Goal: Communication & Community: Participate in discussion

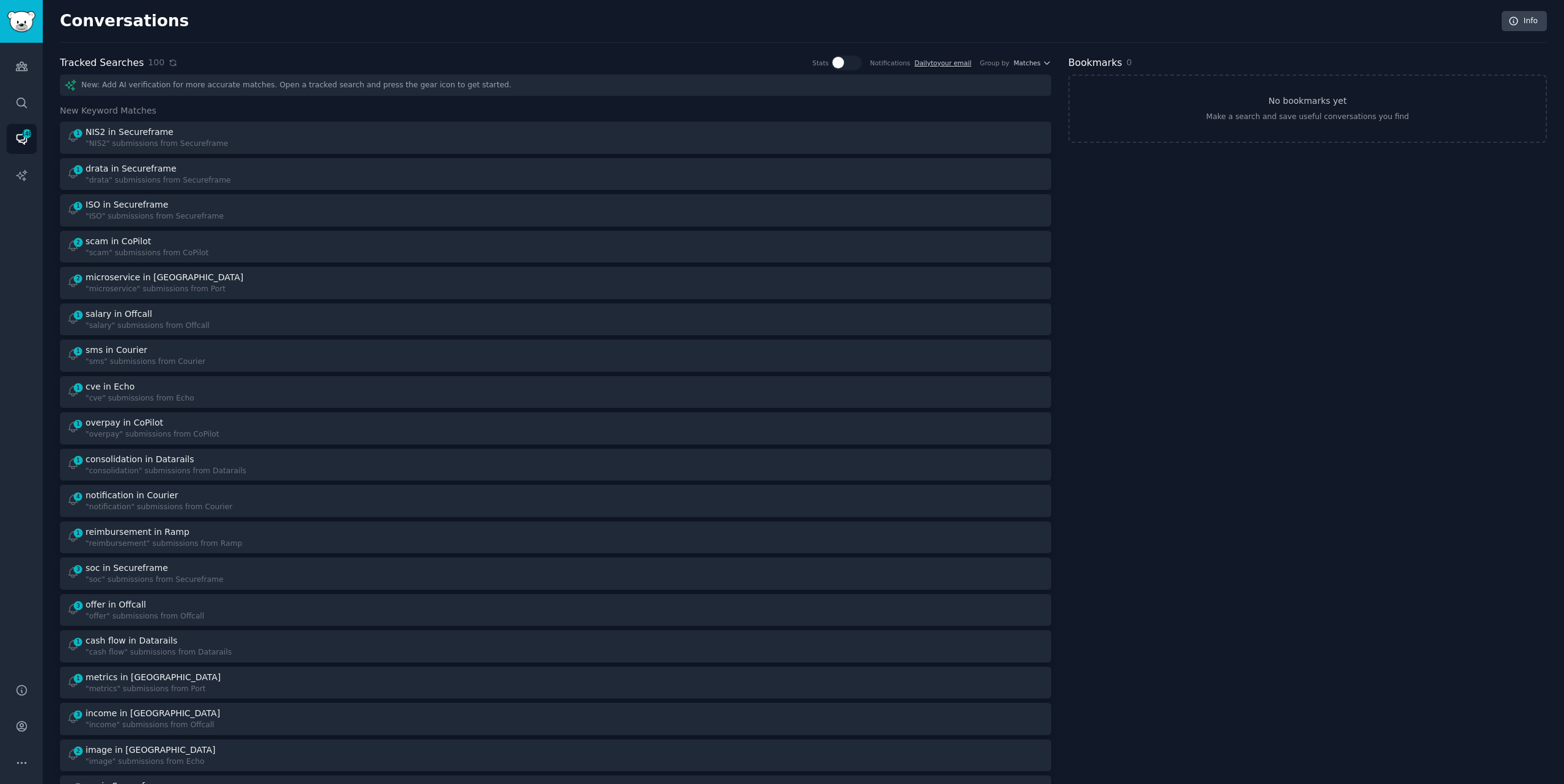
click at [169, 65] on icon at bounding box center [173, 63] width 9 height 9
click at [169, 59] on icon at bounding box center [173, 63] width 9 height 9
click at [169, 66] on icon at bounding box center [173, 63] width 9 height 9
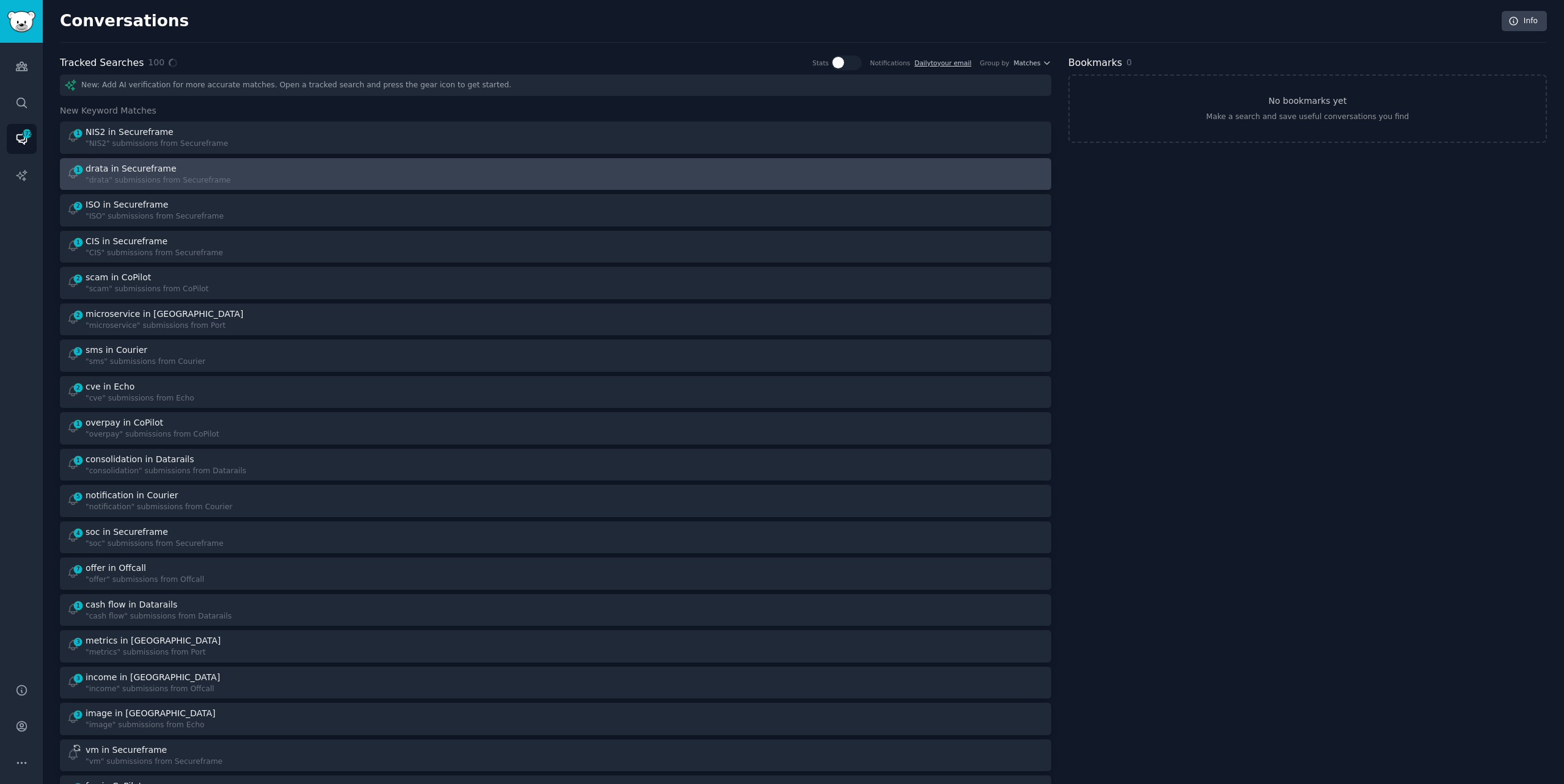
click at [386, 175] on div "1 drata in Secureframe "drata" submissions from Secureframe" at bounding box center [307, 174] width 481 height 24
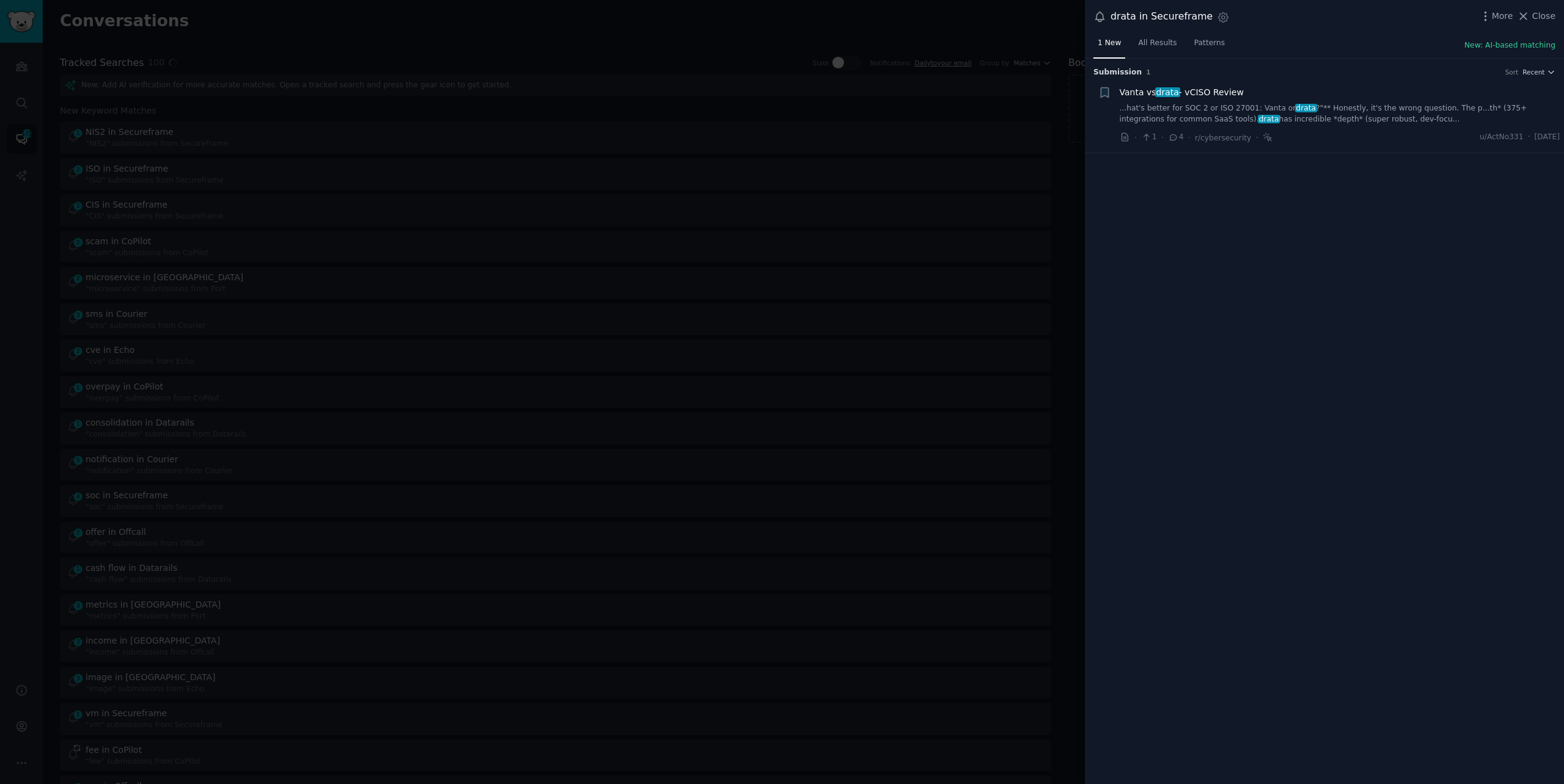
click at [1406, 110] on link "...hat's better for SOC 2 or ISO 27001: Vanta or drata ?"** Honestly, it's the …" at bounding box center [1340, 114] width 441 height 22
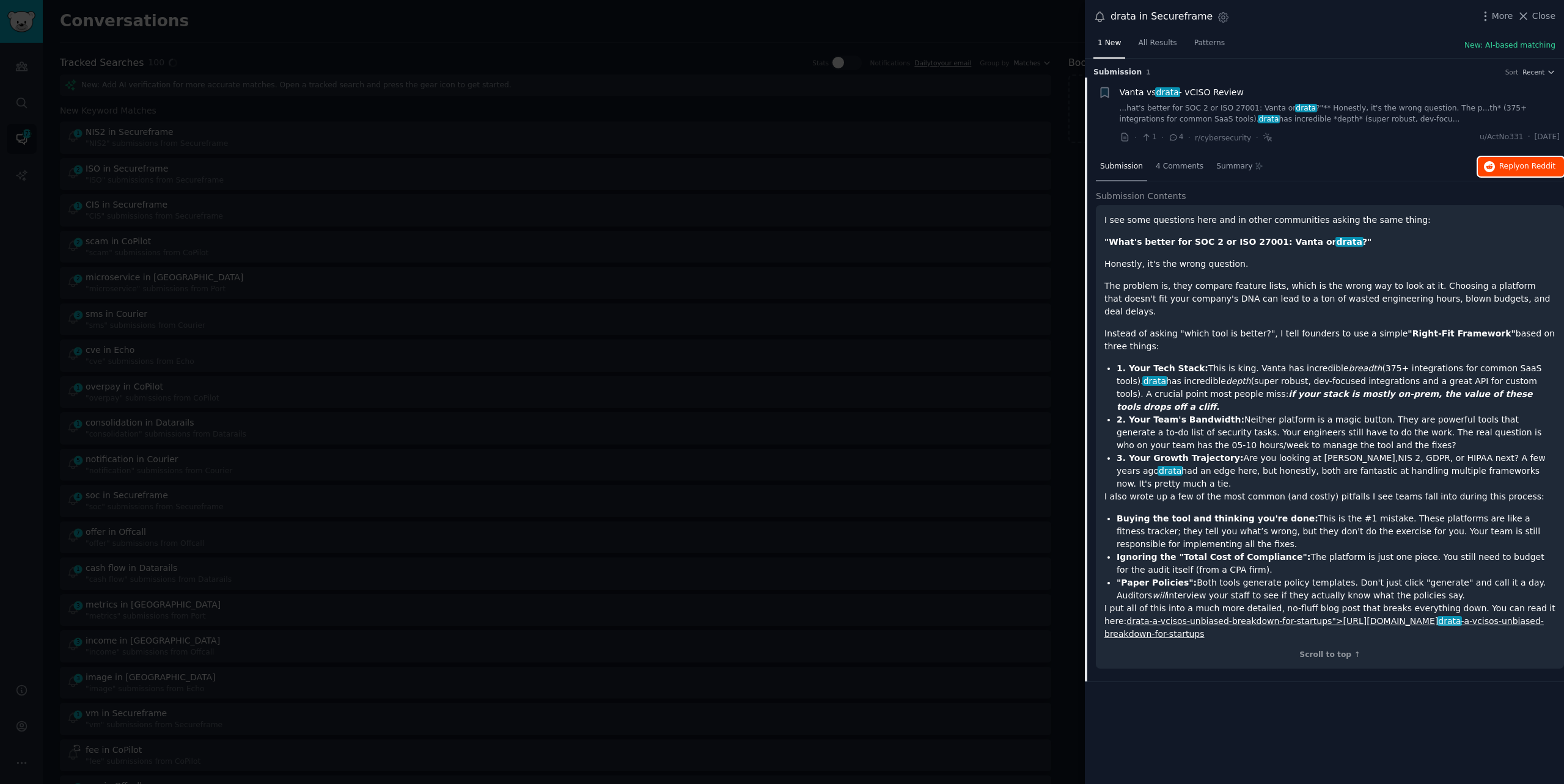
click at [1508, 170] on span "Reply on Reddit" at bounding box center [1527, 167] width 56 height 11
click at [411, 28] on div at bounding box center [782, 392] width 1564 height 784
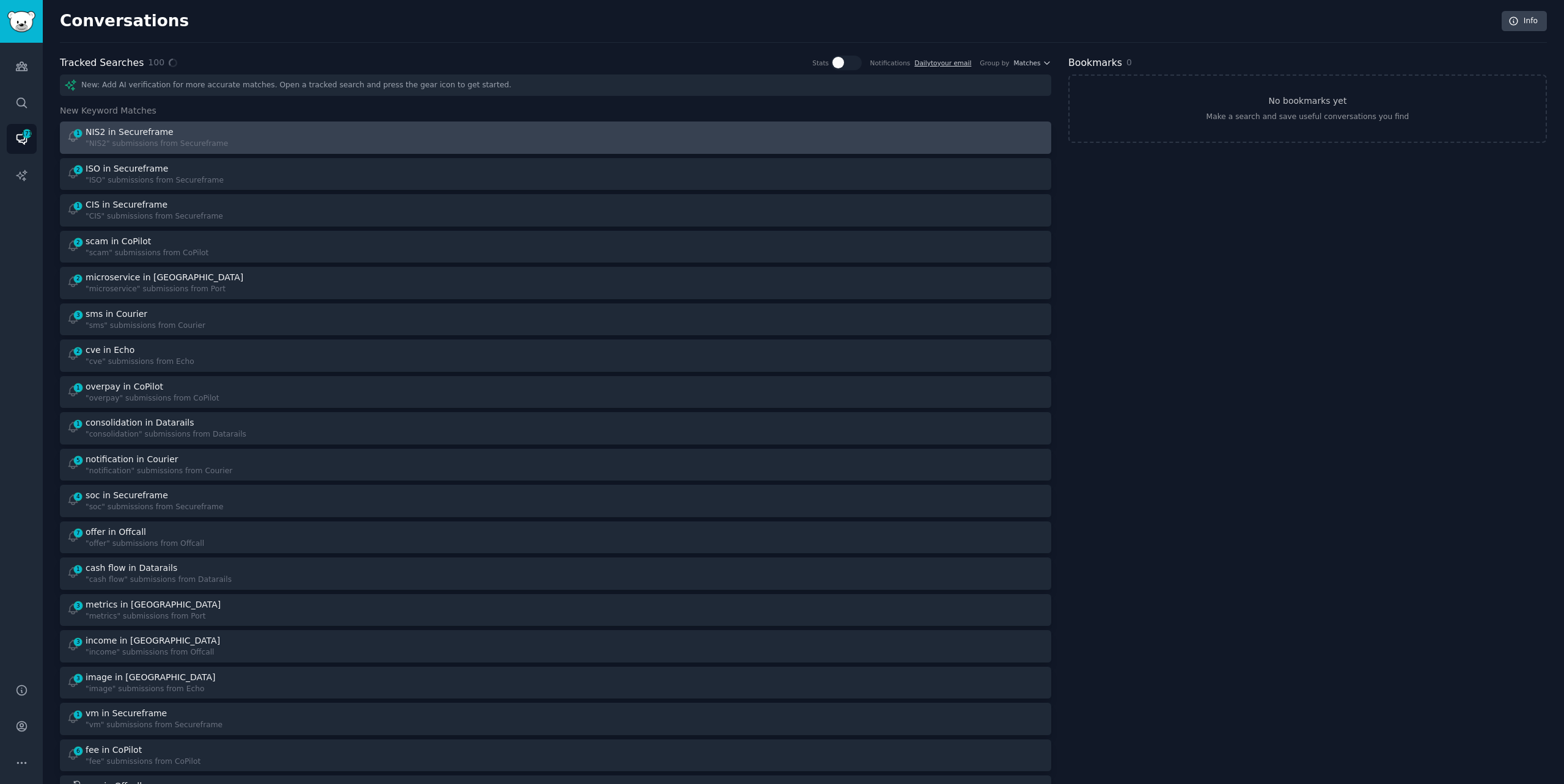
click at [386, 143] on div "1 NIS2 in Secureframe "NIS2" submissions from Secureframe" at bounding box center [307, 138] width 481 height 24
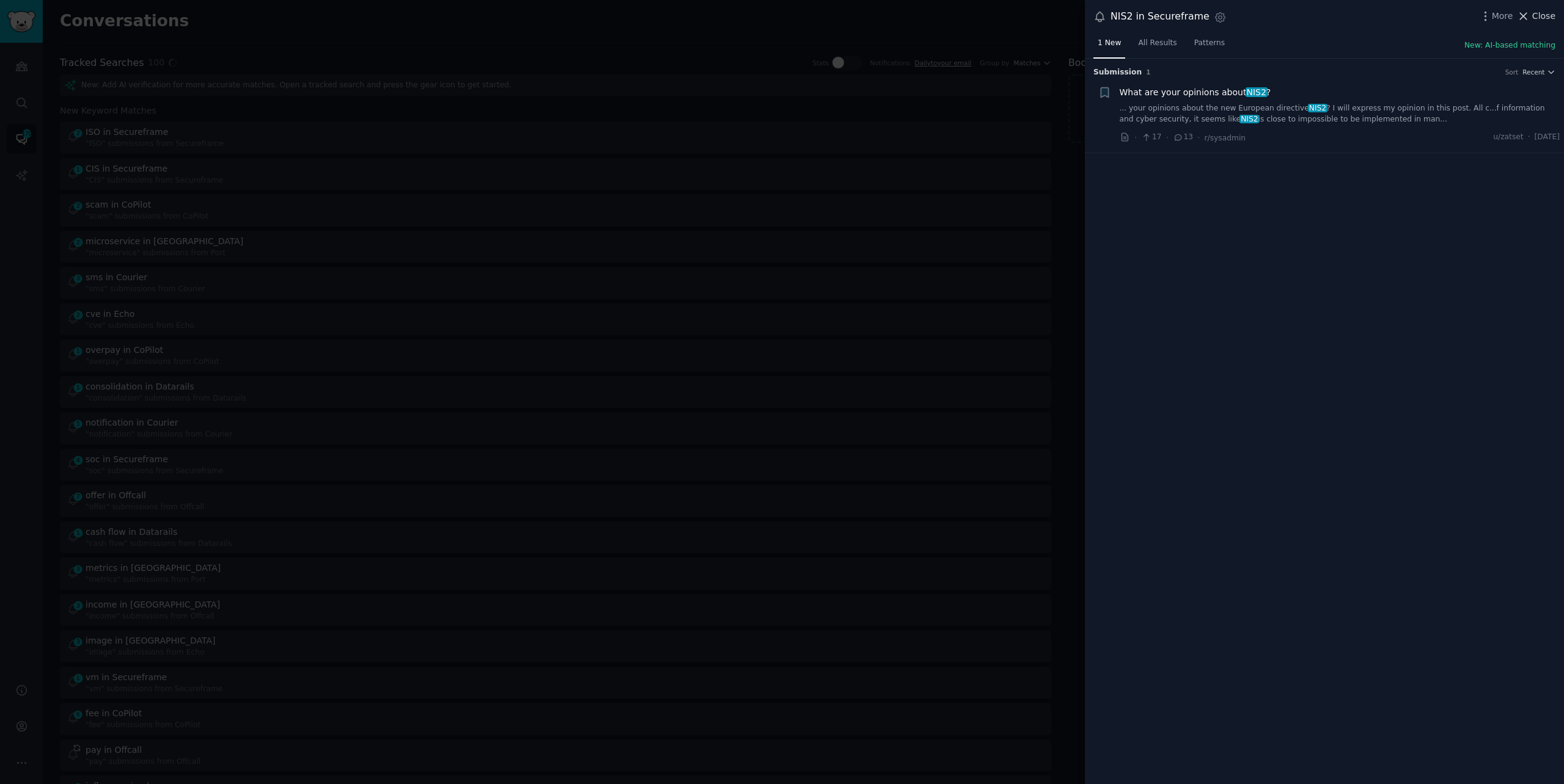
click at [1539, 15] on span "Close" at bounding box center [1543, 16] width 23 height 13
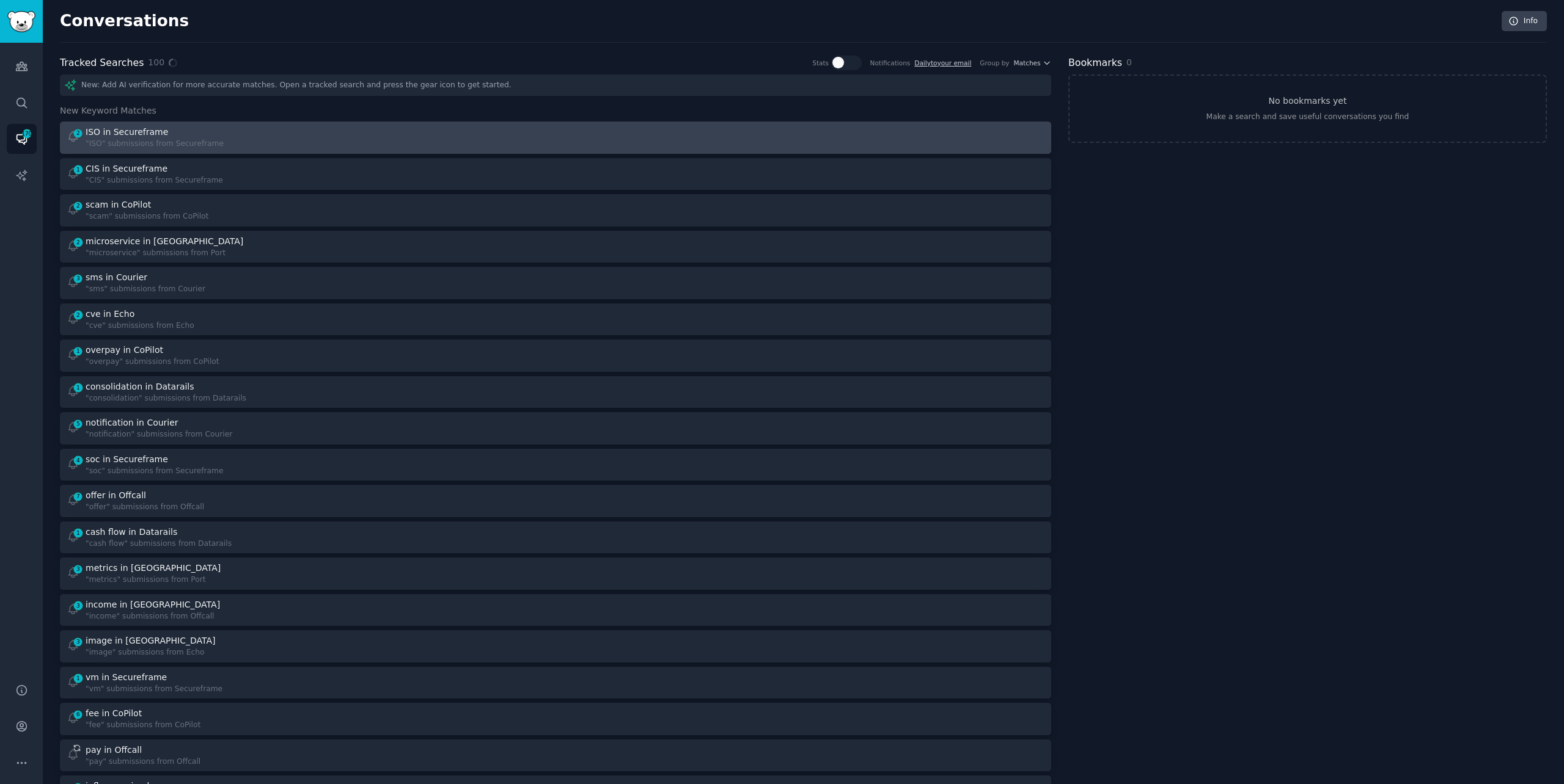
click at [439, 132] on div "2 ISO in Secureframe "ISO" submissions from Secureframe" at bounding box center [307, 138] width 481 height 24
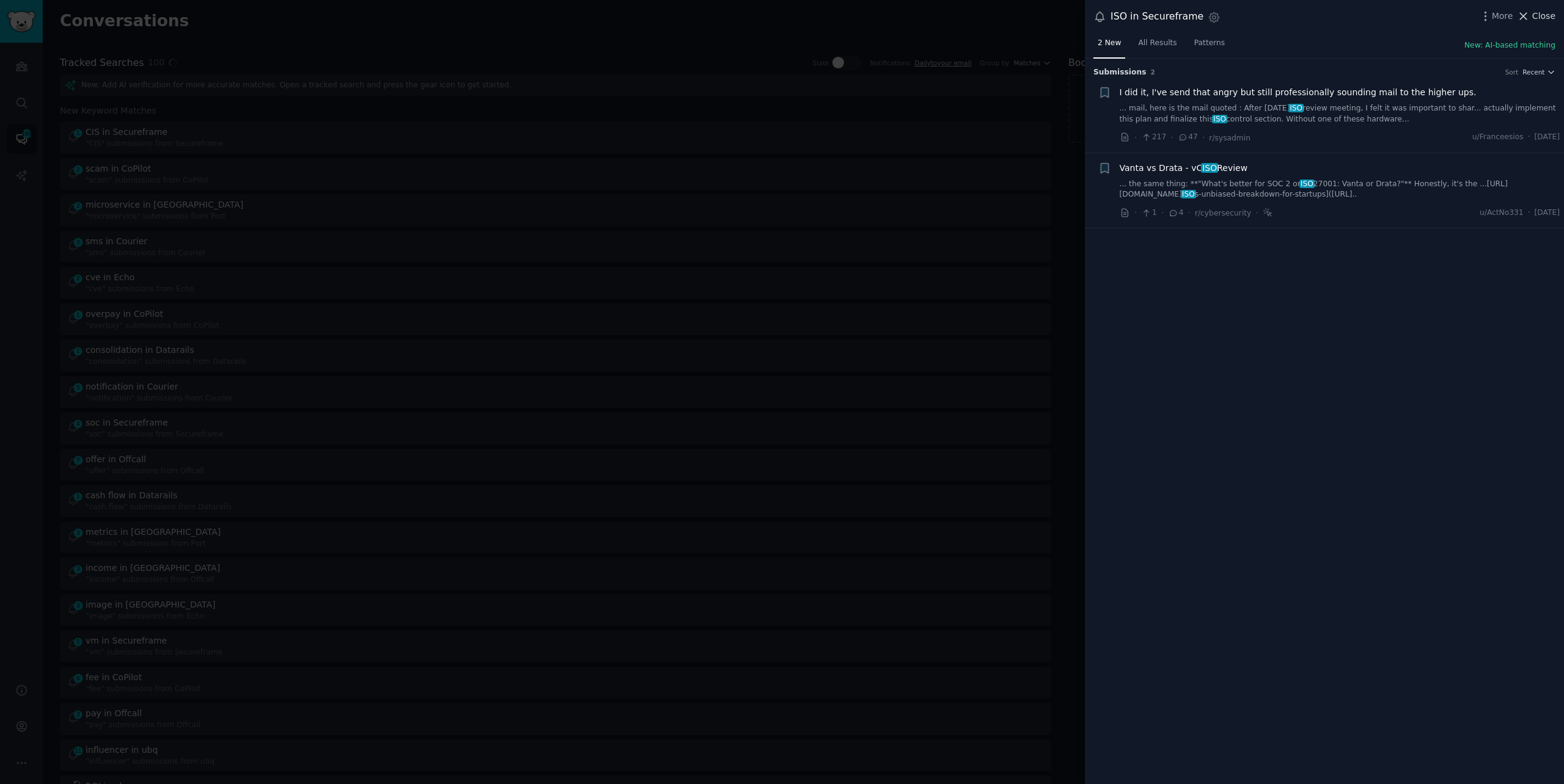
click at [1537, 15] on span "Close" at bounding box center [1543, 16] width 23 height 13
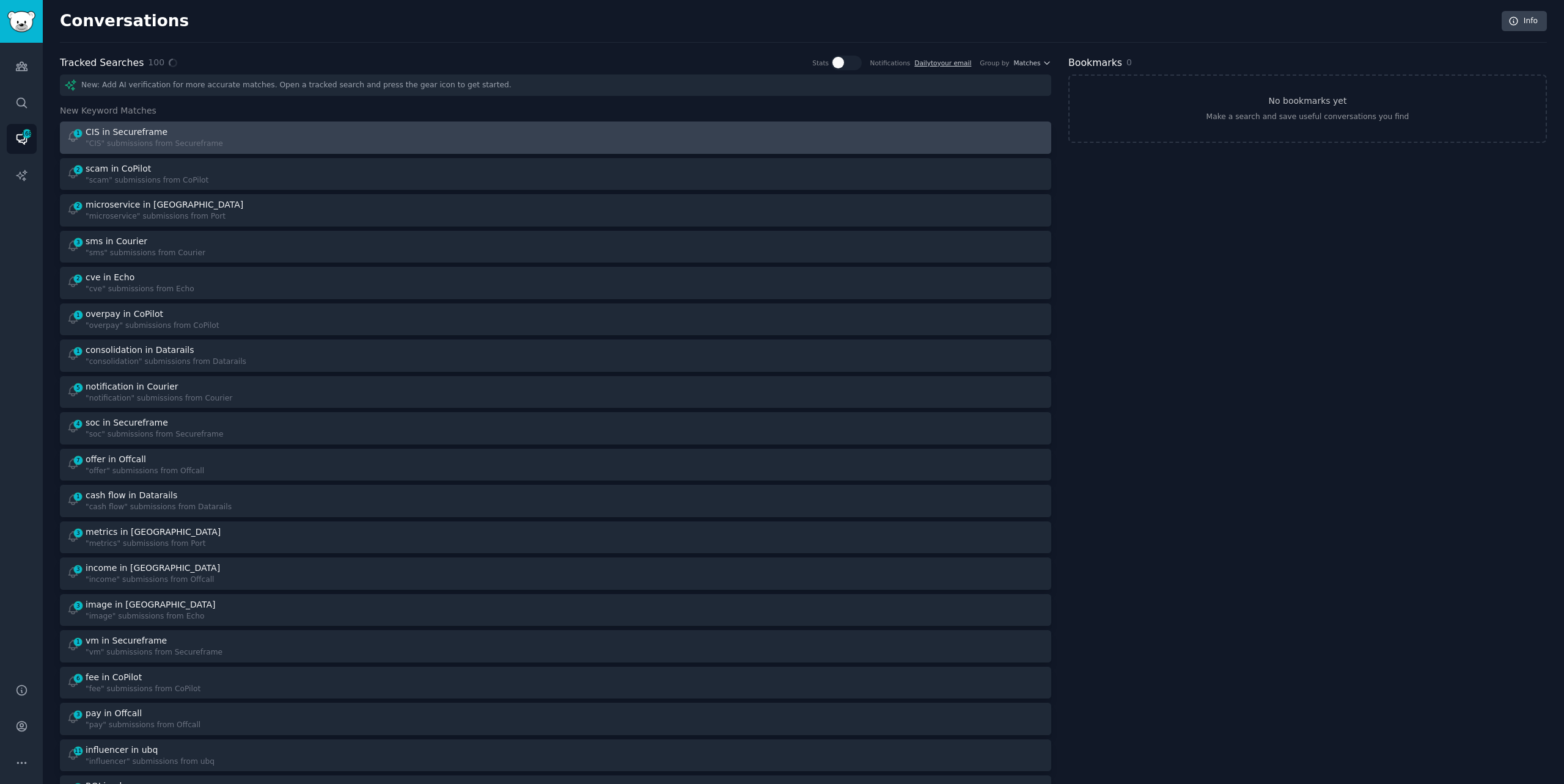
click at [709, 126] on div at bounding box center [804, 138] width 481 height 24
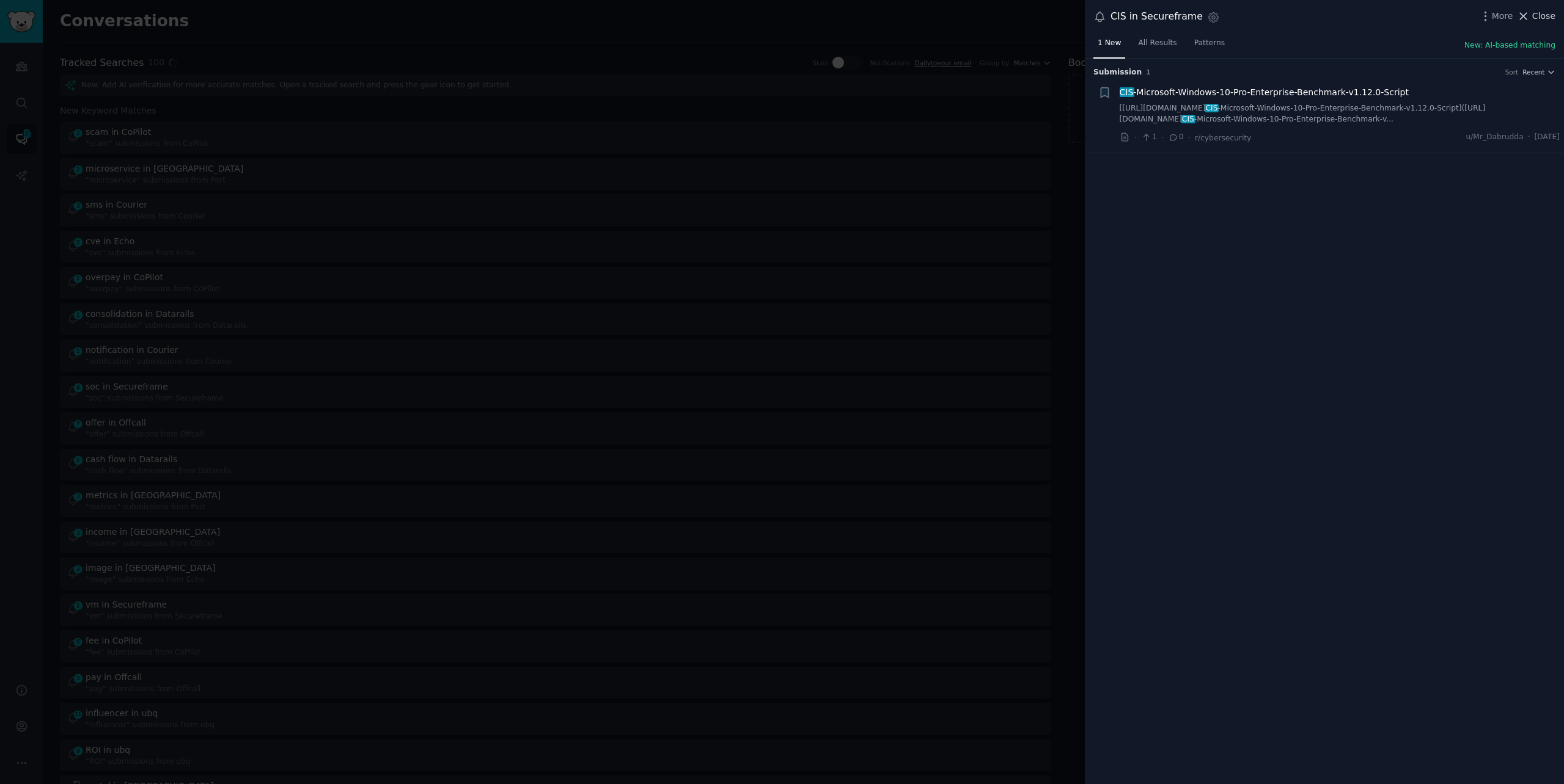
click at [1534, 12] on span "Close" at bounding box center [1543, 16] width 23 height 13
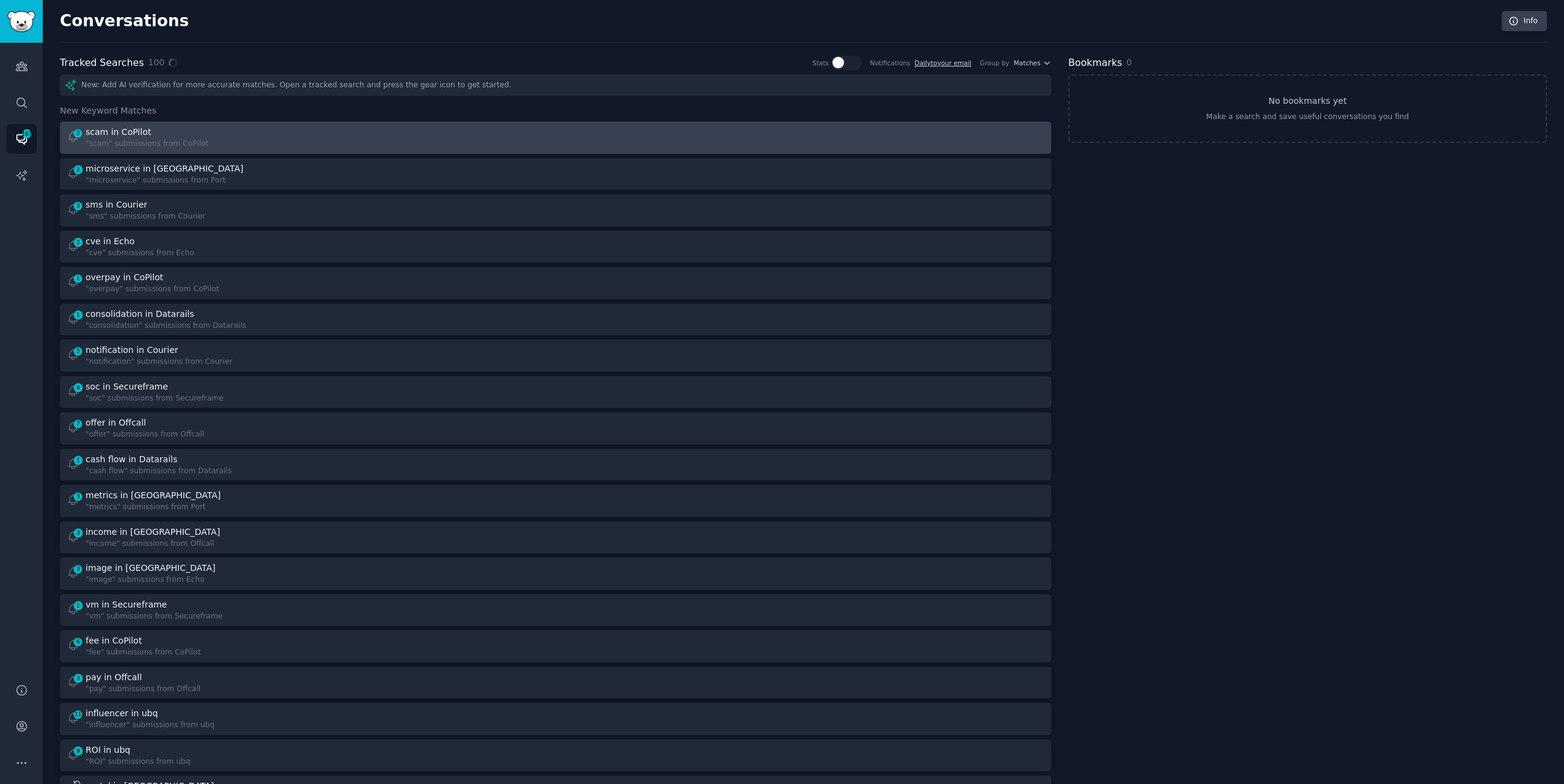
click at [541, 130] on div "2 scam in CoPilot "scam" submissions from CoPilot" at bounding box center [307, 138] width 481 height 24
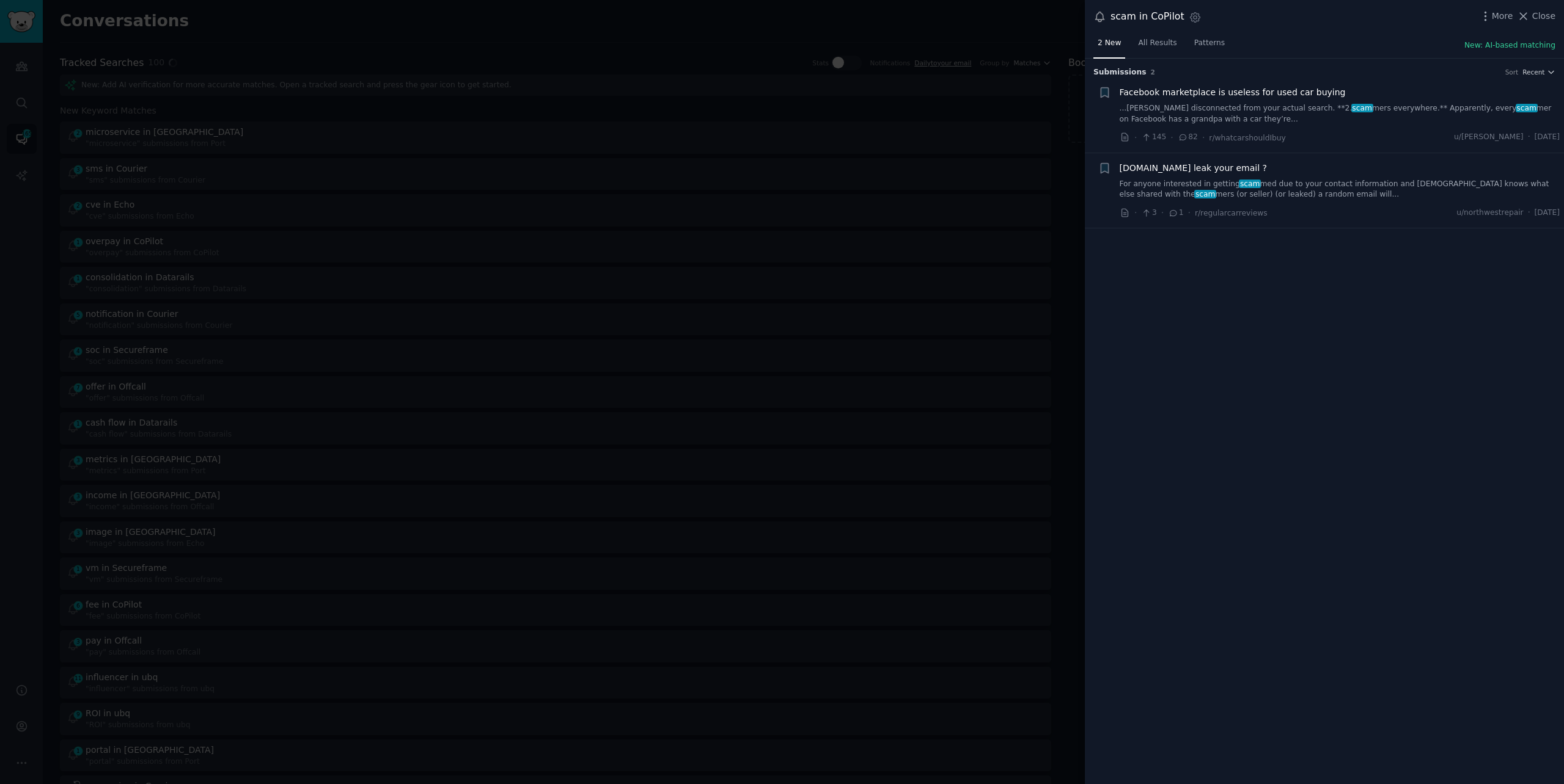
click at [1181, 116] on link "...[PERSON_NAME] disconnected from your actual search. **2. scam mers everywher…" at bounding box center [1340, 114] width 441 height 22
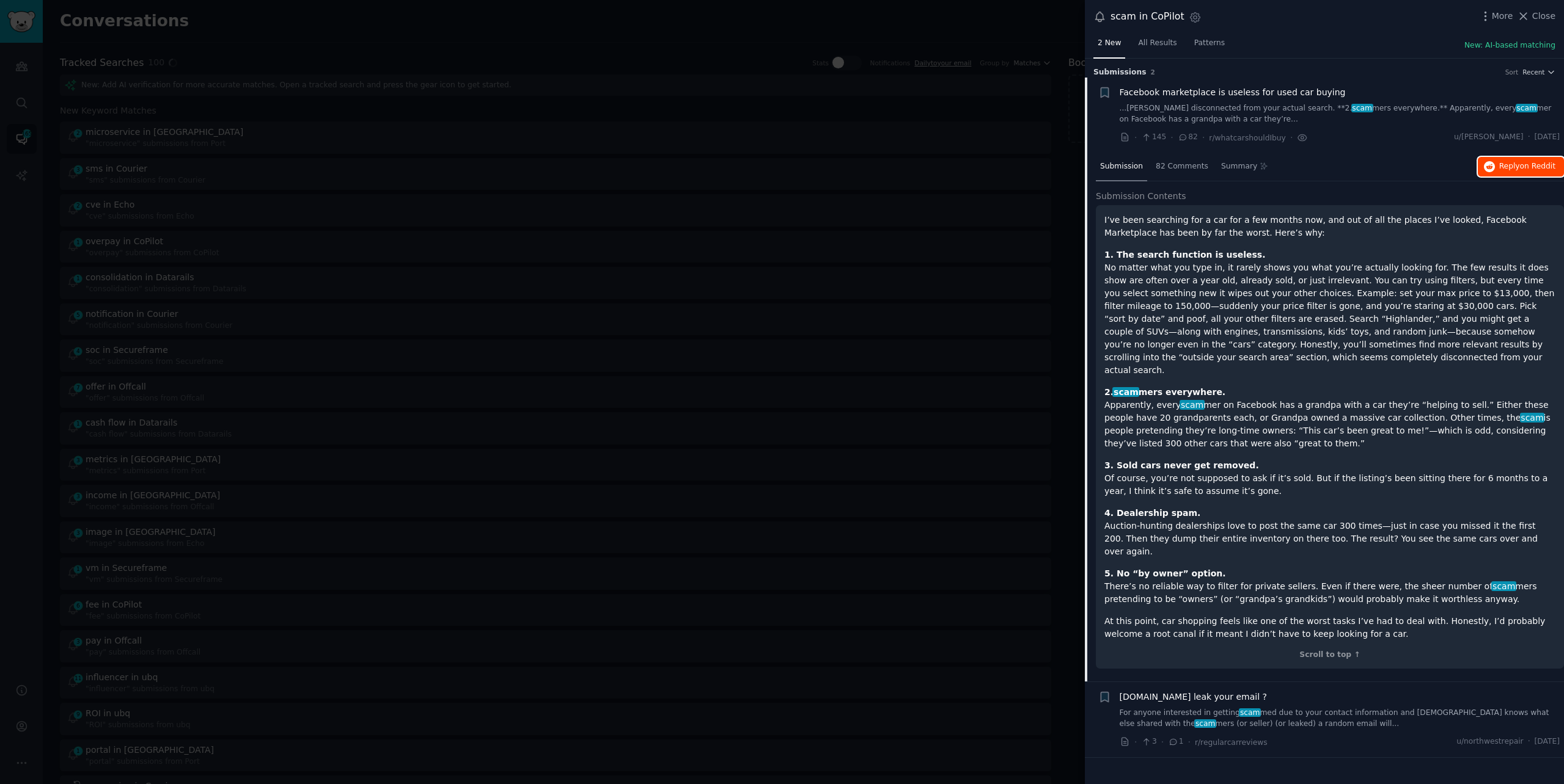
click at [1493, 163] on icon "button" at bounding box center [1490, 167] width 11 height 11
click at [493, 44] on div at bounding box center [782, 392] width 1564 height 784
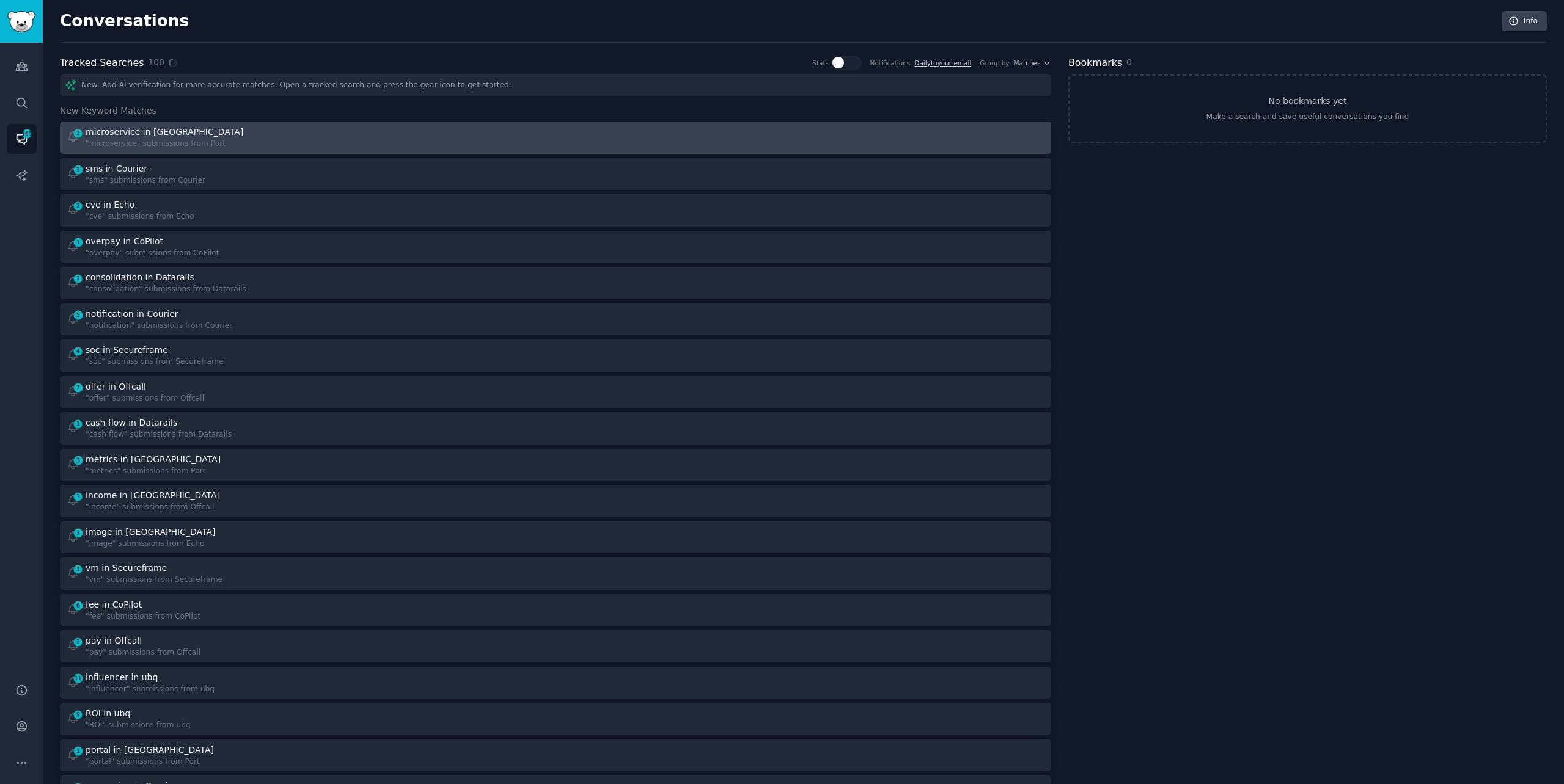
click at [355, 152] on link "2 microservice in Port "microservice" submissions from [GEOGRAPHIC_DATA]" at bounding box center [556, 138] width 991 height 32
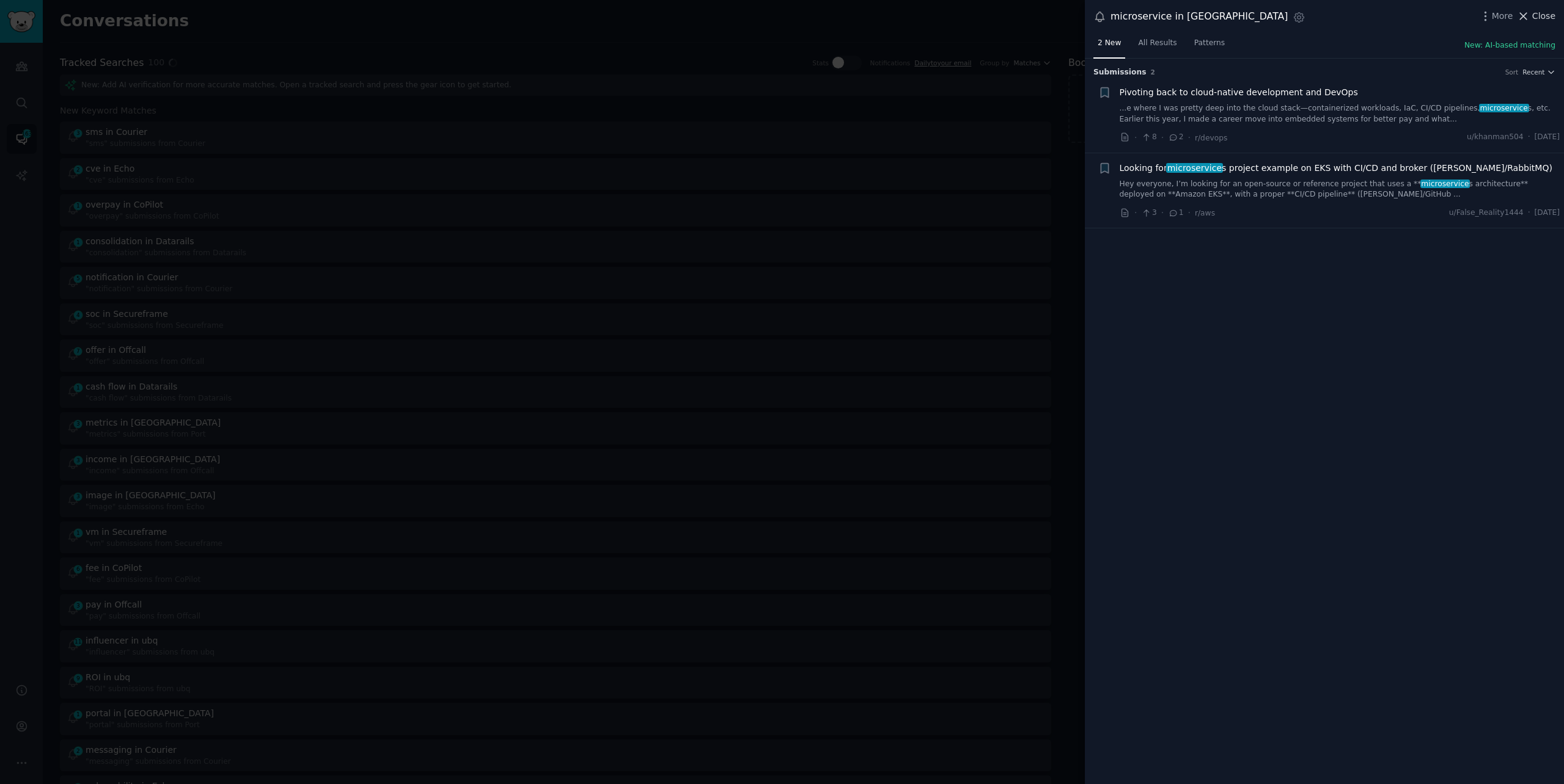
click at [1539, 11] on span "Close" at bounding box center [1543, 16] width 23 height 13
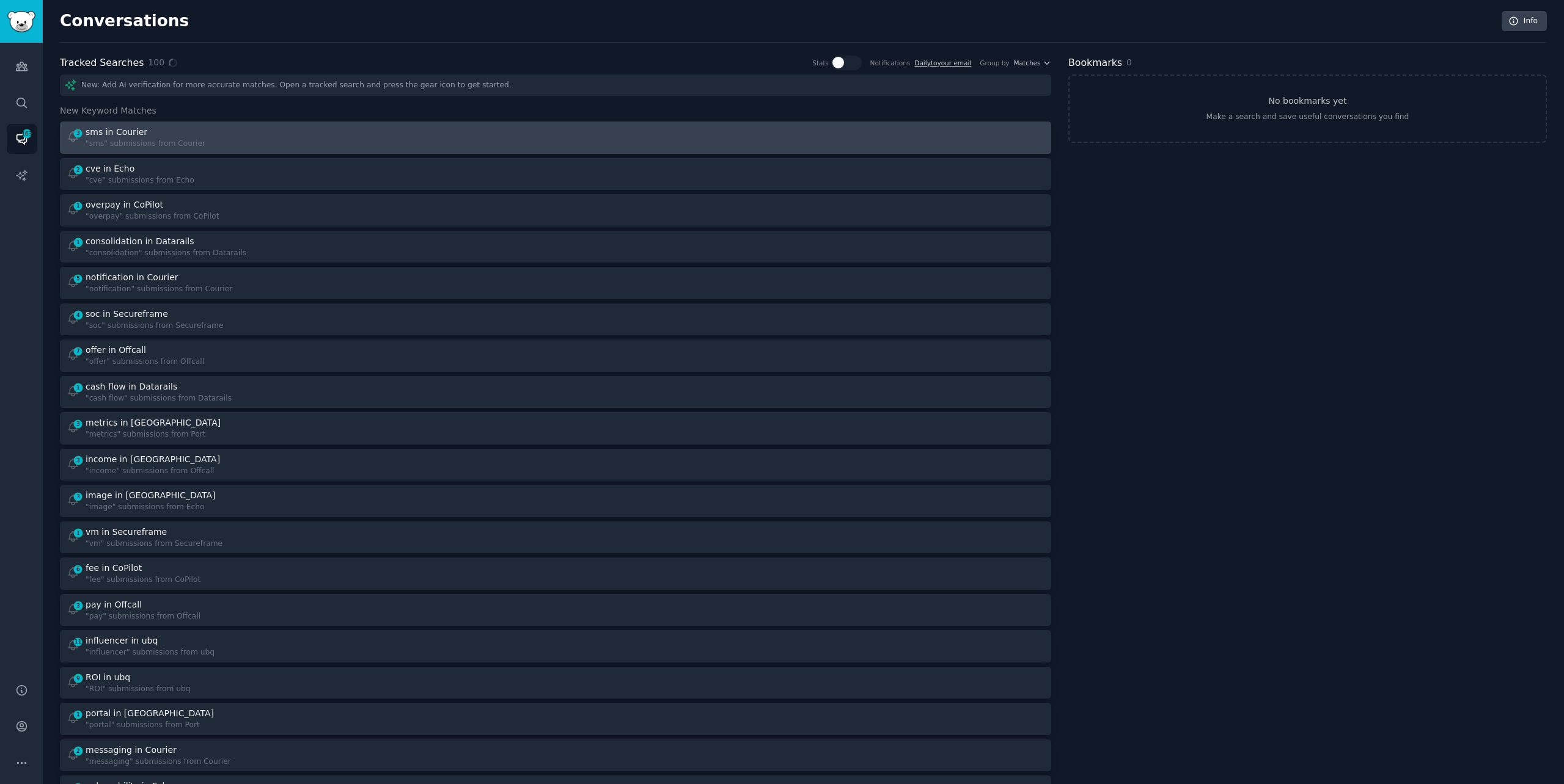
click at [408, 134] on div "3 sms in Courier "sms" submissions from Courier" at bounding box center [307, 138] width 481 height 24
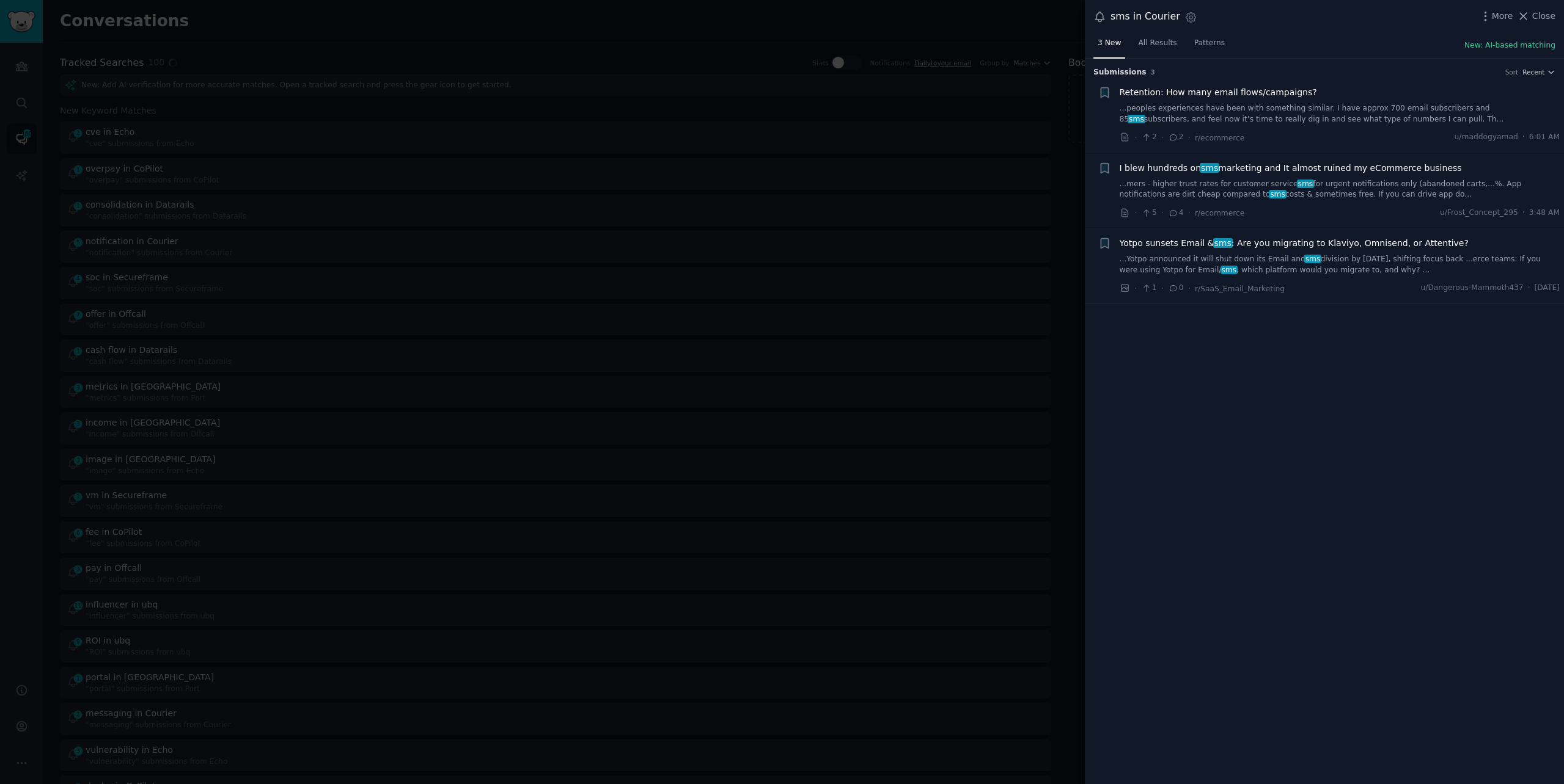
click at [1547, 13] on span "Close" at bounding box center [1543, 16] width 23 height 13
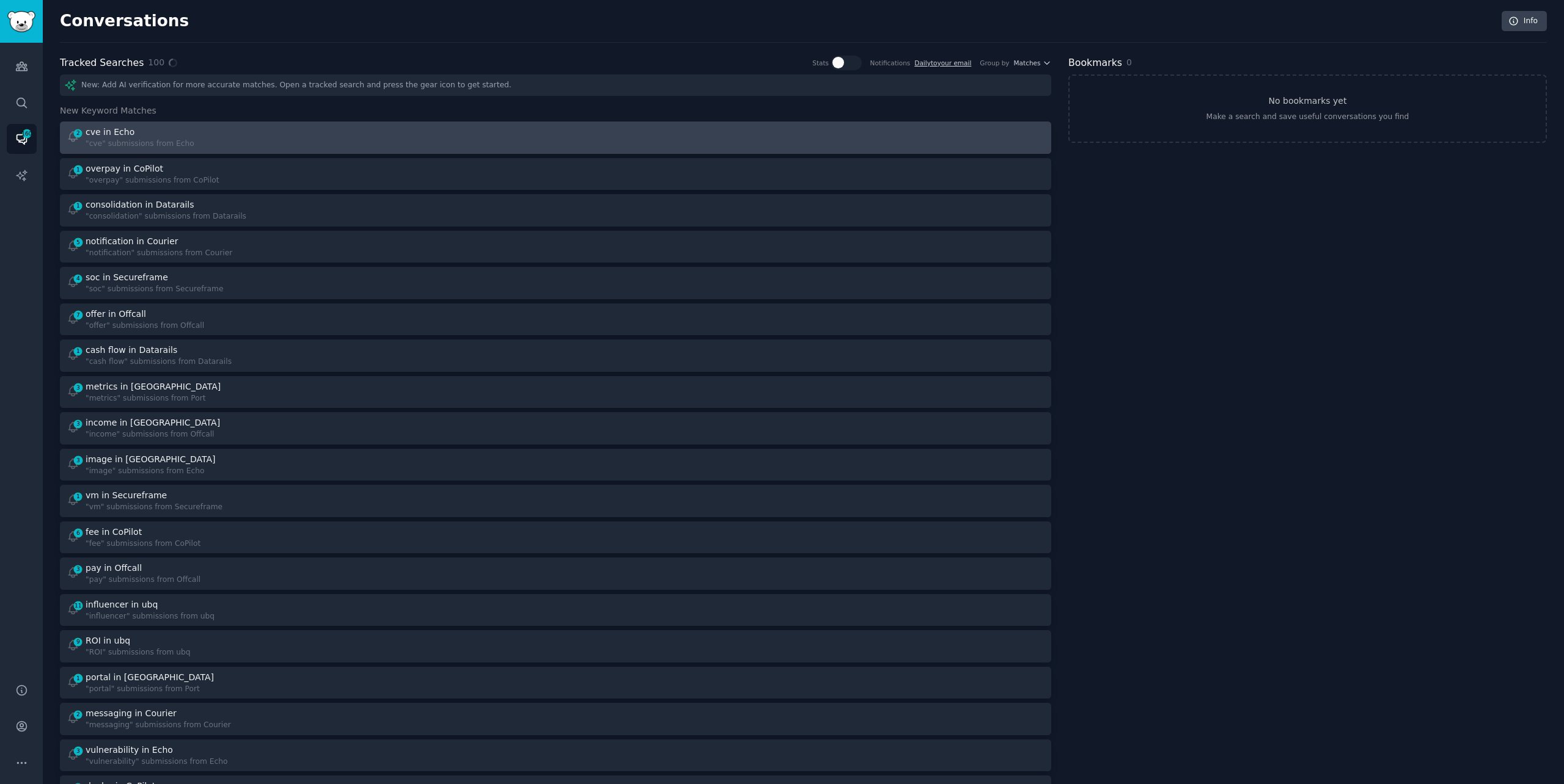
click at [625, 148] on div at bounding box center [804, 138] width 481 height 24
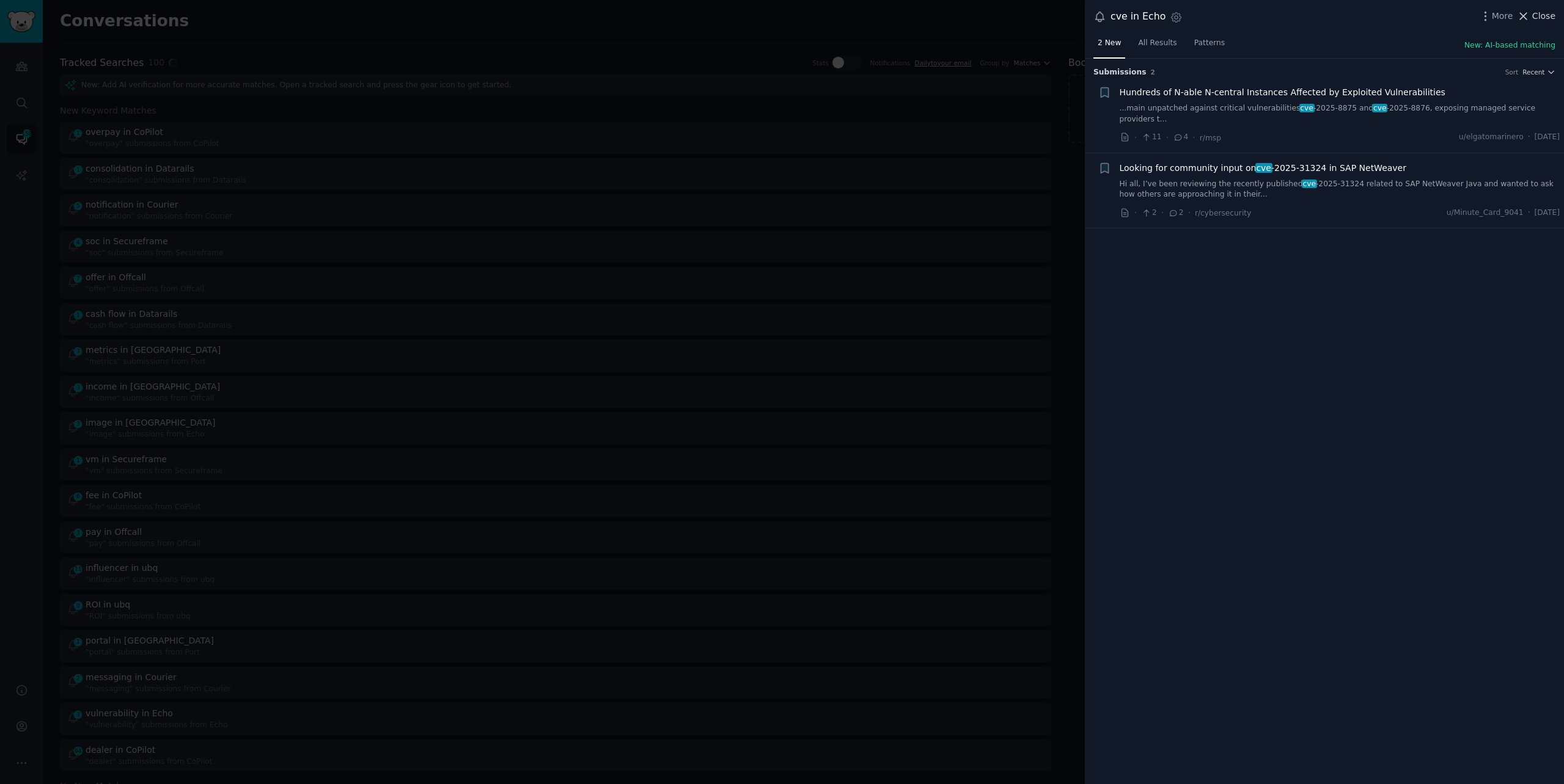
click at [1536, 17] on span "Close" at bounding box center [1543, 16] width 23 height 13
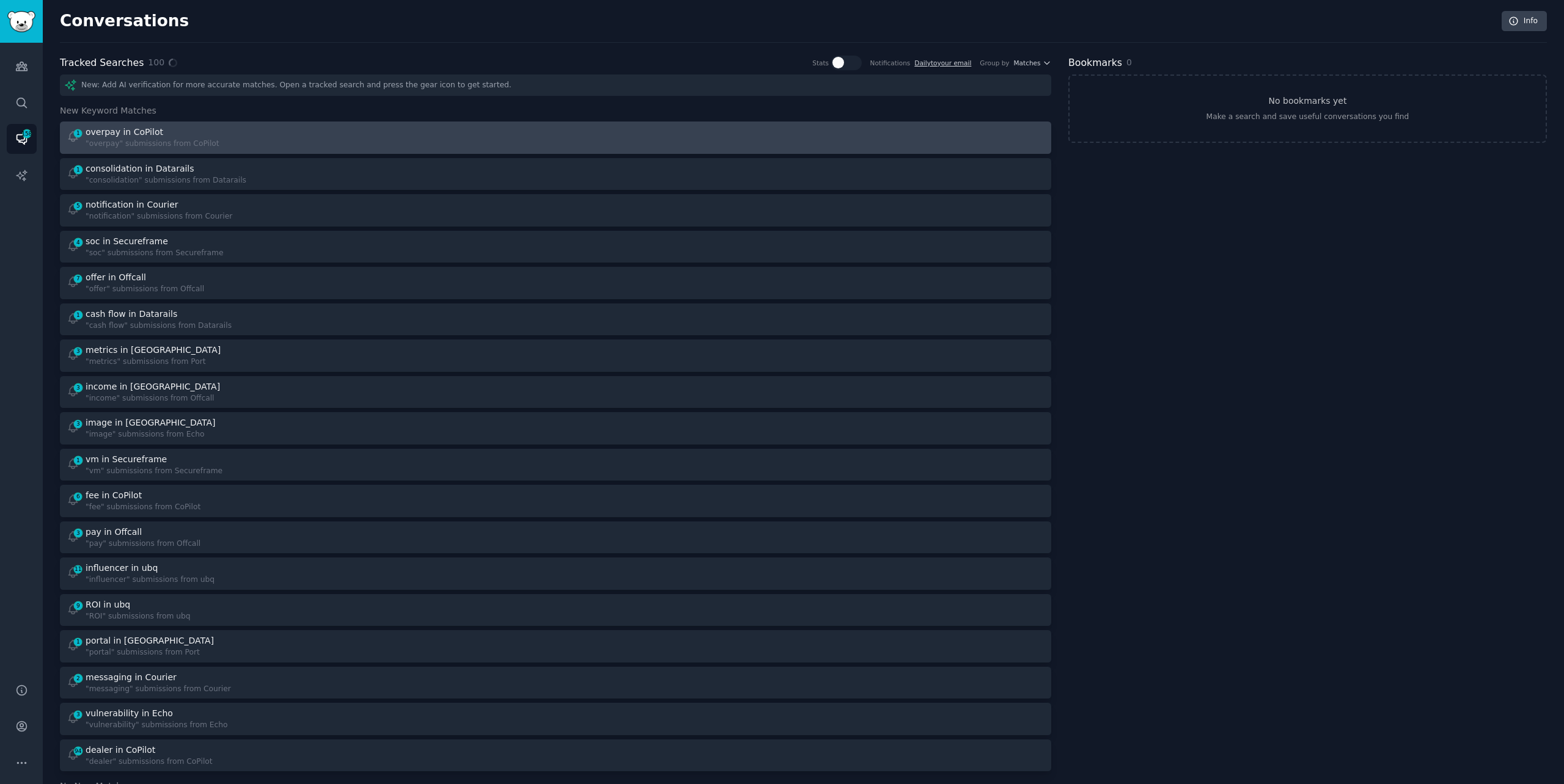
click at [630, 128] on div at bounding box center [804, 138] width 481 height 24
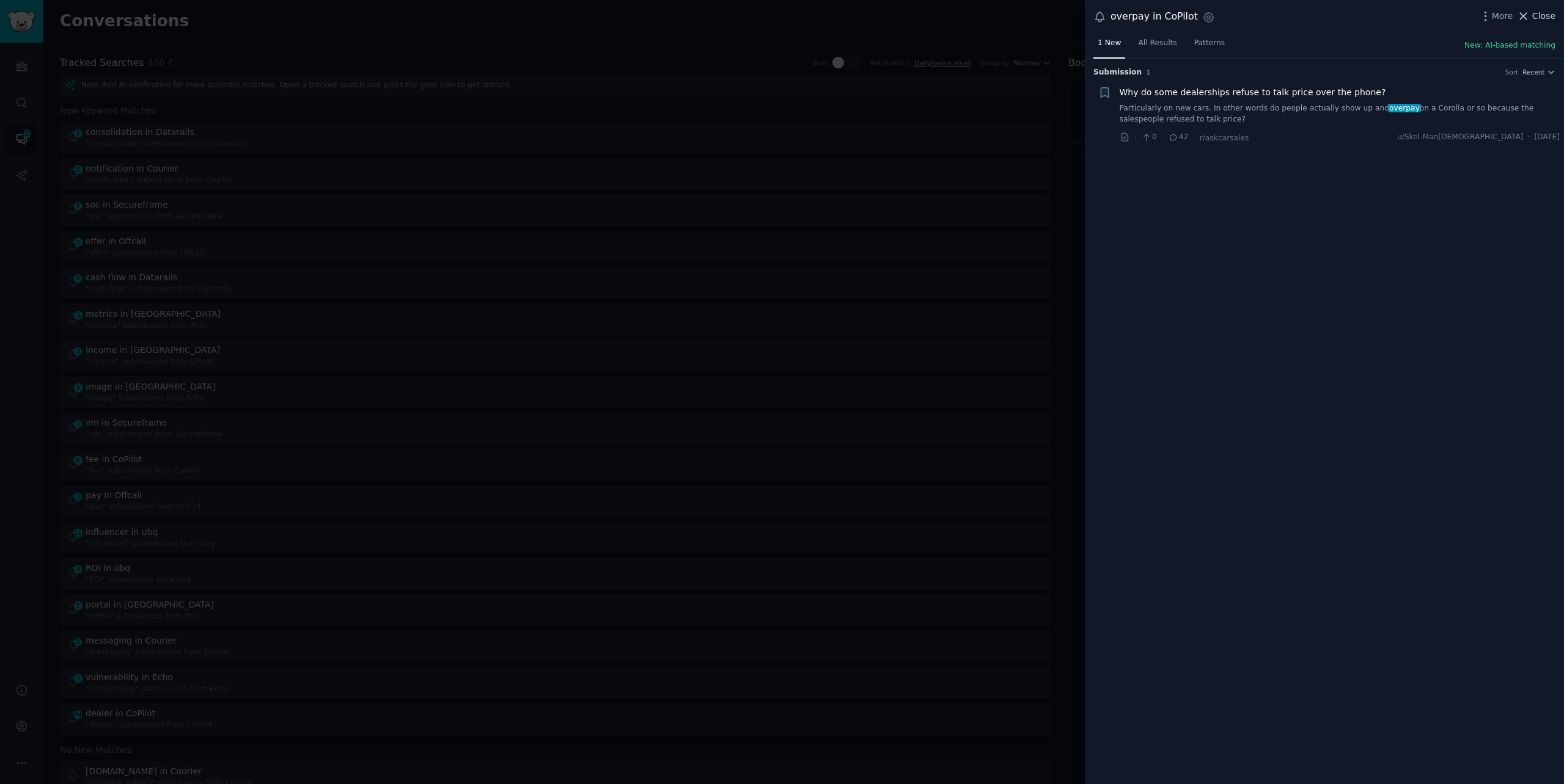
click at [1532, 11] on button "Close" at bounding box center [1536, 16] width 39 height 13
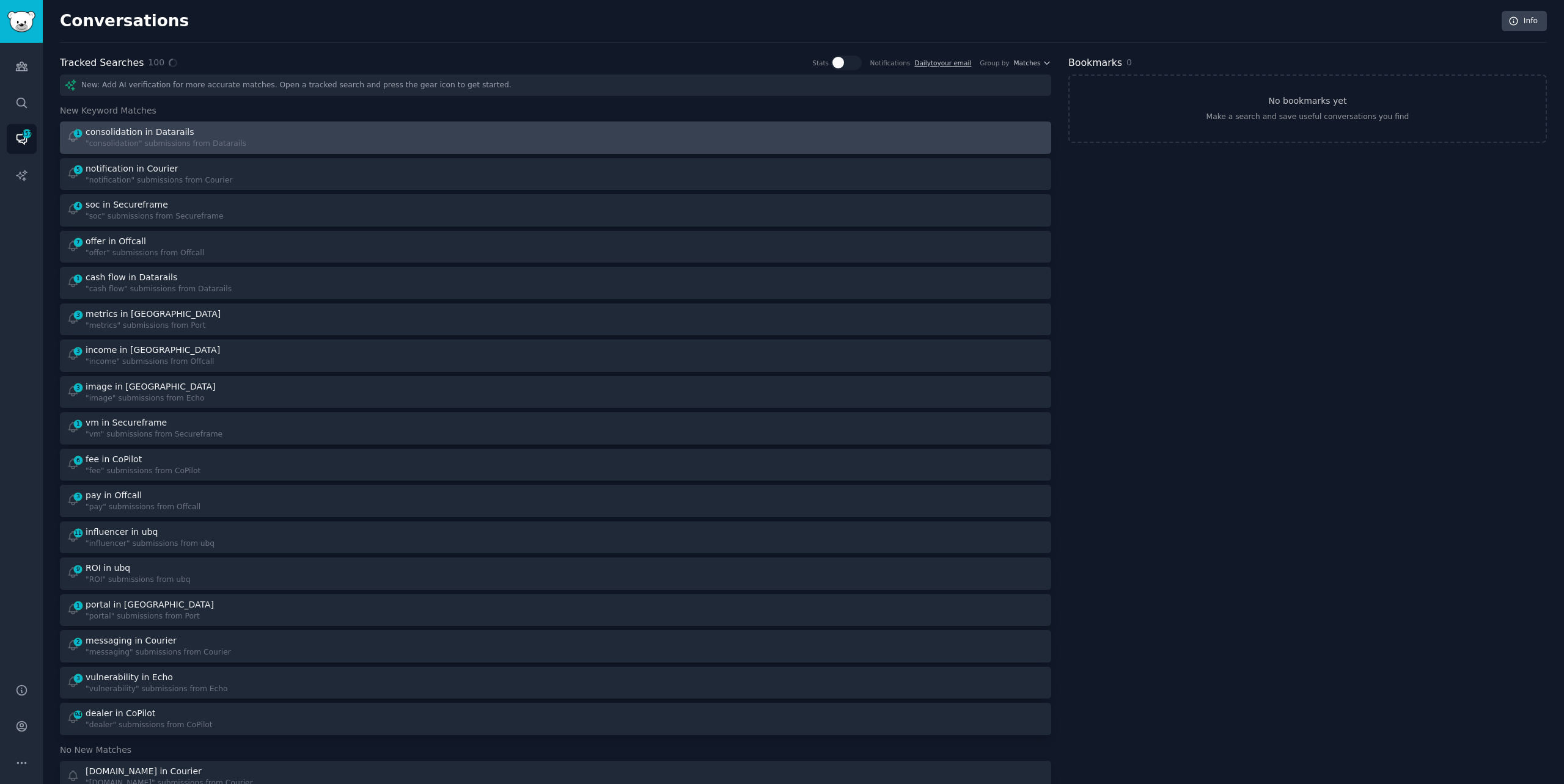
click at [748, 140] on div at bounding box center [804, 138] width 481 height 24
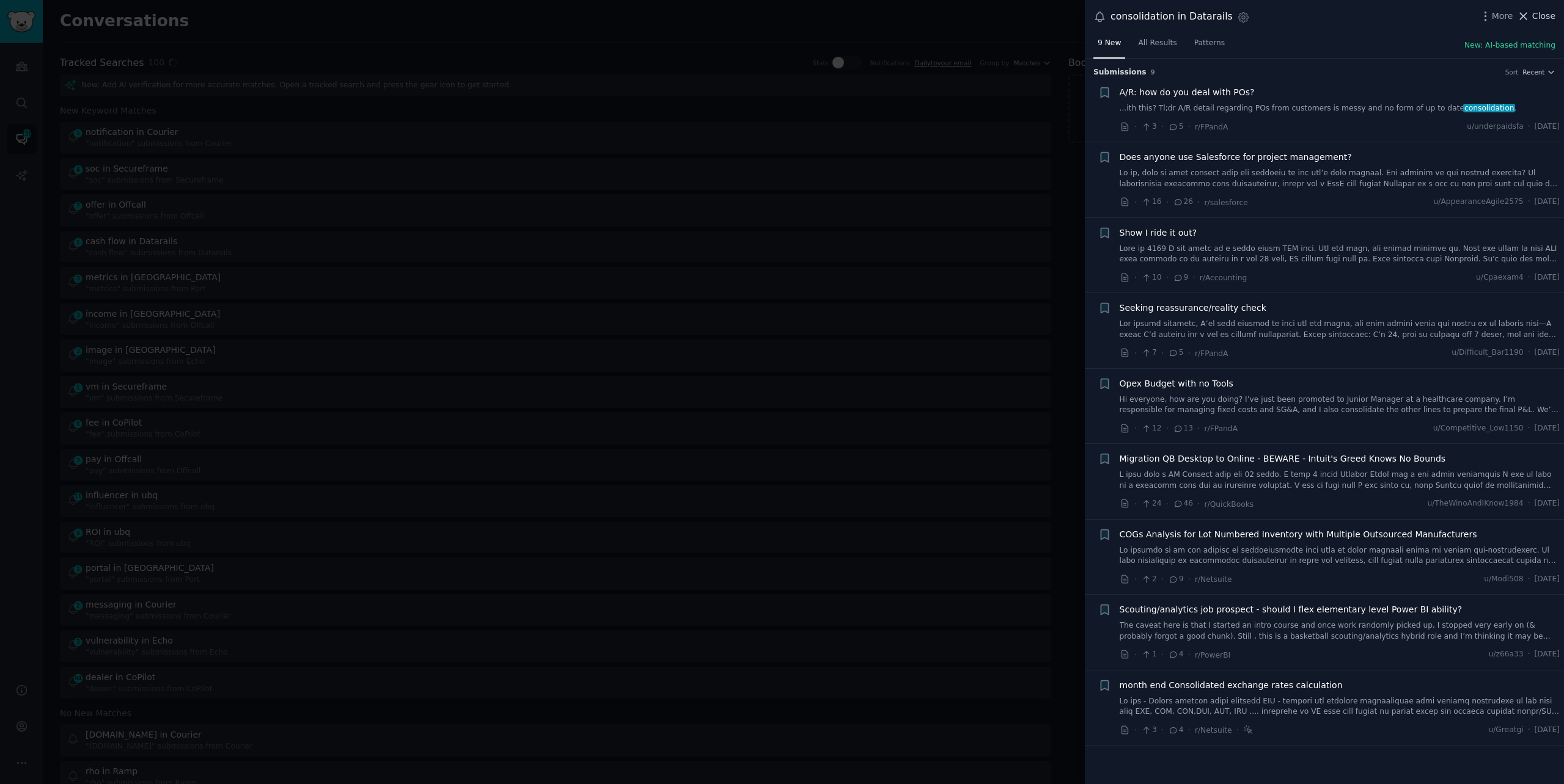
click at [1533, 17] on span "Close" at bounding box center [1543, 16] width 23 height 13
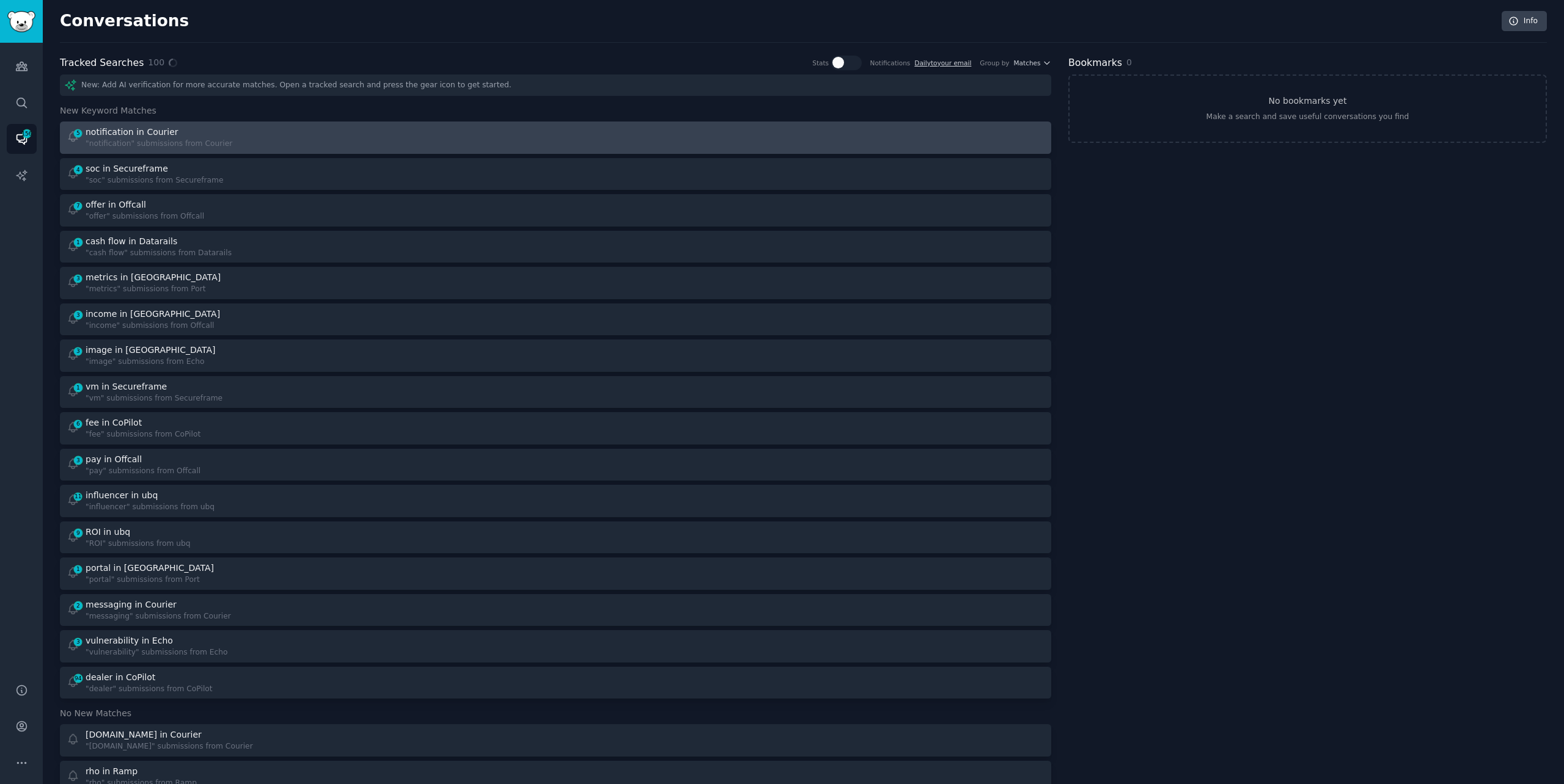
click at [314, 138] on div "5 notification in Courier "notification" submissions from Courier" at bounding box center [307, 138] width 481 height 24
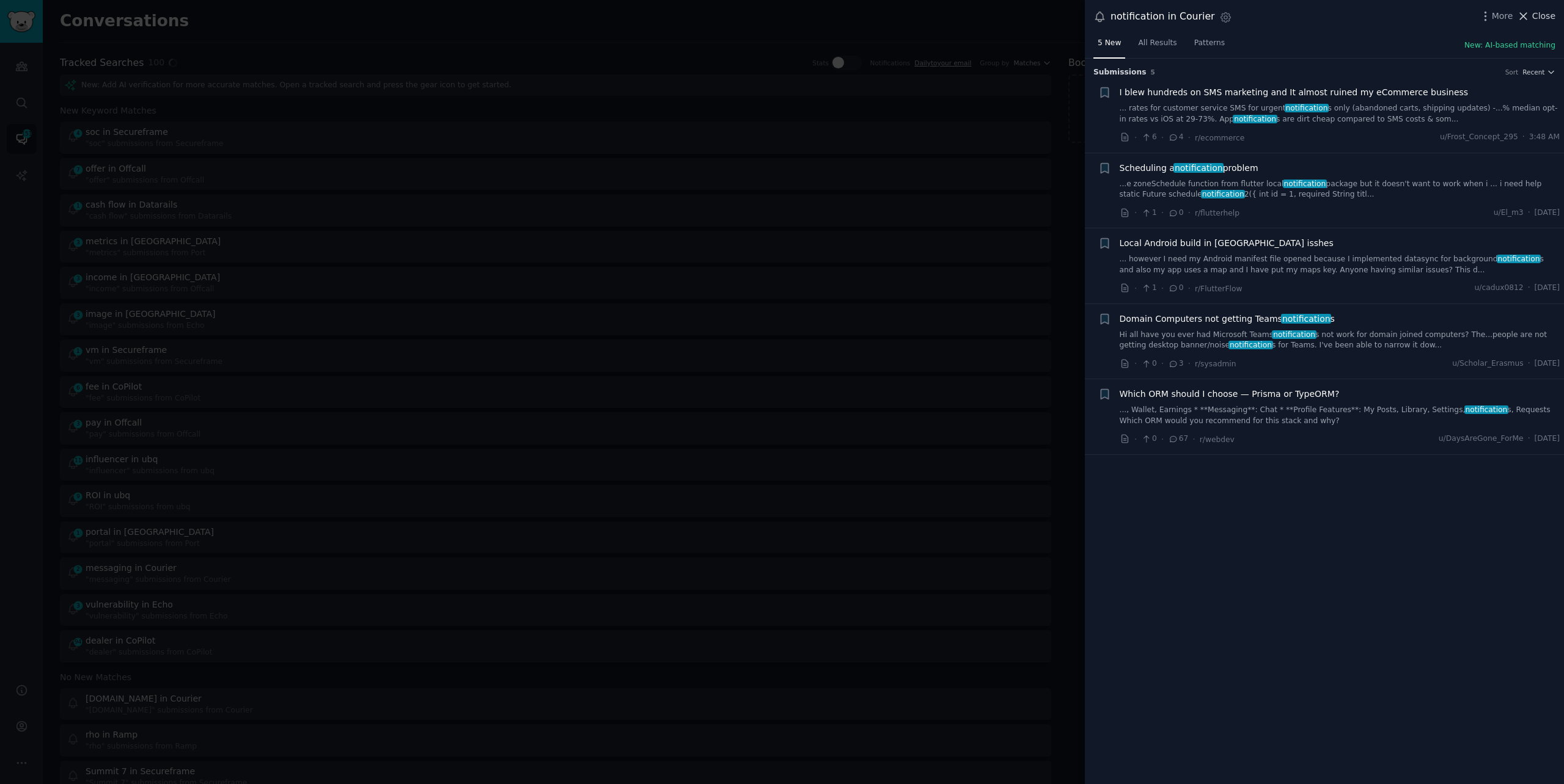
click at [1537, 13] on span "Close" at bounding box center [1543, 16] width 23 height 13
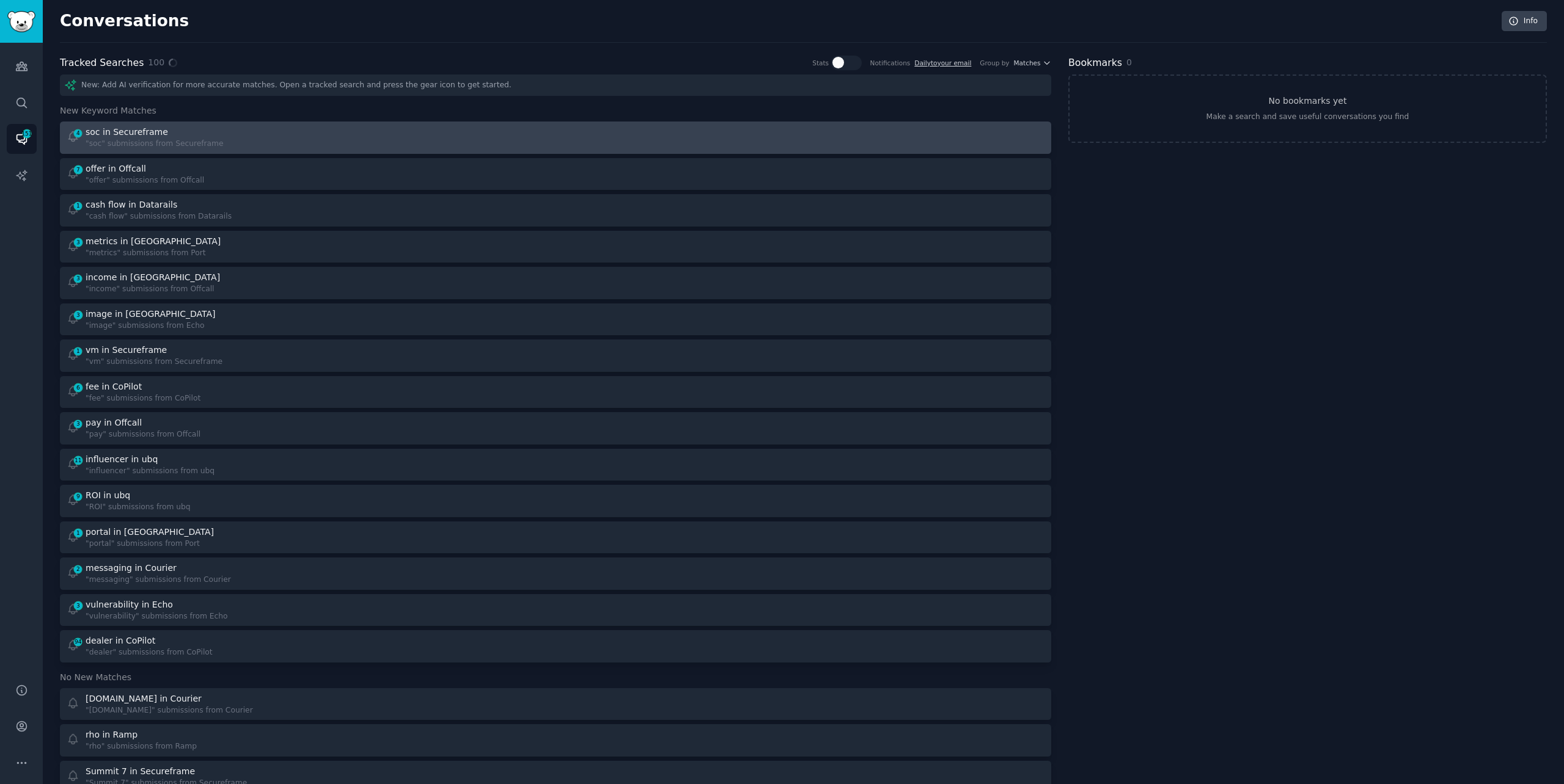
click at [484, 144] on div "4 soc in Secureframe "soc" submissions from Secureframe" at bounding box center [307, 138] width 481 height 24
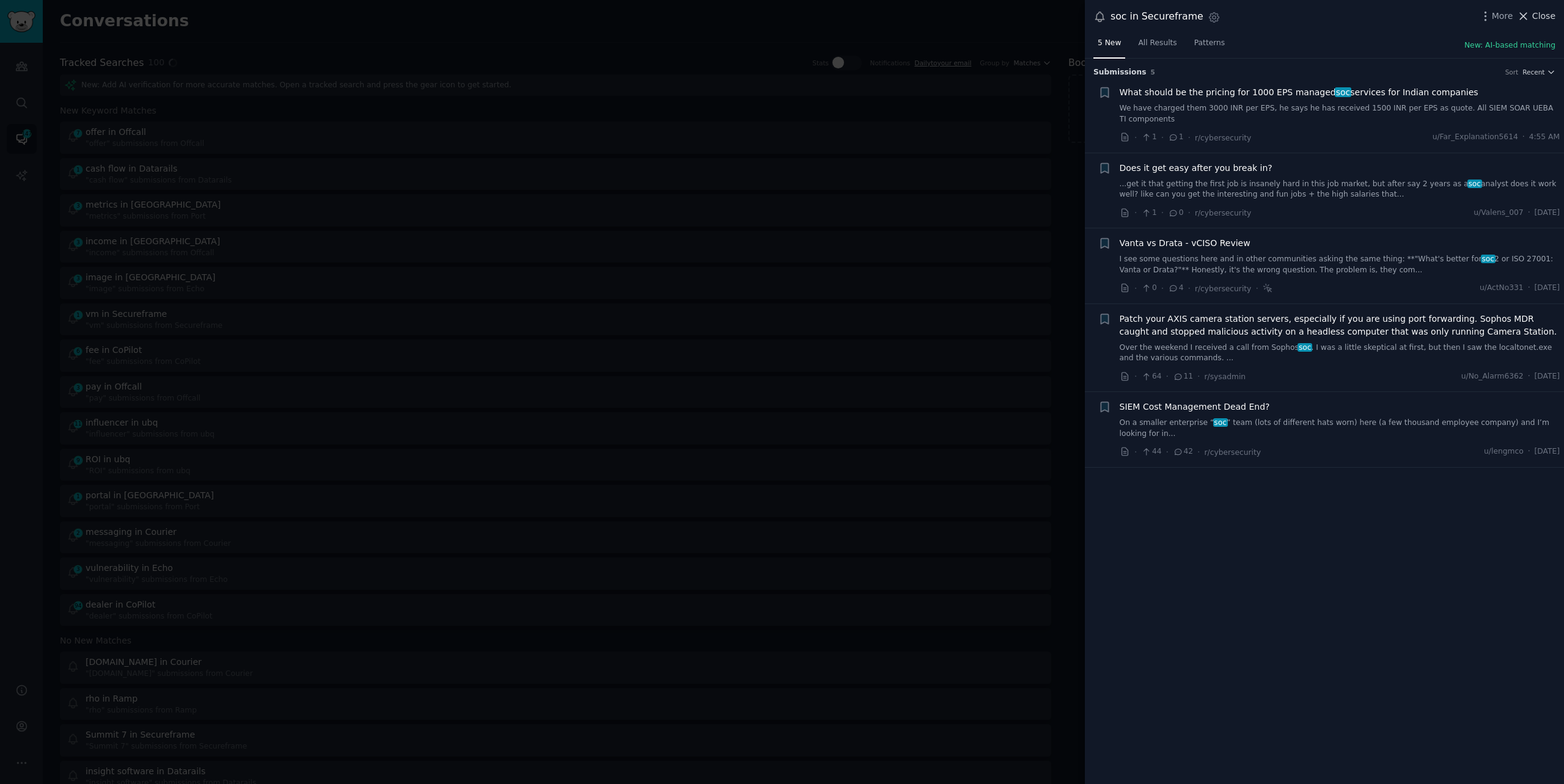
click at [1537, 14] on span "Close" at bounding box center [1543, 16] width 23 height 13
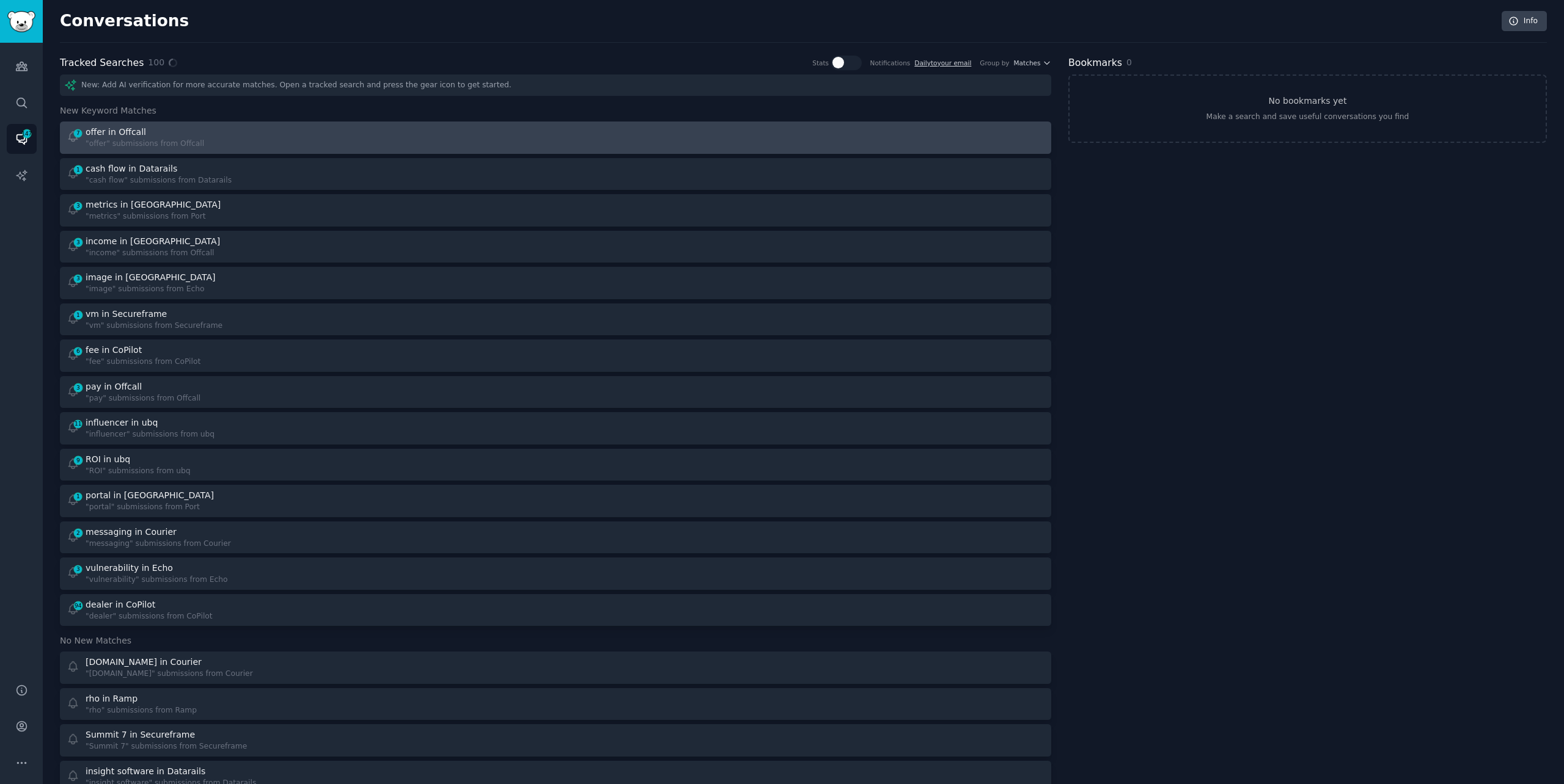
click at [223, 141] on div "7 offer in Offcall "offer" submissions from Offcall" at bounding box center [307, 138] width 481 height 24
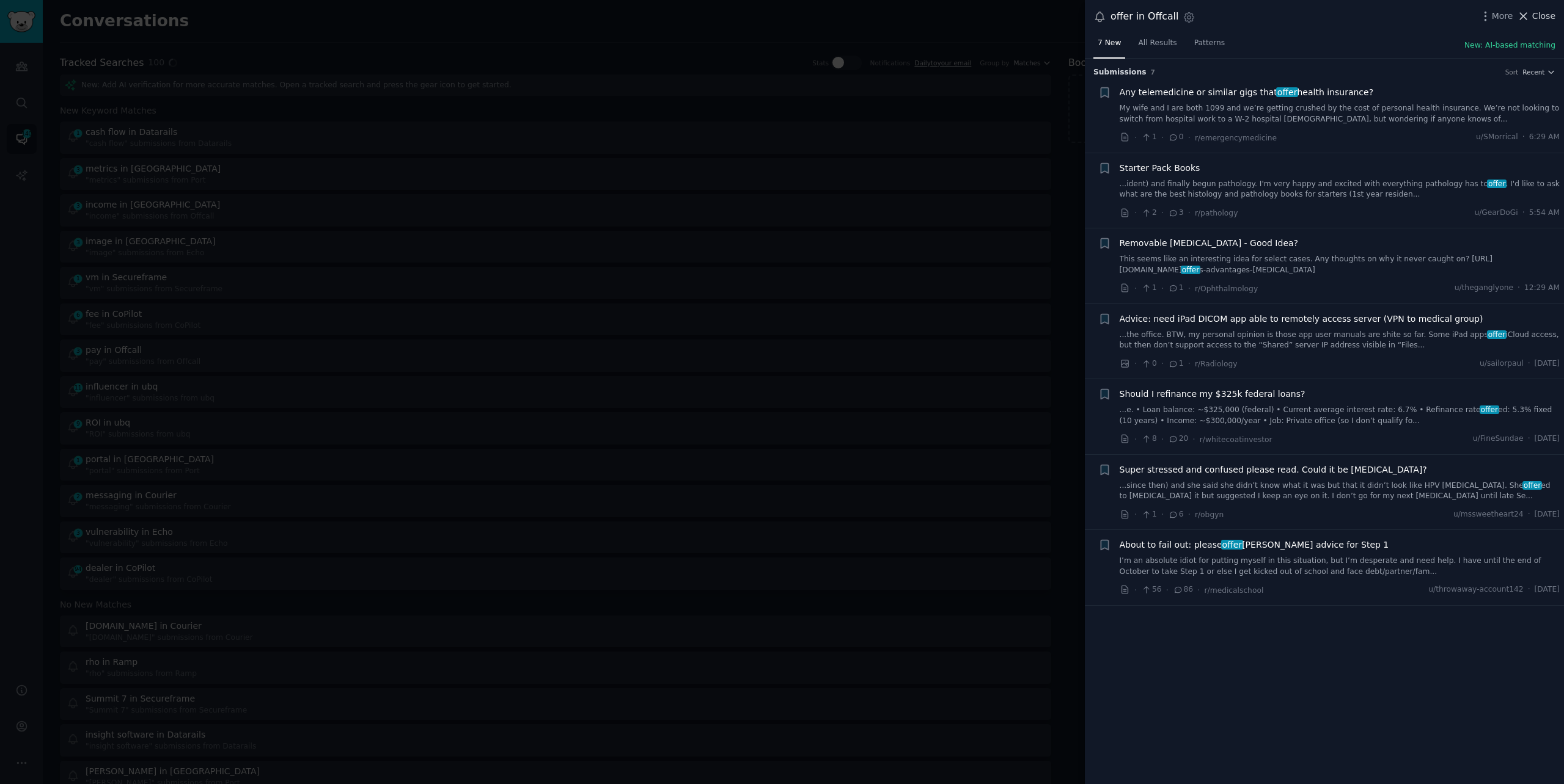
click at [1532, 15] on button "Close" at bounding box center [1536, 16] width 39 height 13
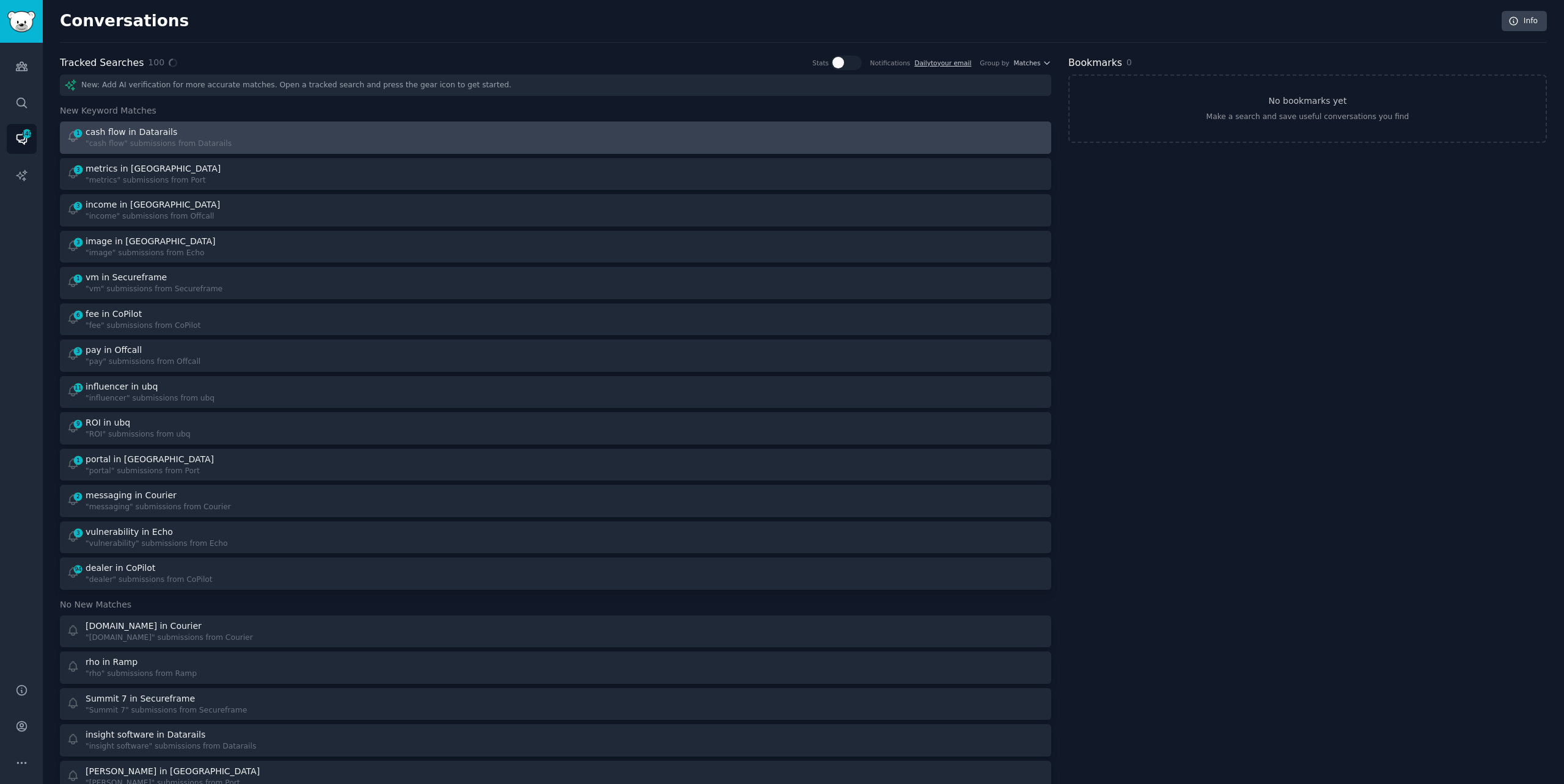
click at [594, 147] on div at bounding box center [804, 138] width 481 height 24
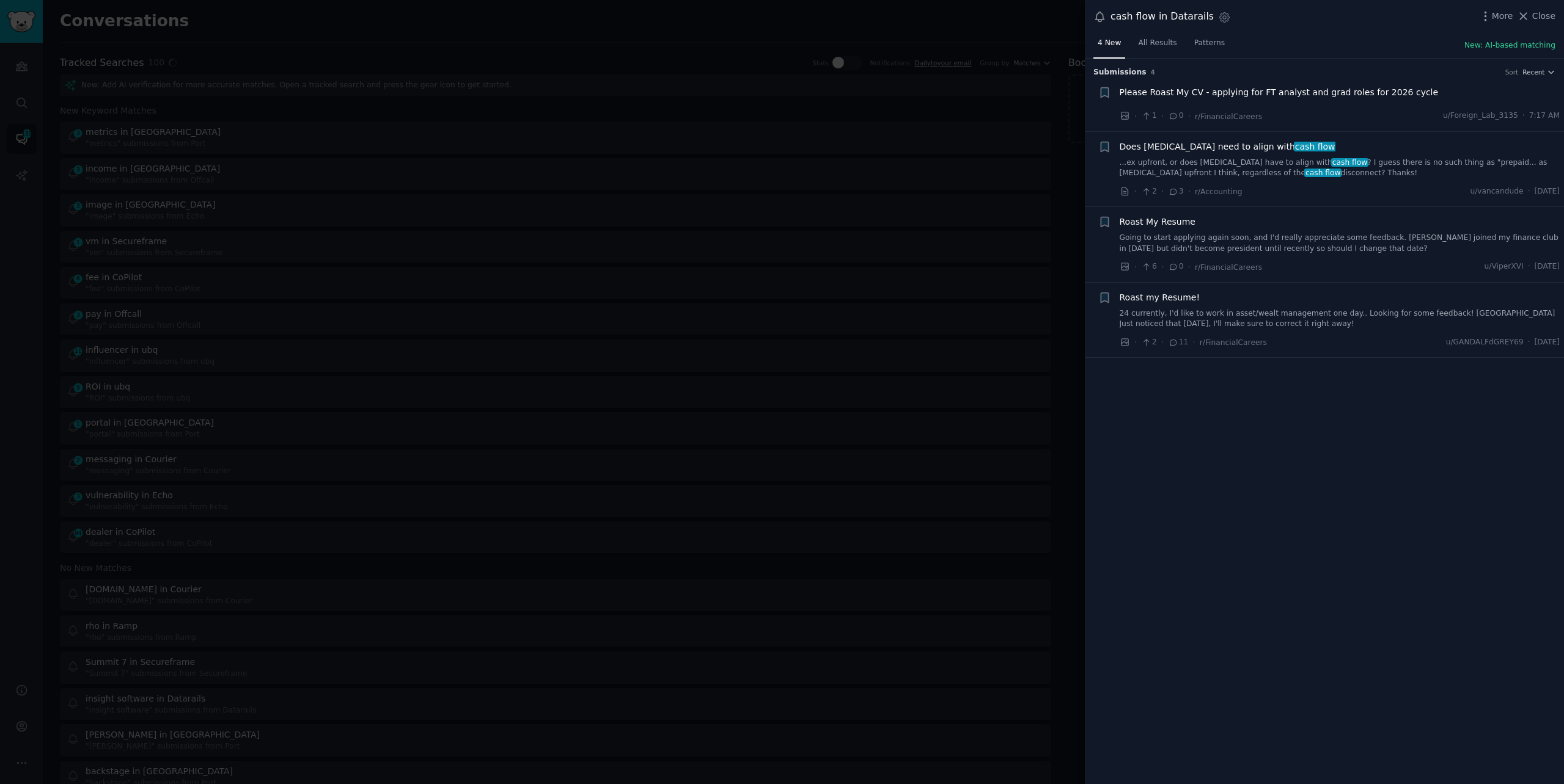
click at [1265, 172] on link "...ex upfront, or does [MEDICAL_DATA] have to align with cash flow ? I guess th…" at bounding box center [1340, 168] width 441 height 22
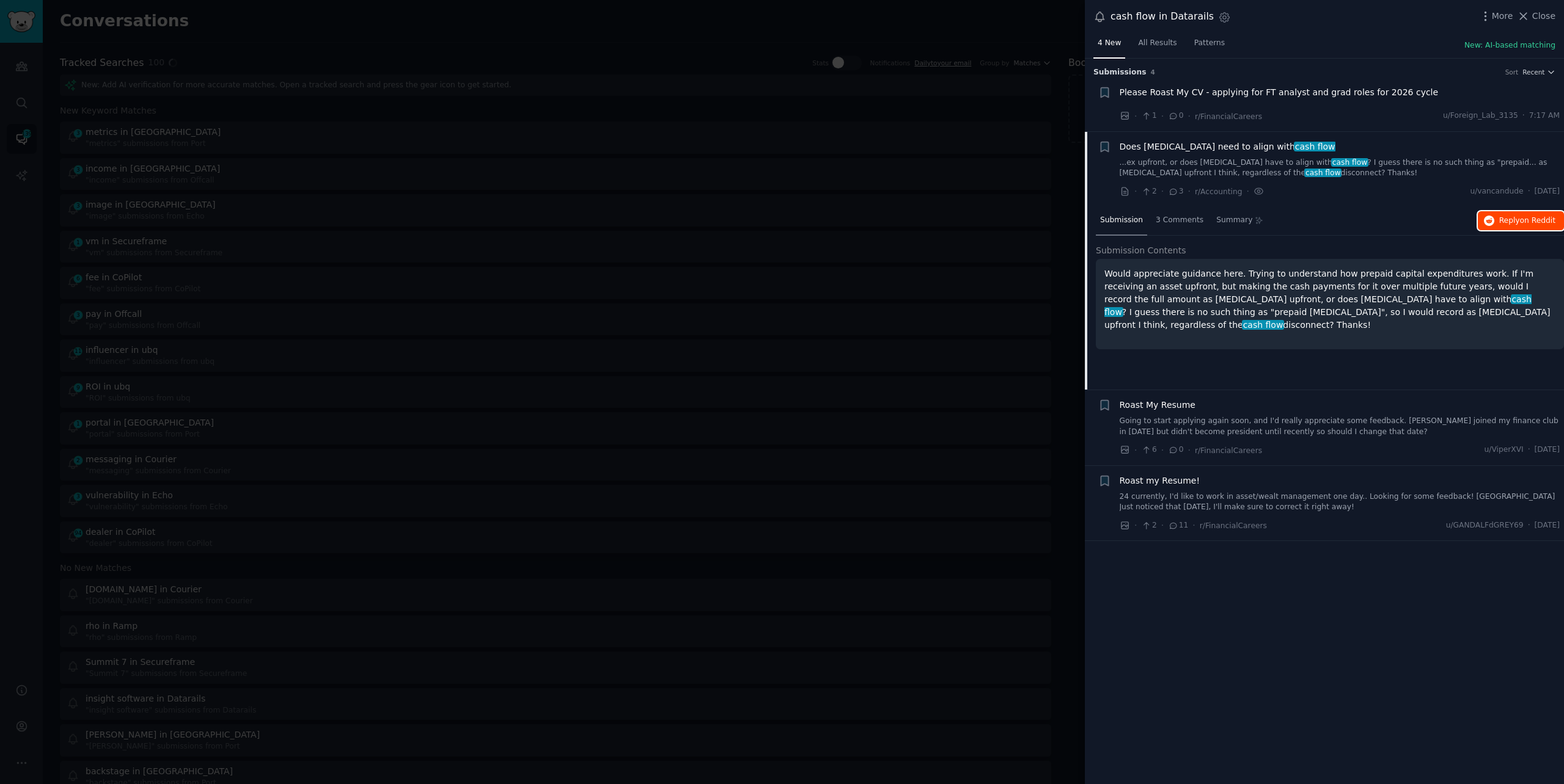
click at [1525, 216] on span "on Reddit" at bounding box center [1537, 220] width 35 height 9
click at [316, 40] on div at bounding box center [782, 392] width 1564 height 784
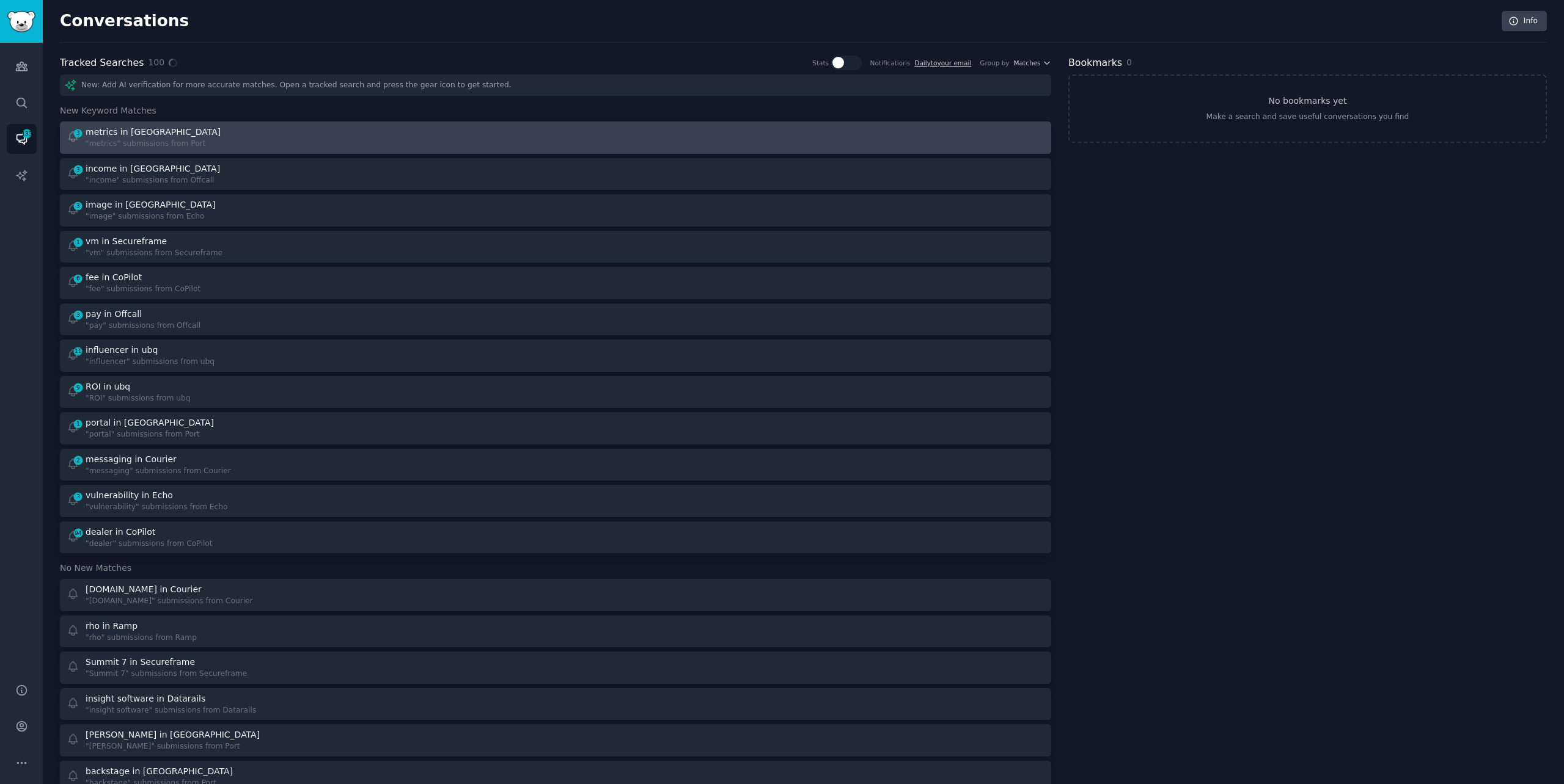
click at [311, 138] on div "3 metrics in Port "metrics" submissions from [GEOGRAPHIC_DATA]" at bounding box center [307, 138] width 481 height 24
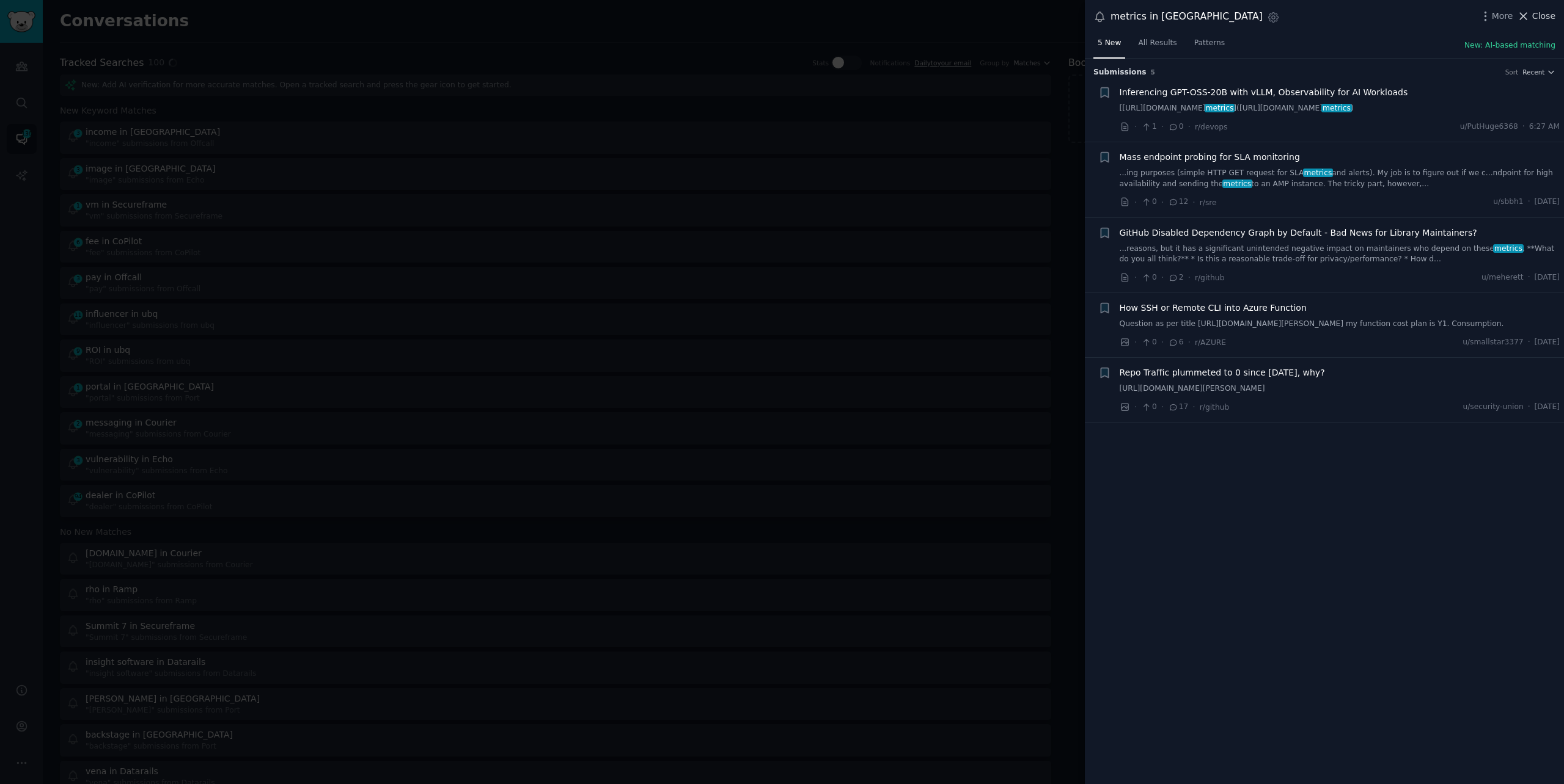
click at [1538, 21] on span "Close" at bounding box center [1543, 16] width 23 height 13
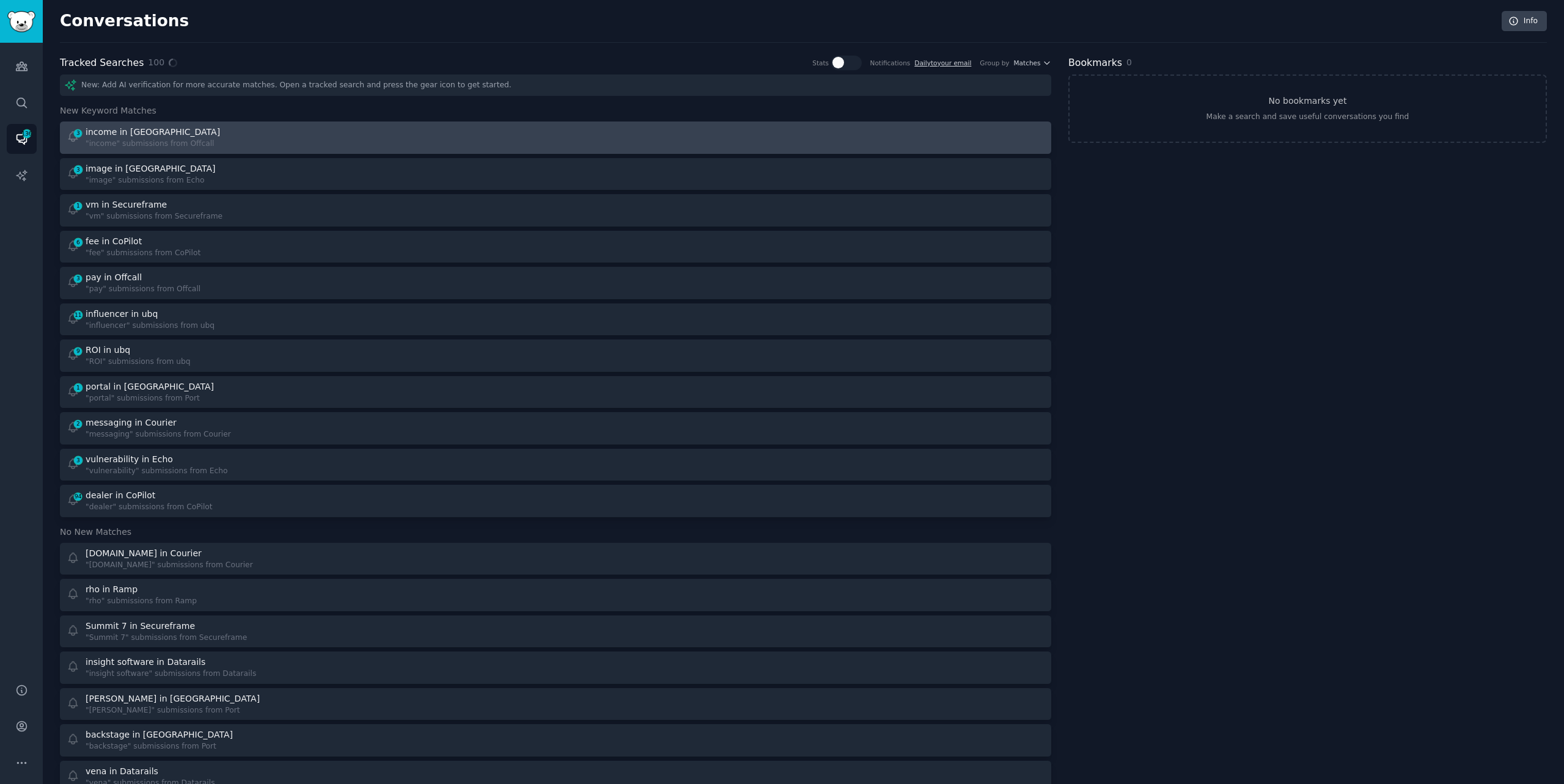
click at [482, 142] on div "3 income in Offcall "income" submissions from Offcall" at bounding box center [307, 138] width 481 height 24
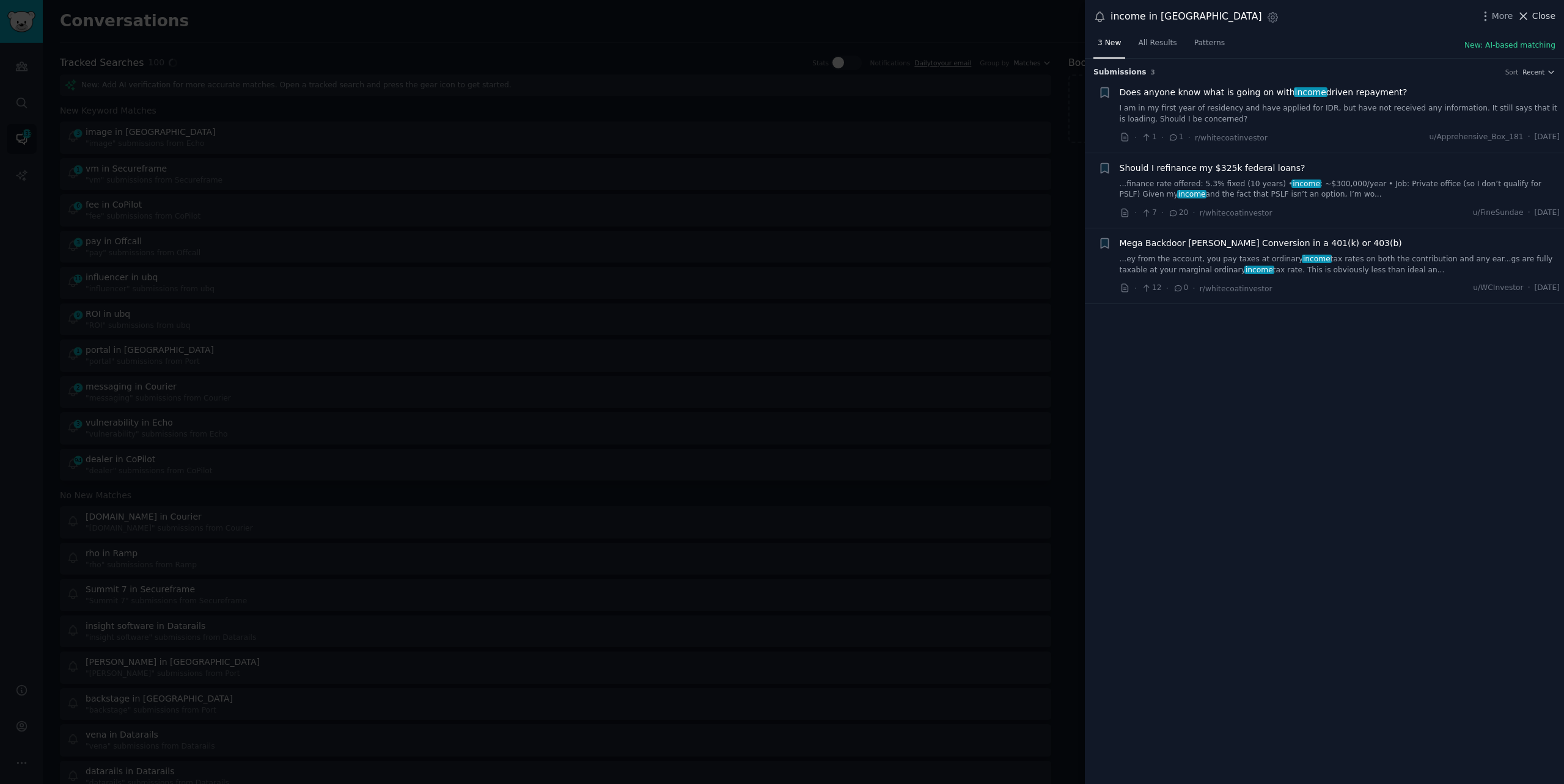
click at [1537, 11] on span "Close" at bounding box center [1543, 16] width 23 height 13
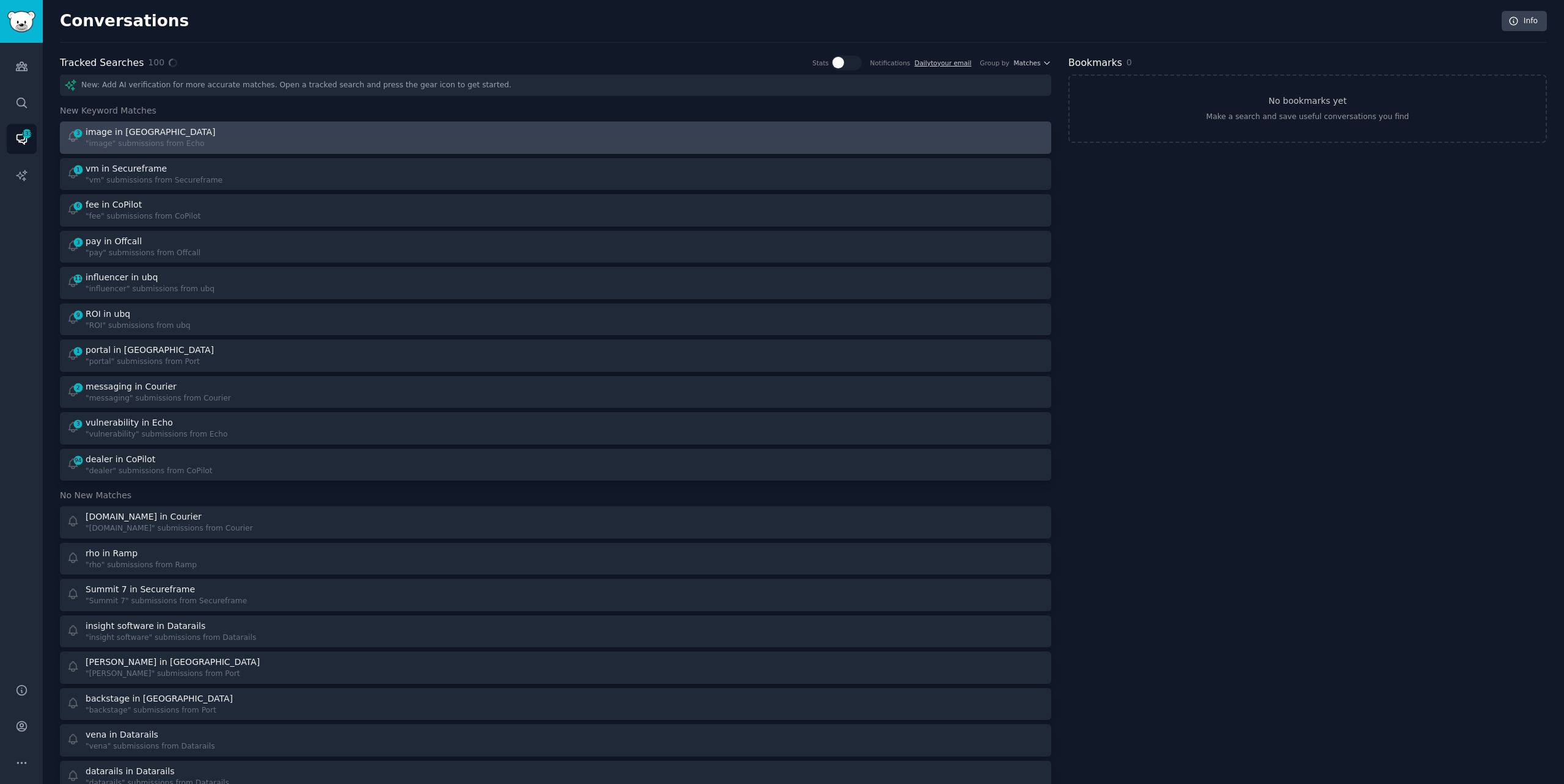
click at [531, 149] on link "3 image in Echo "image" submissions from Echo" at bounding box center [556, 138] width 991 height 32
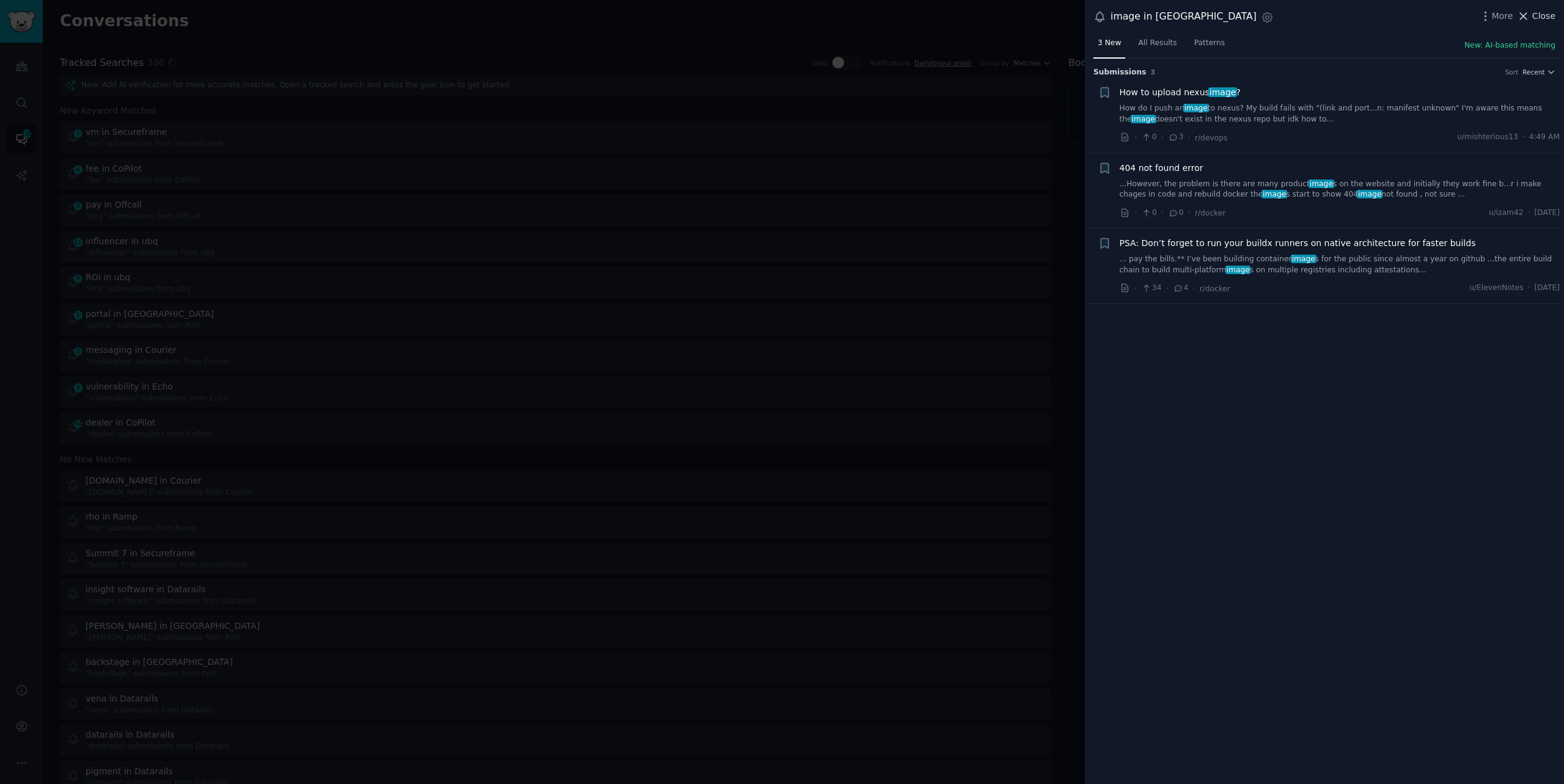
click at [1535, 18] on span "Close" at bounding box center [1543, 16] width 23 height 13
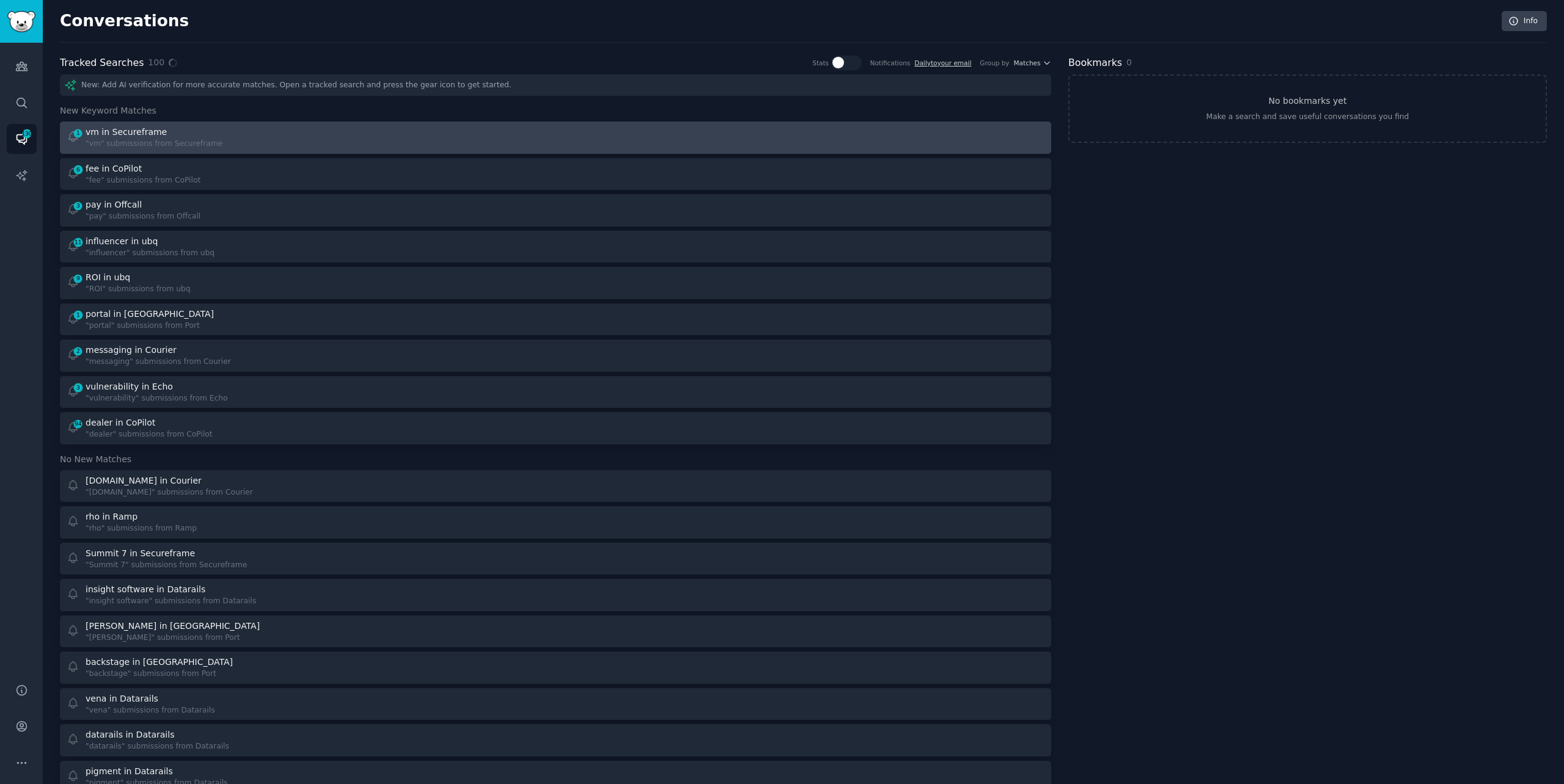
click at [600, 136] on div at bounding box center [804, 138] width 481 height 24
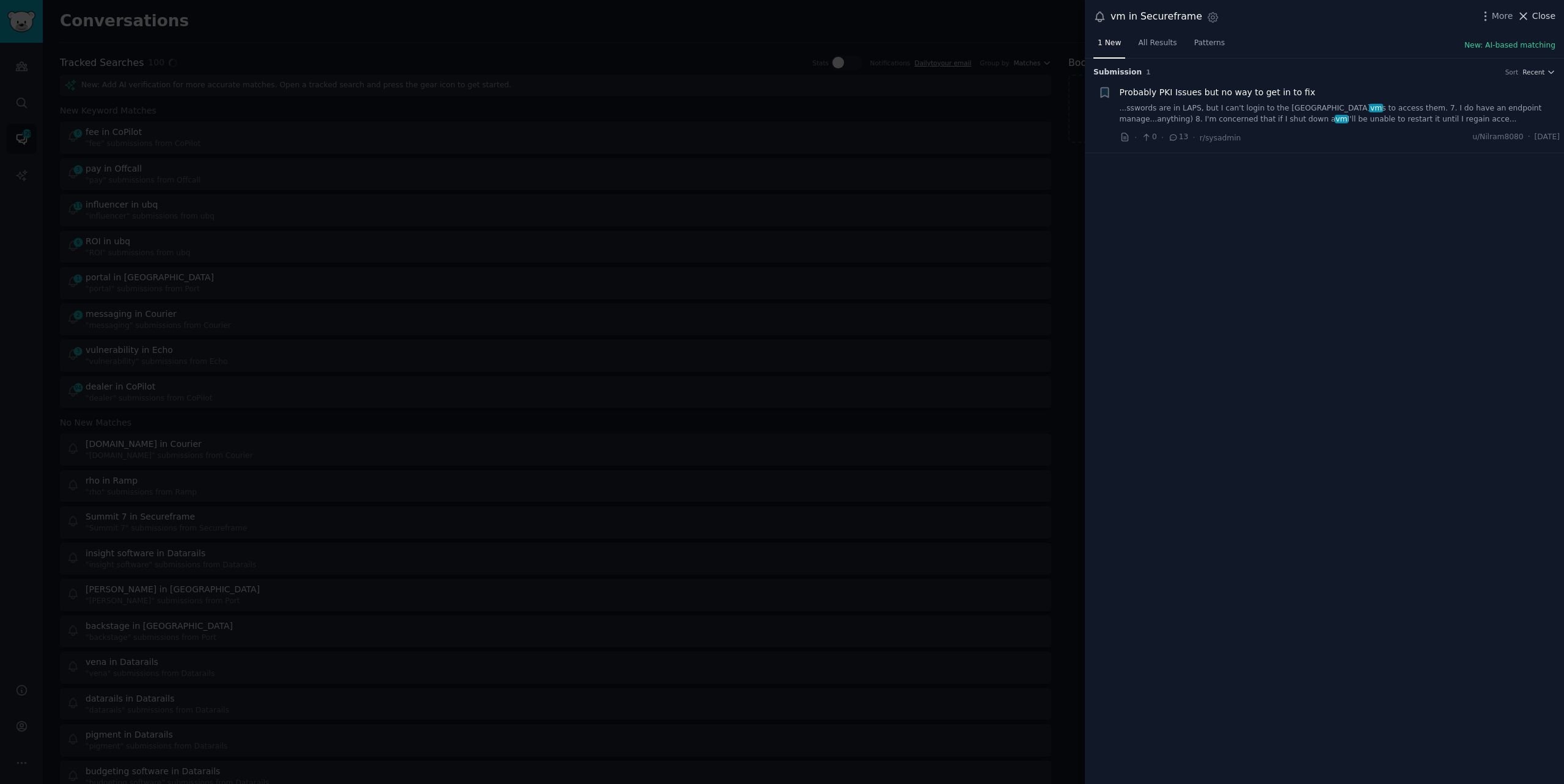
click at [1529, 12] on icon at bounding box center [1523, 16] width 13 height 13
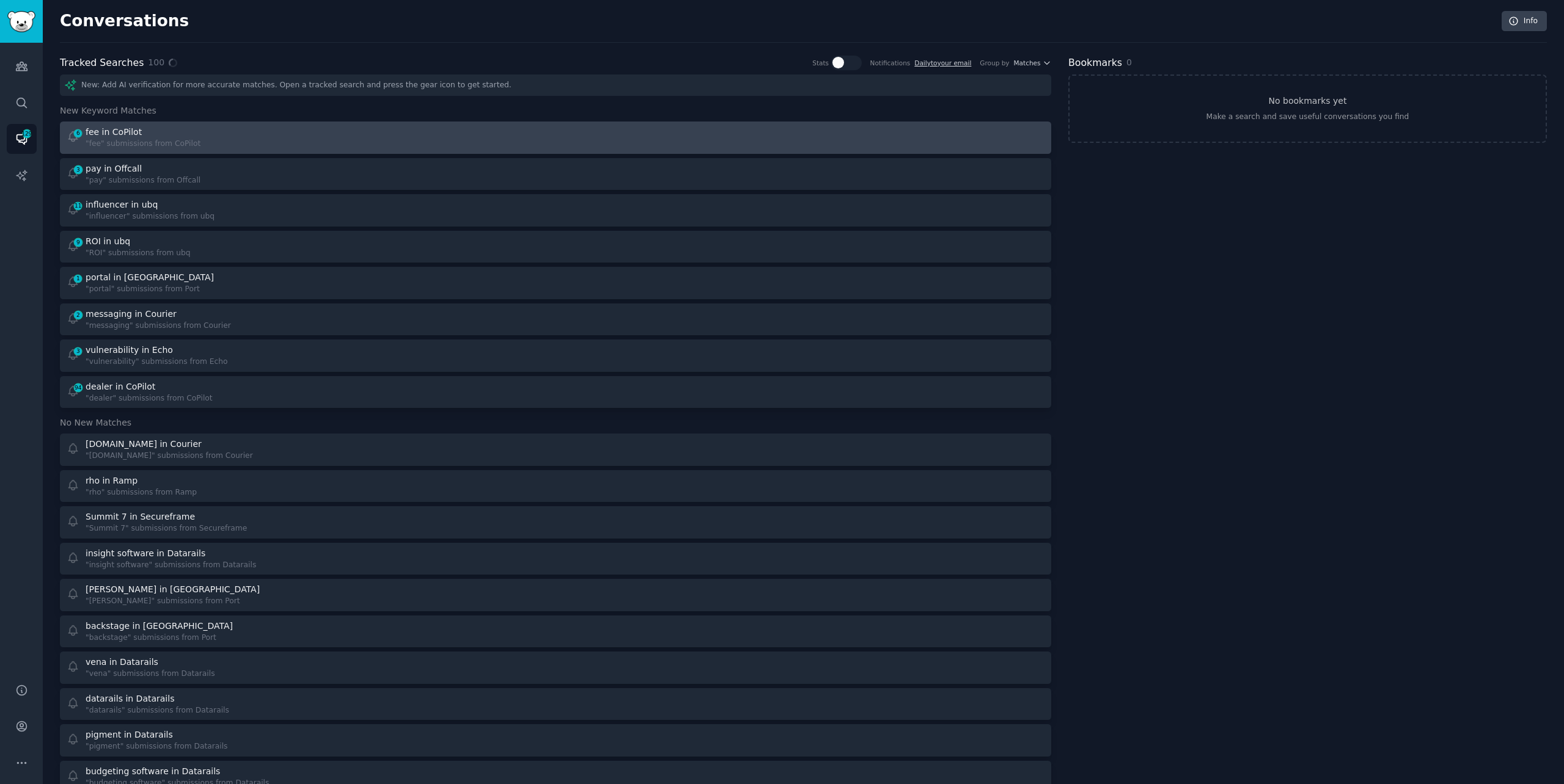
click at [656, 127] on div at bounding box center [804, 138] width 481 height 24
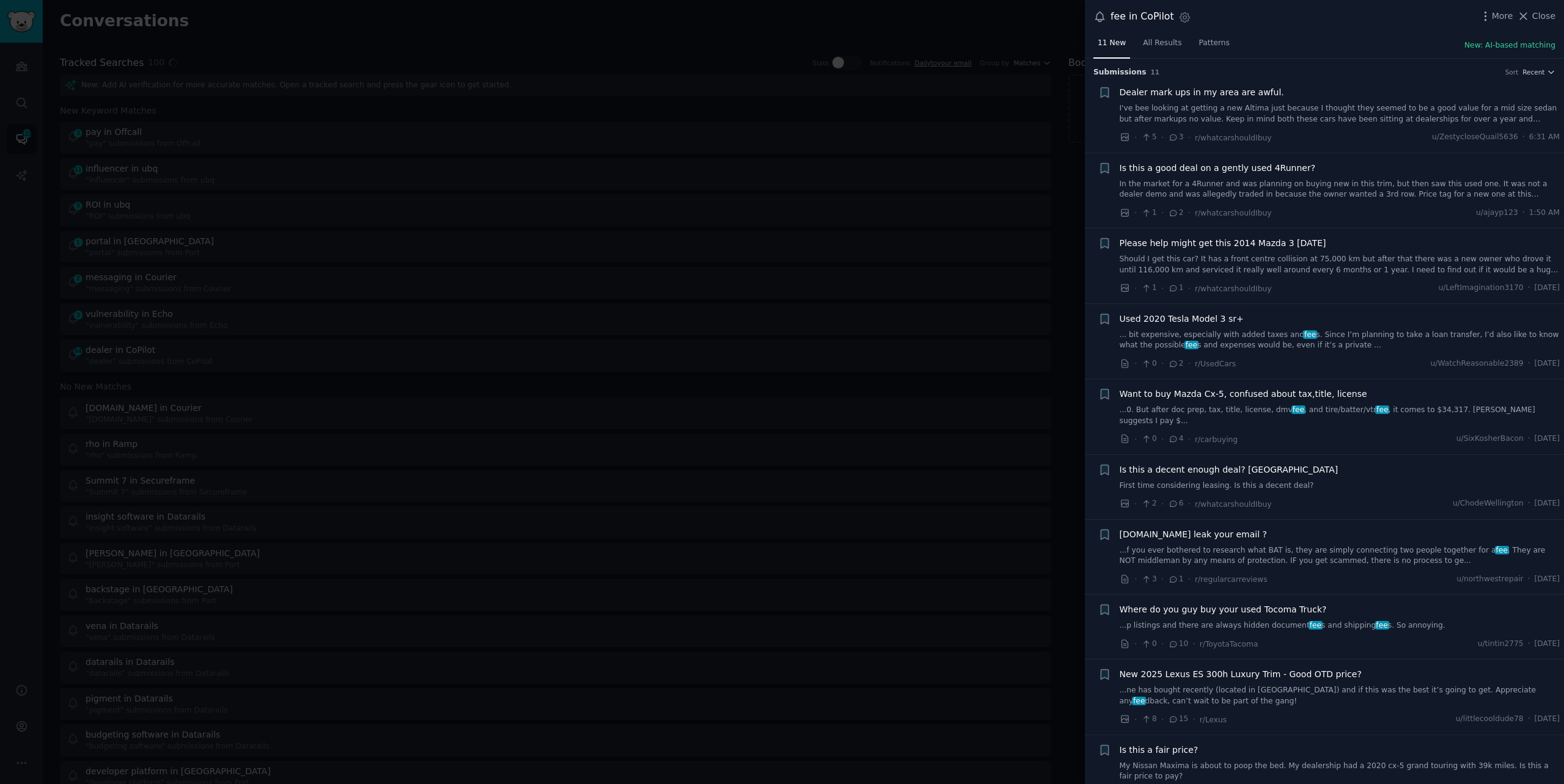
click at [1148, 116] on link "I've bee looking at getting a new Altima just because I thought they seemed to …" at bounding box center [1340, 114] width 441 height 22
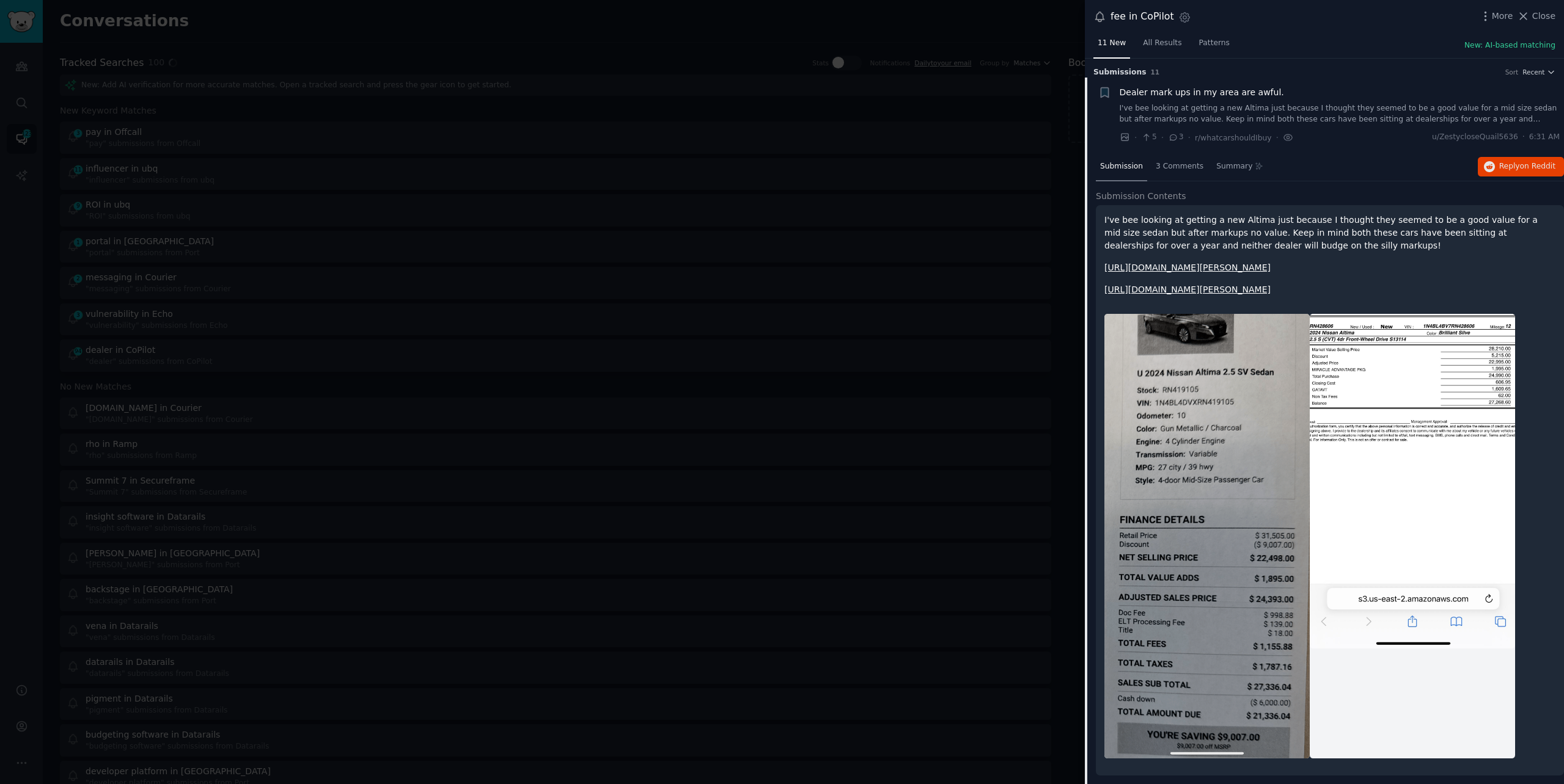
scroll to position [19, 0]
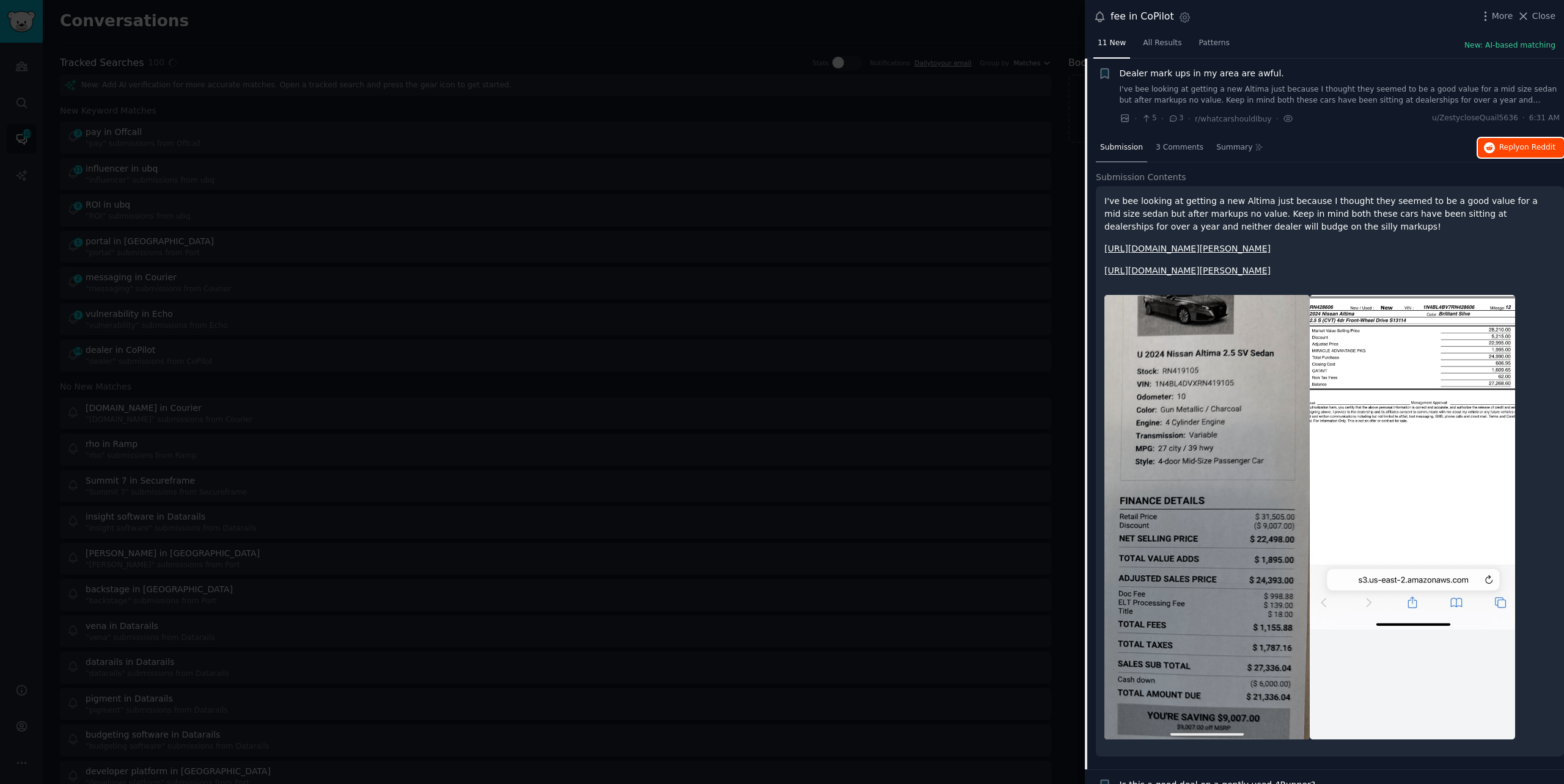
click at [1503, 142] on span "Reply on Reddit" at bounding box center [1527, 148] width 56 height 11
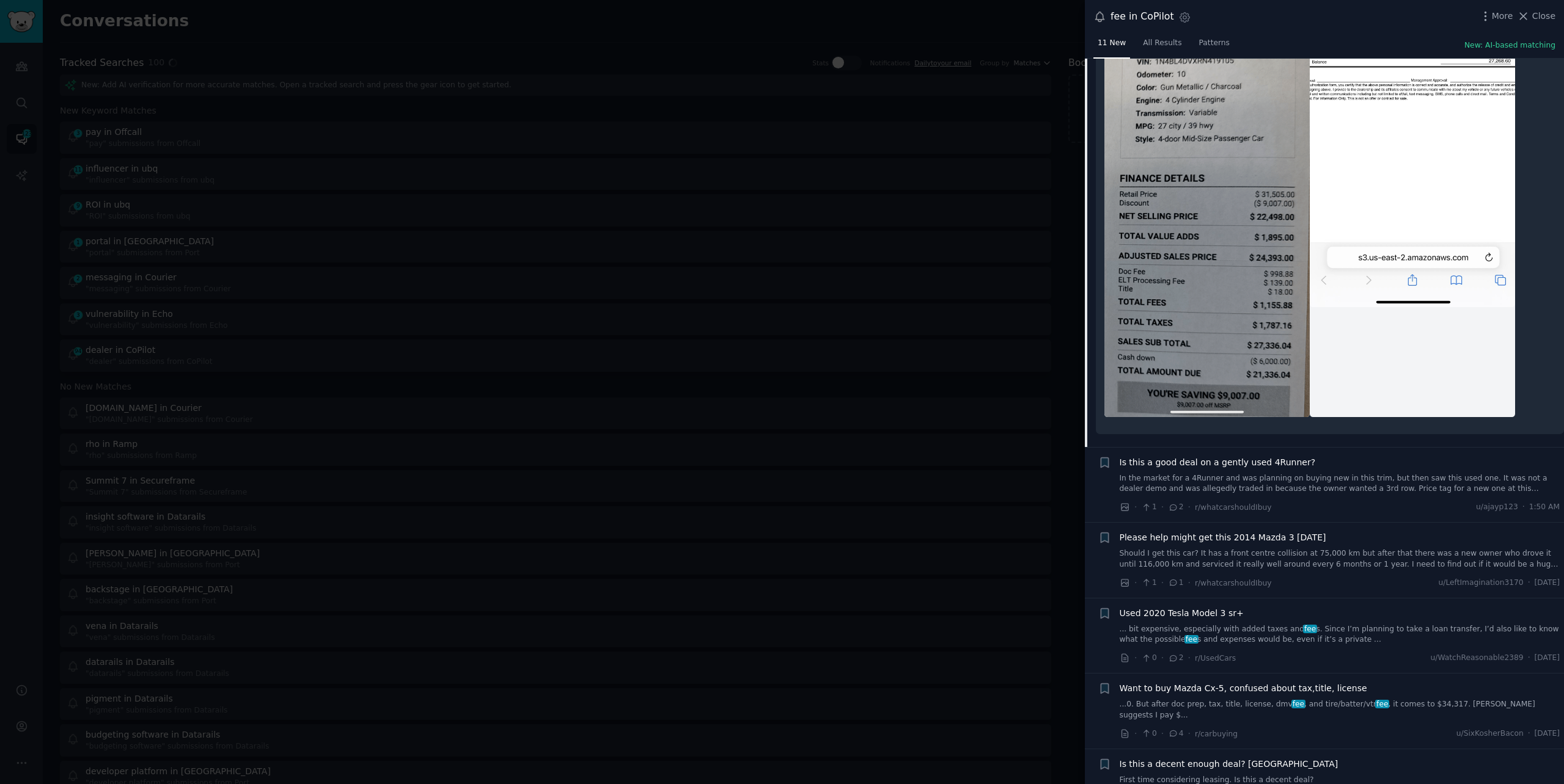
scroll to position [510, 0]
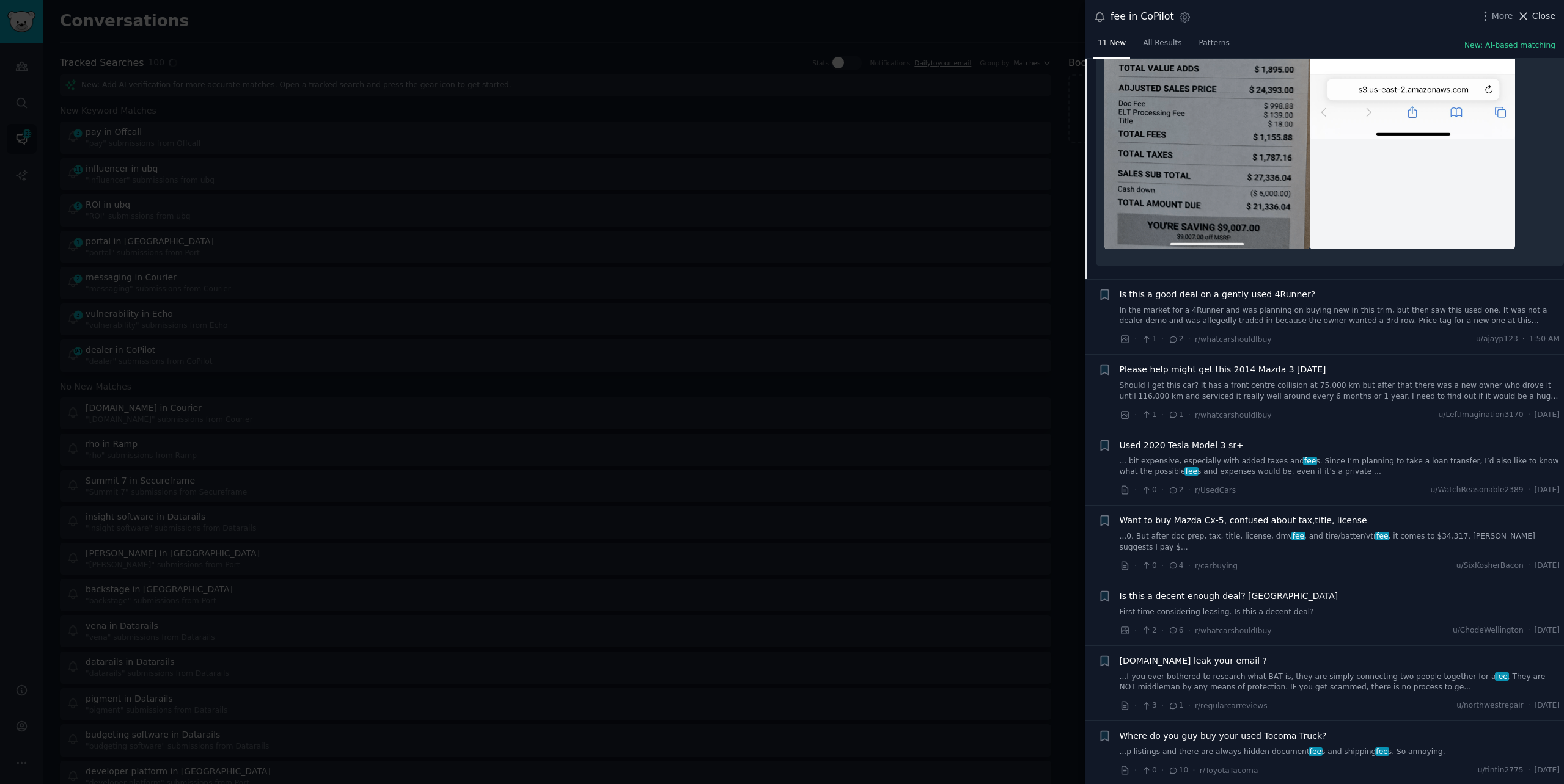
click at [1540, 18] on span "Close" at bounding box center [1543, 16] width 23 height 13
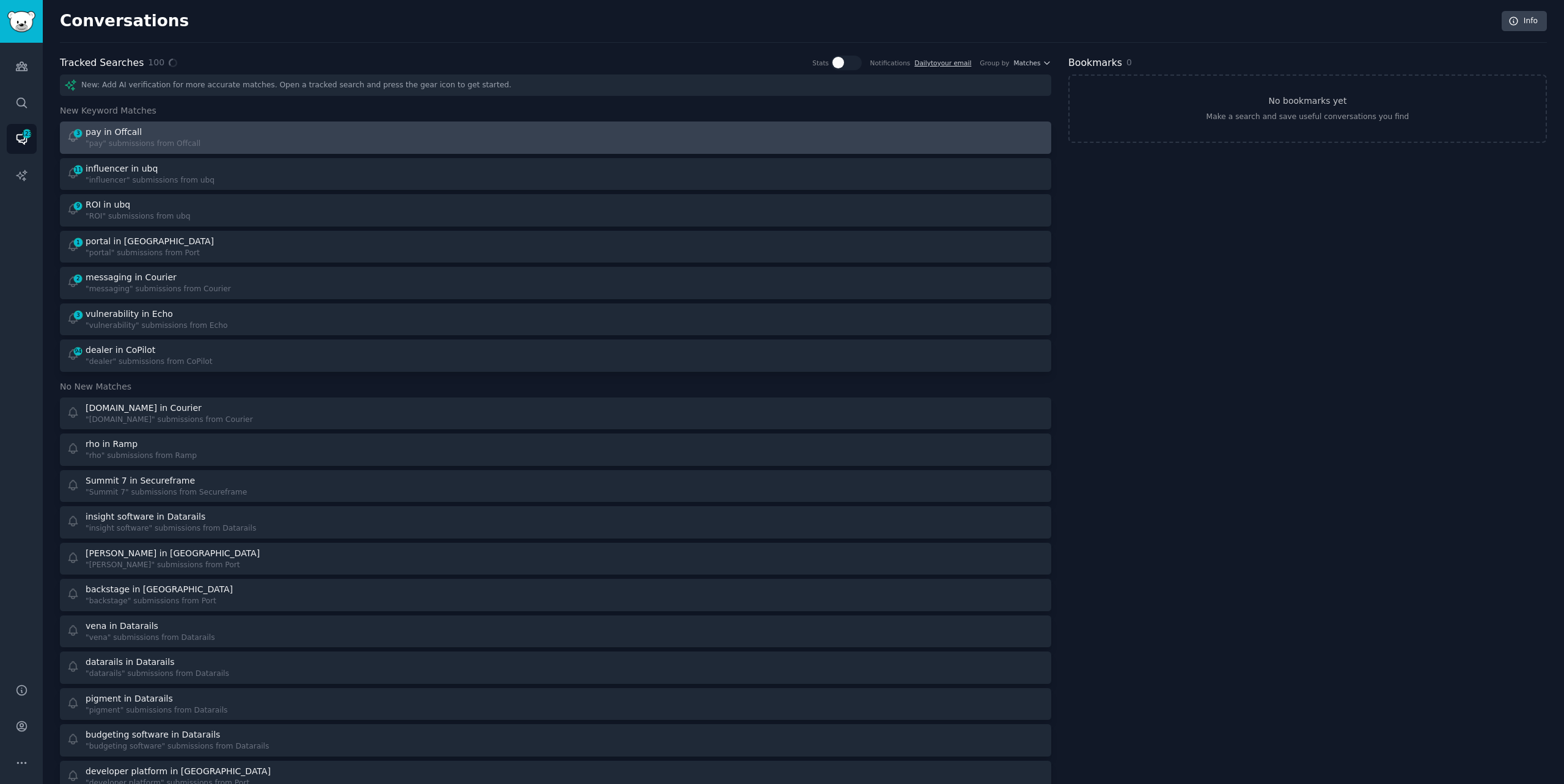
click at [350, 139] on div "3 pay in Offcall "pay" submissions from Offcall" at bounding box center [307, 138] width 481 height 24
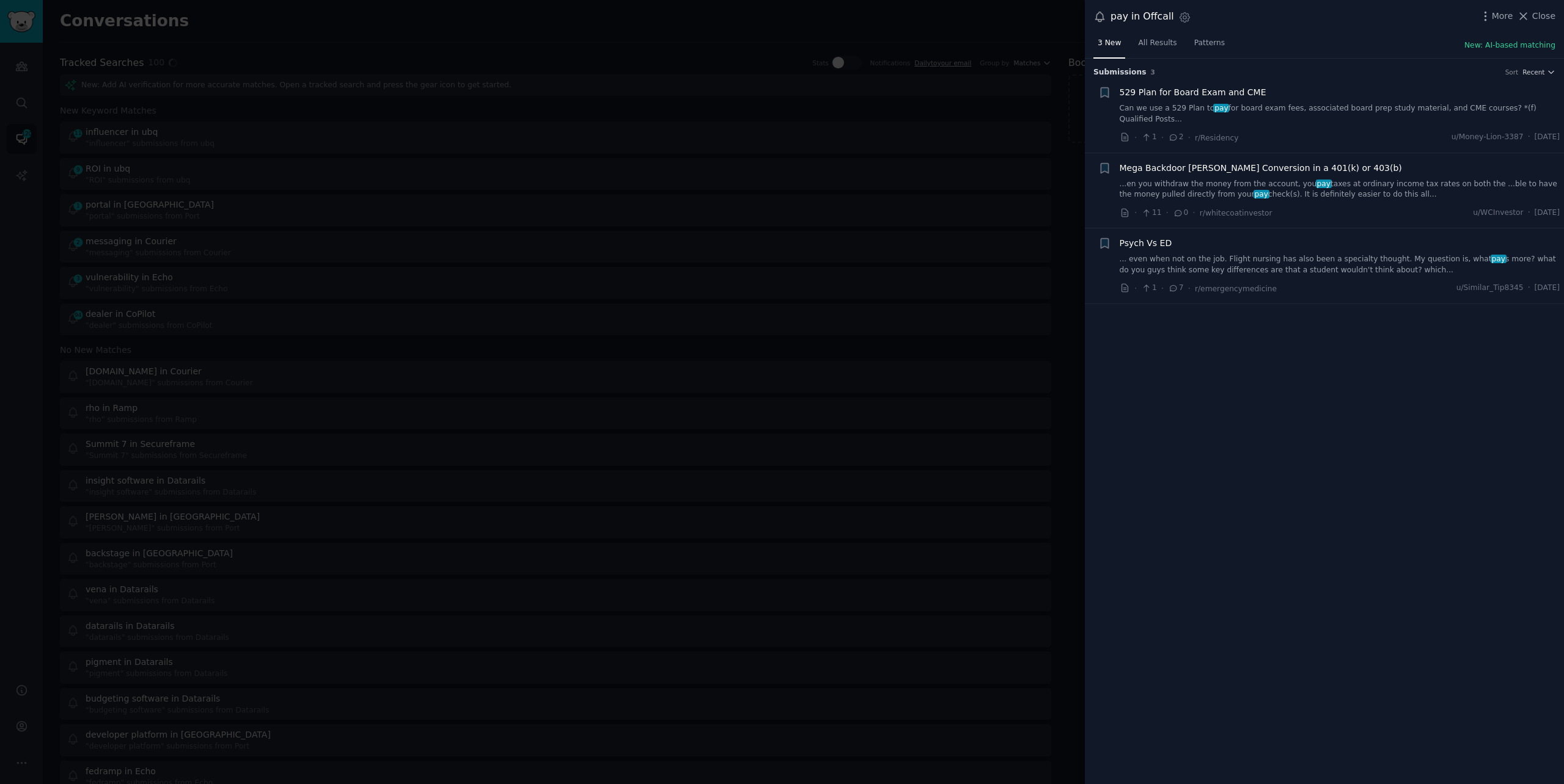
click at [1242, 257] on link "... even when not on the job. Flight nursing has also been a specialty thought.…" at bounding box center [1340, 265] width 441 height 22
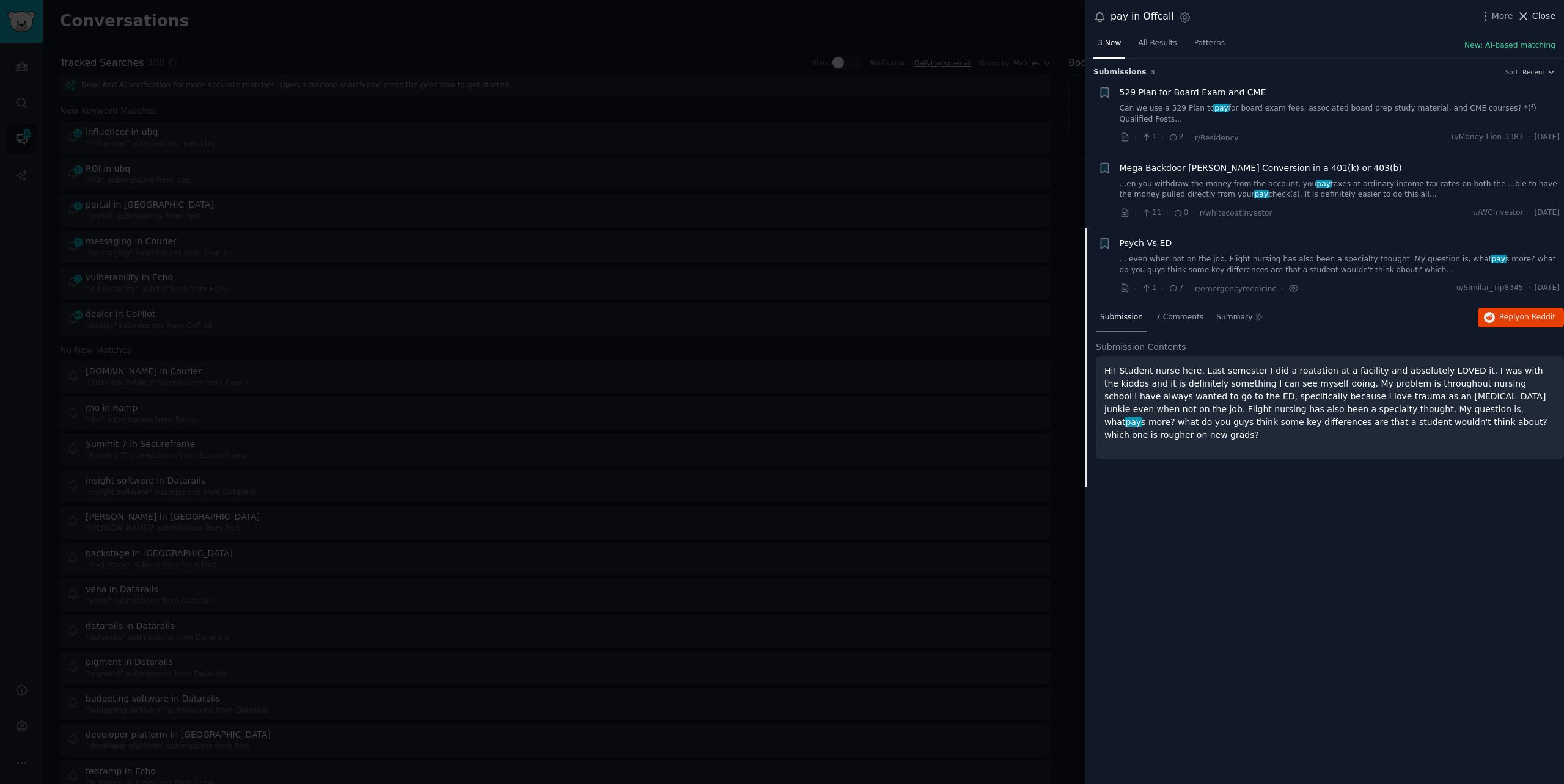
click at [1540, 13] on span "Close" at bounding box center [1543, 16] width 23 height 13
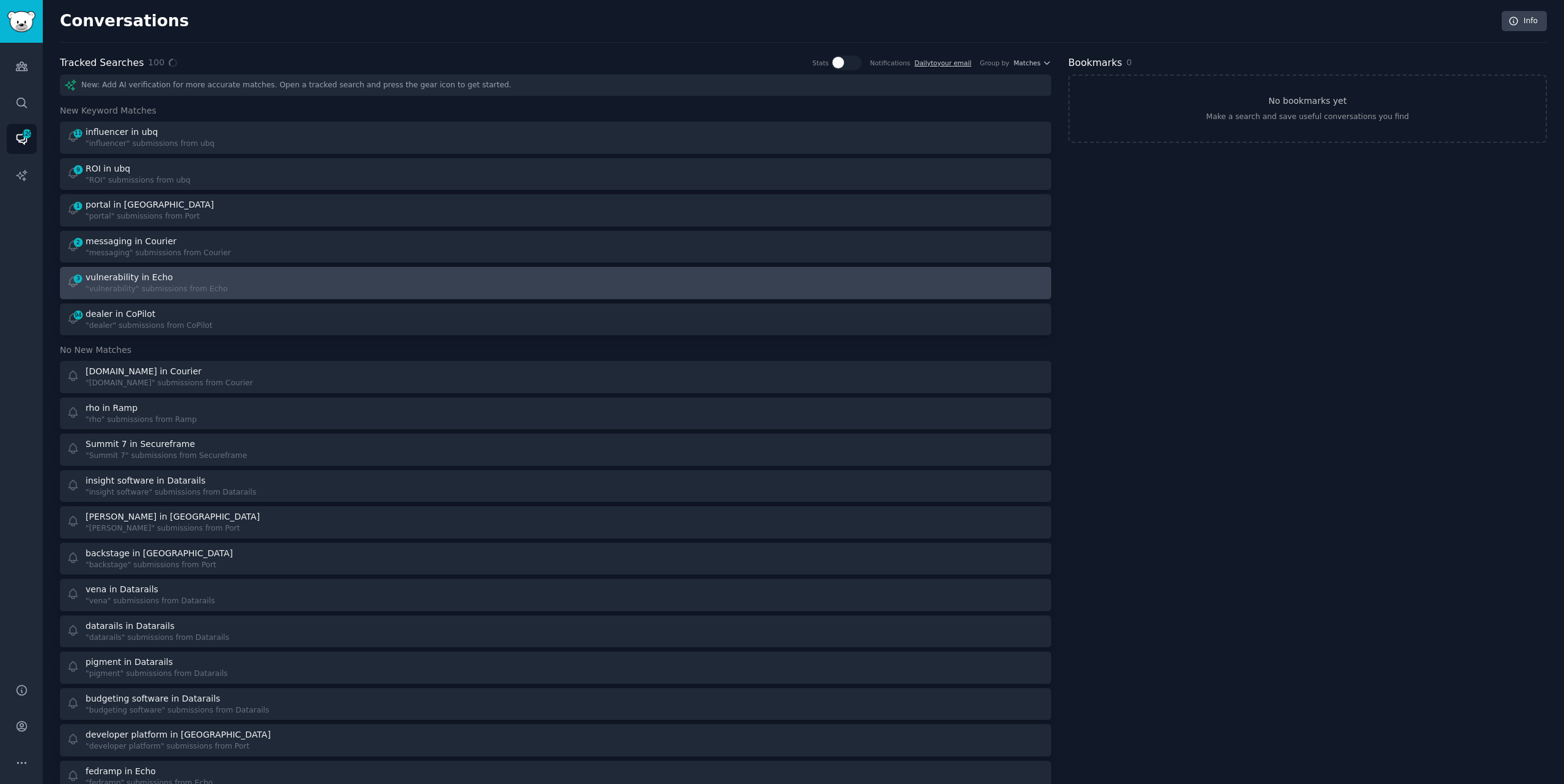
click at [277, 276] on div "3 vulnerability in Echo "vulnerability" submissions from Echo" at bounding box center [307, 283] width 481 height 24
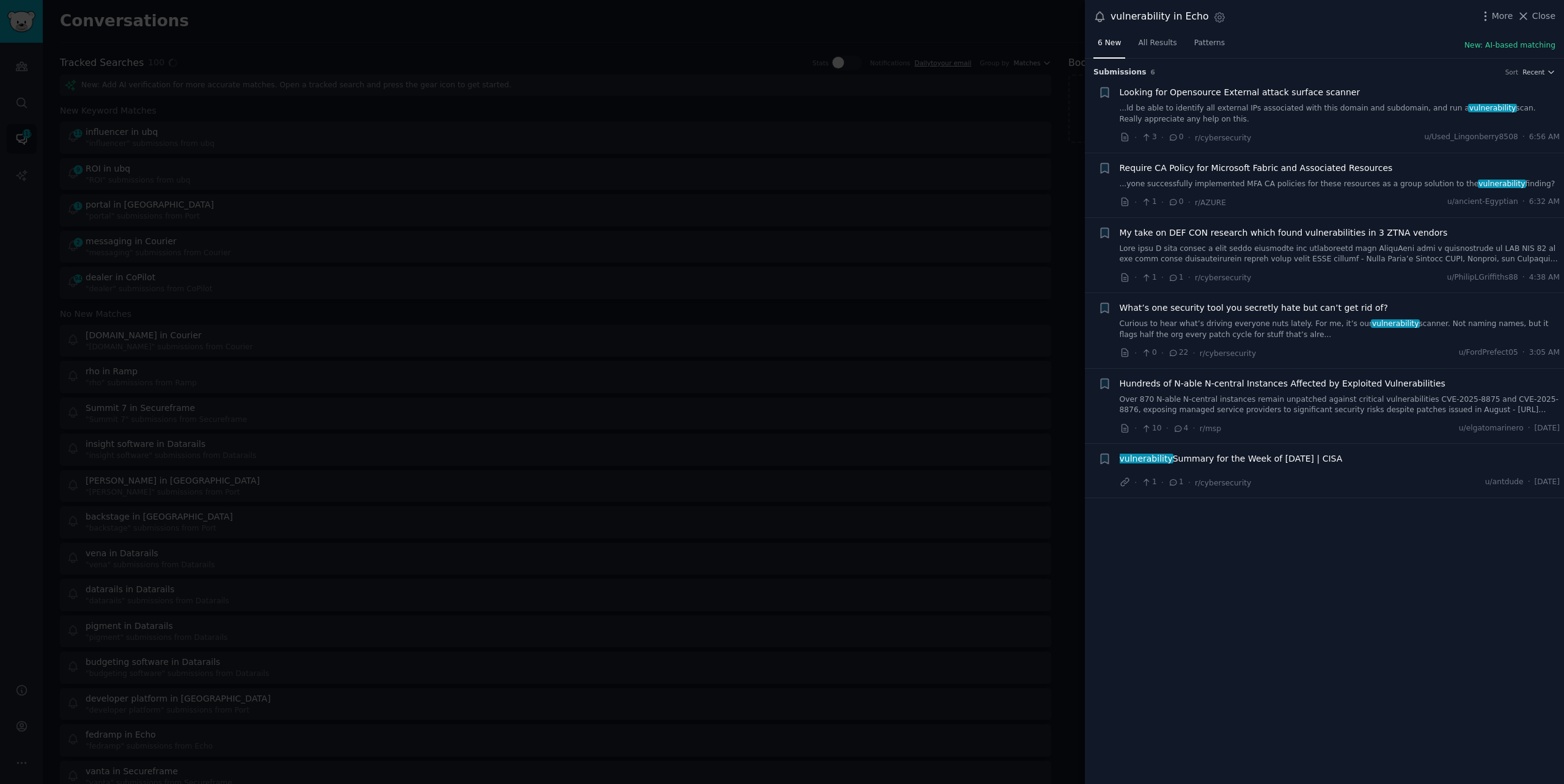
click at [1329, 103] on link "...ld be able to identify all external IPs associated with this domain and subd…" at bounding box center [1340, 114] width 441 height 22
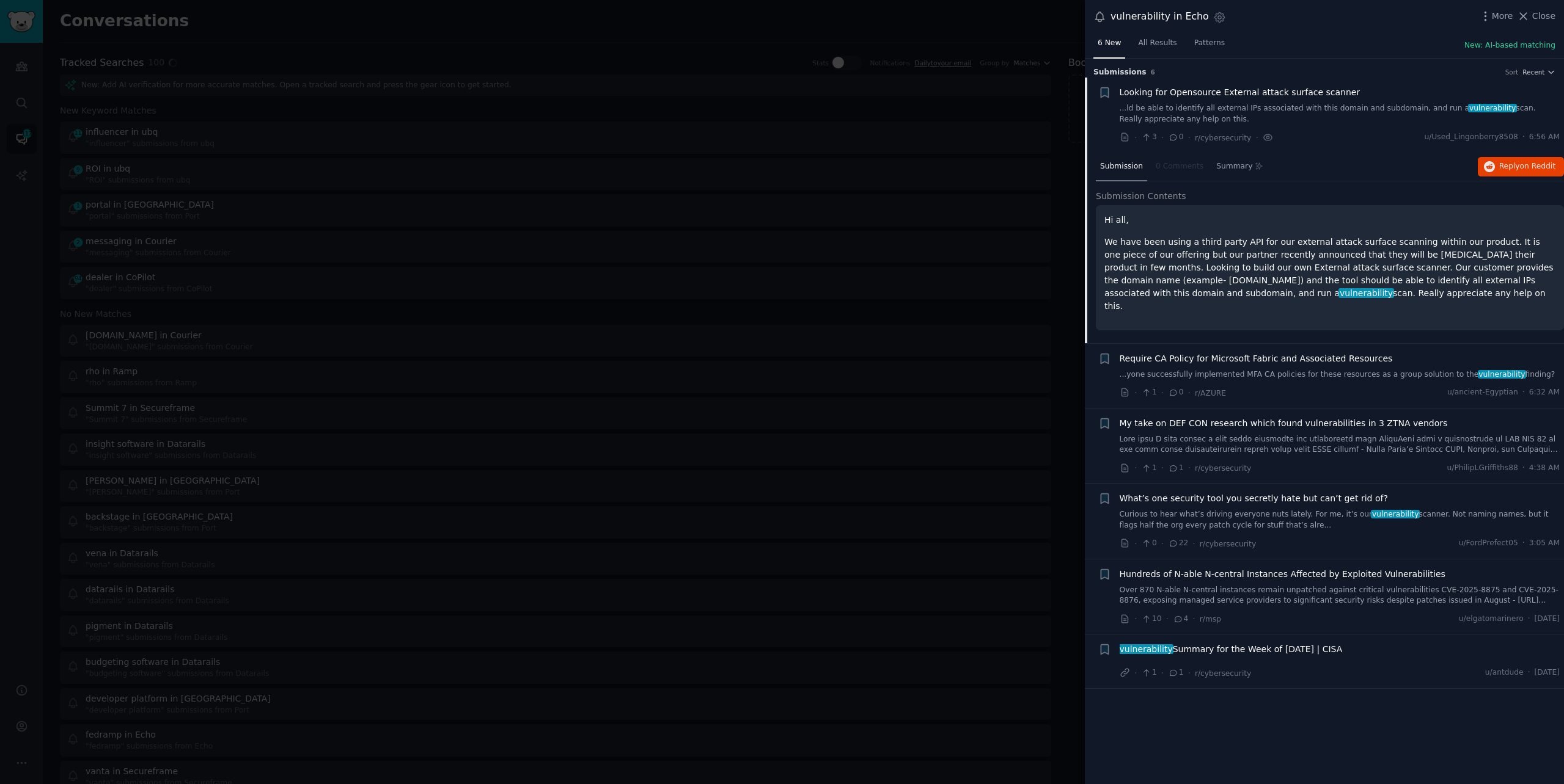
click at [1276, 510] on link "Curious to hear what’s driving everyone nuts lately. For me, it’s our vulnerabi…" at bounding box center [1340, 520] width 441 height 22
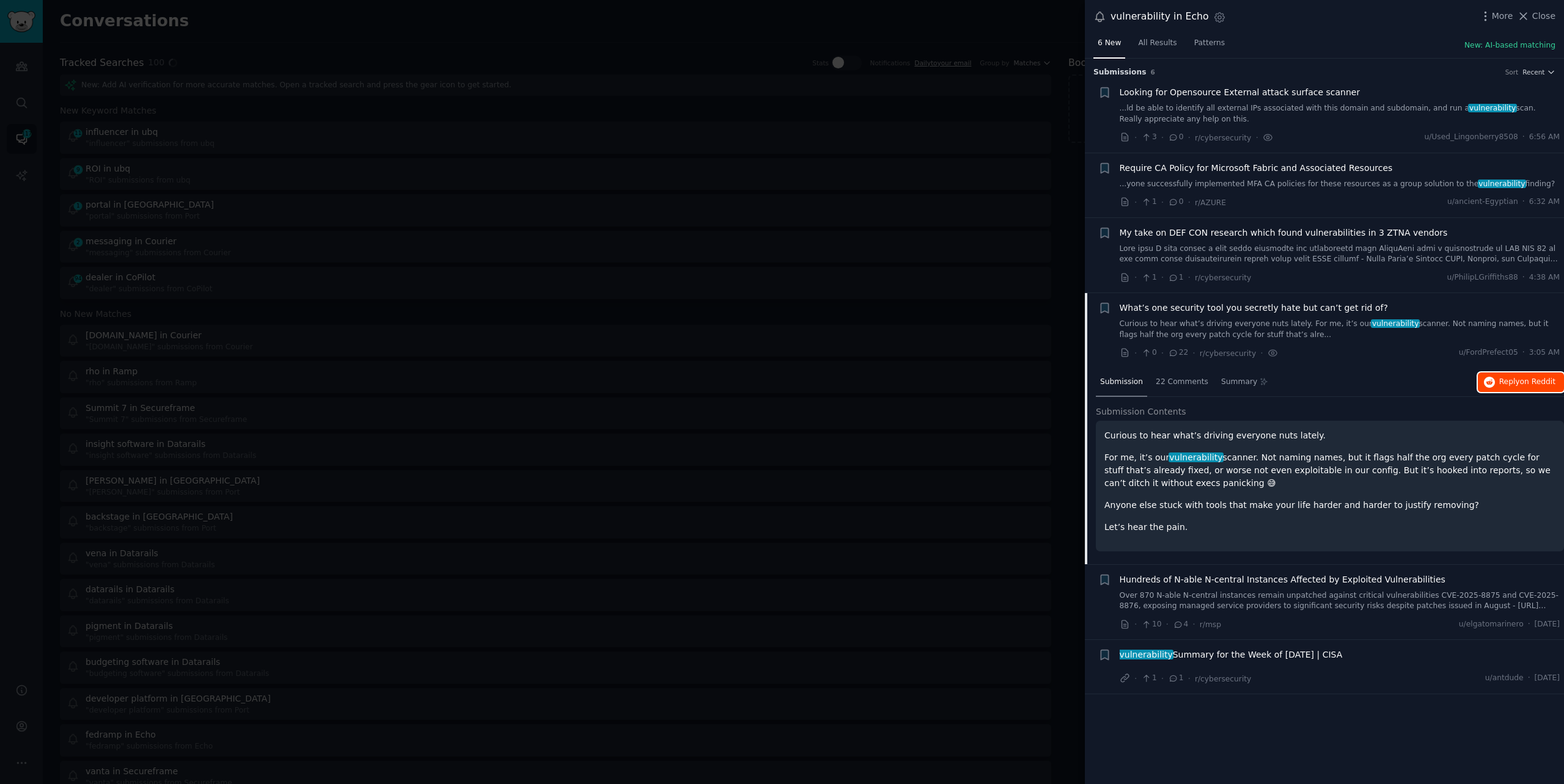
click at [1523, 381] on span "on Reddit" at bounding box center [1537, 382] width 35 height 9
click at [780, 27] on div at bounding box center [782, 392] width 1564 height 784
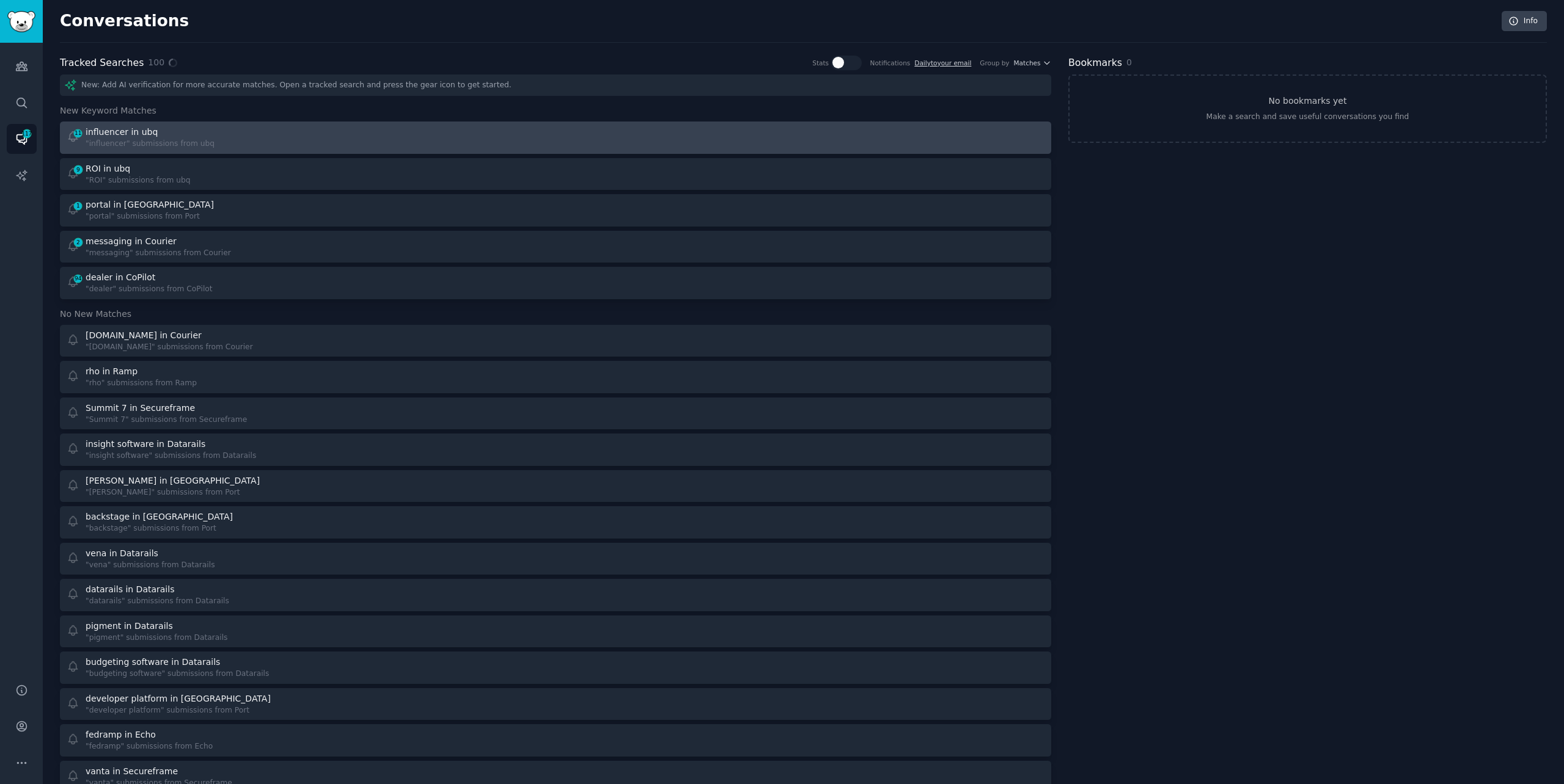
click at [348, 135] on div "11 influencer in ubq "influencer" submissions from ubq" at bounding box center [307, 138] width 481 height 24
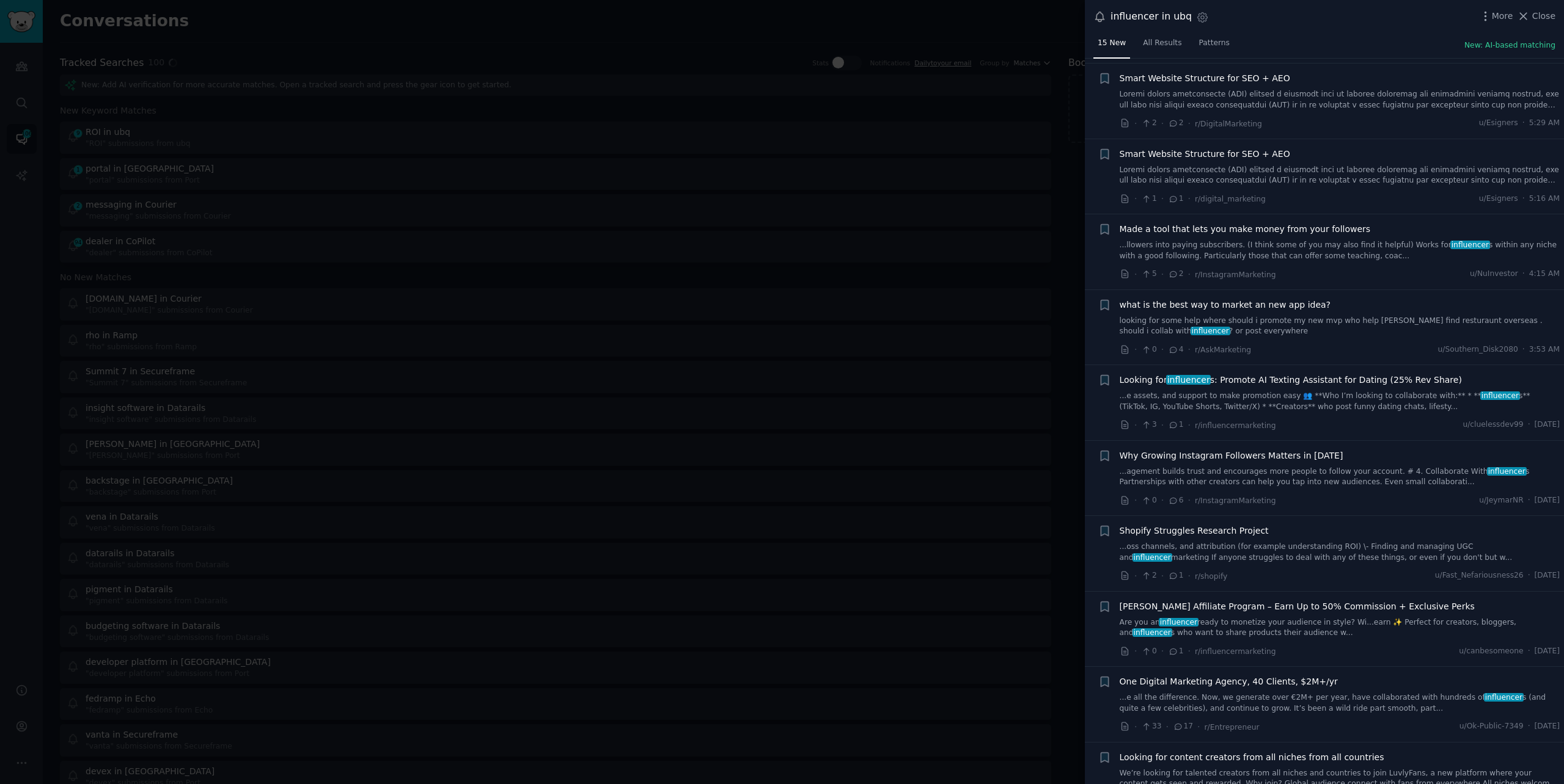
scroll to position [177, 0]
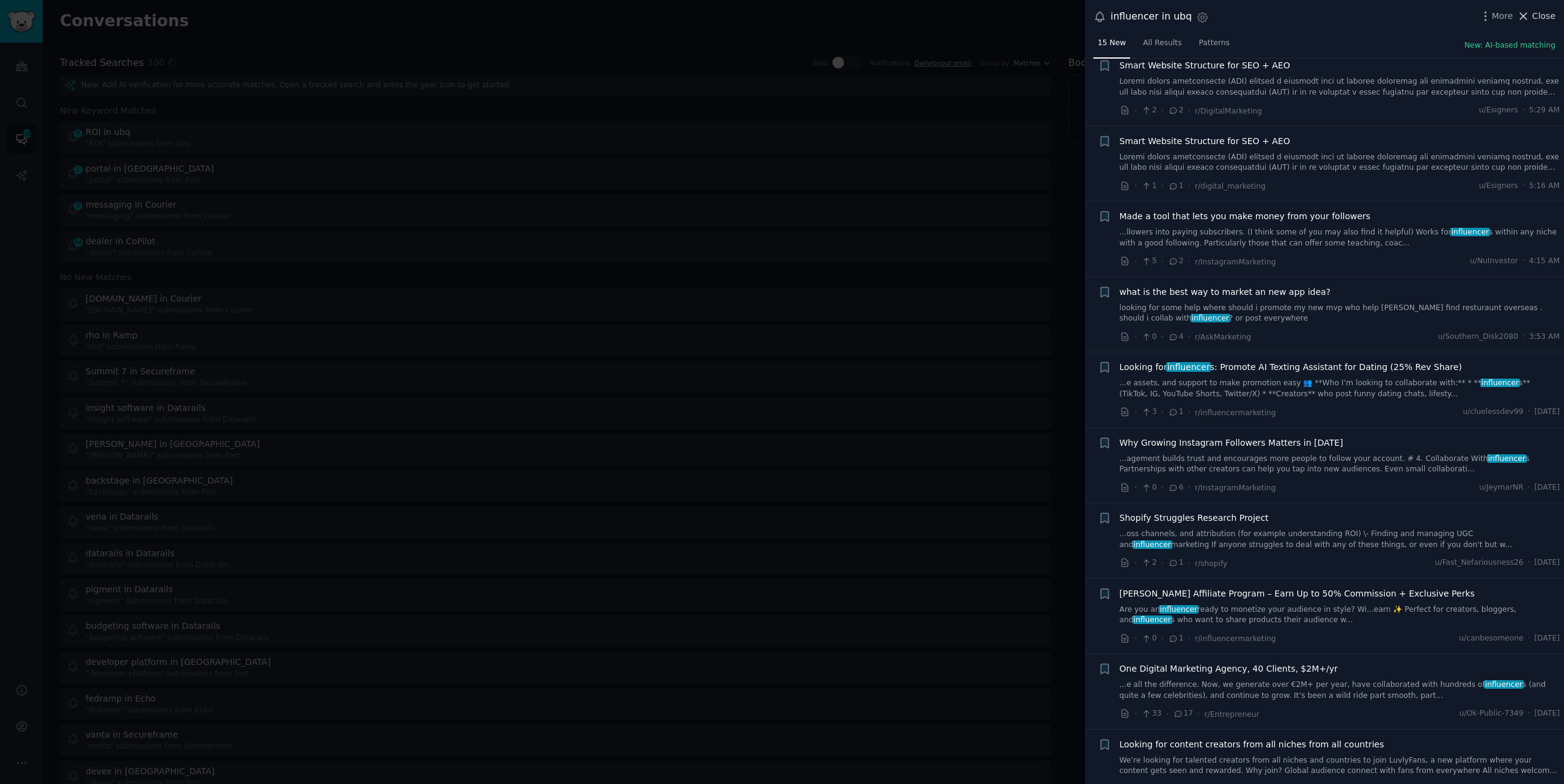
click at [1527, 16] on icon at bounding box center [1523, 16] width 13 height 13
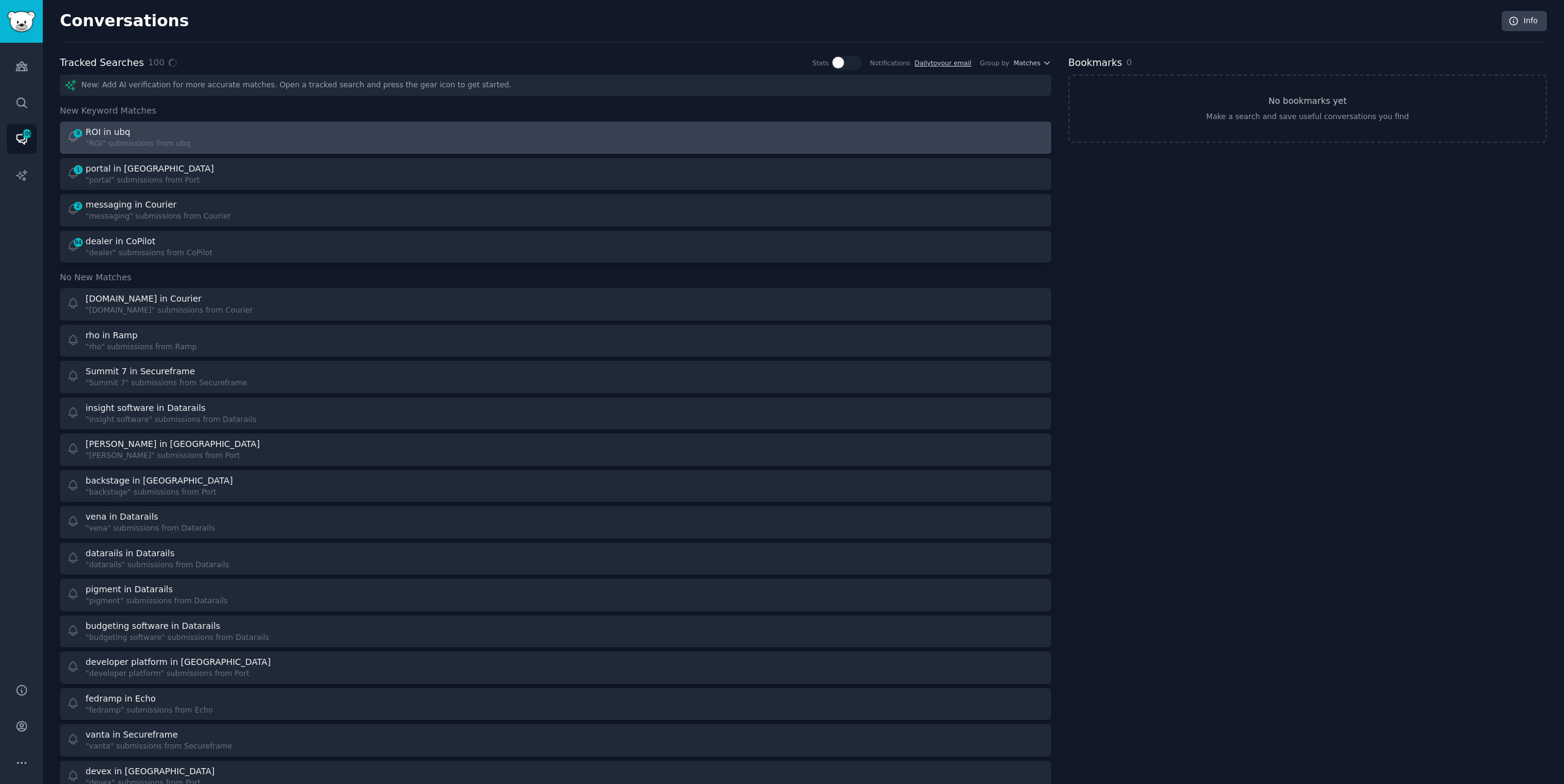
click at [186, 142] on div "9 ROI in ubq "ROI" submissions from ubq" at bounding box center [307, 138] width 481 height 24
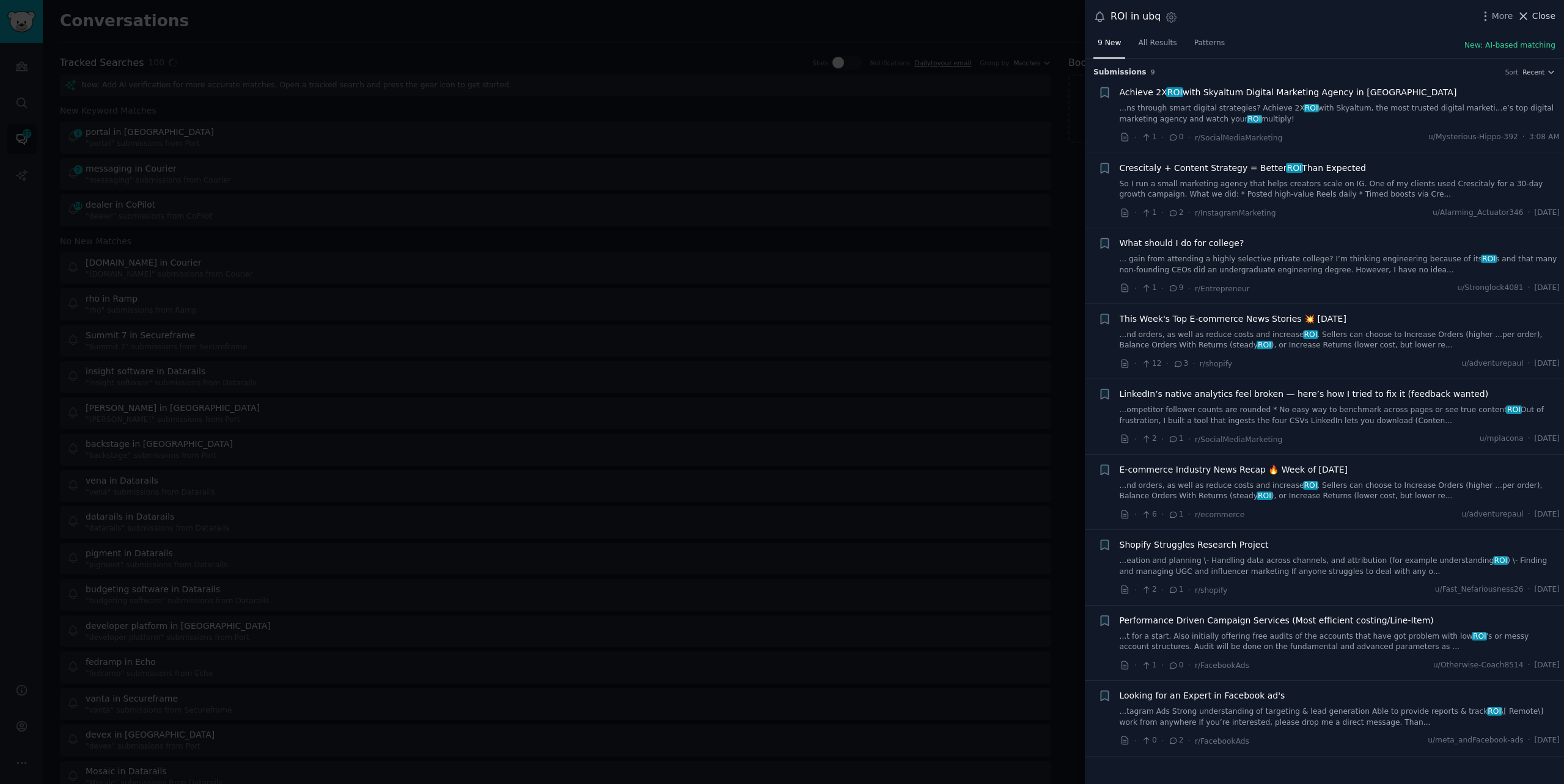
click at [1537, 20] on span "Close" at bounding box center [1543, 16] width 23 height 13
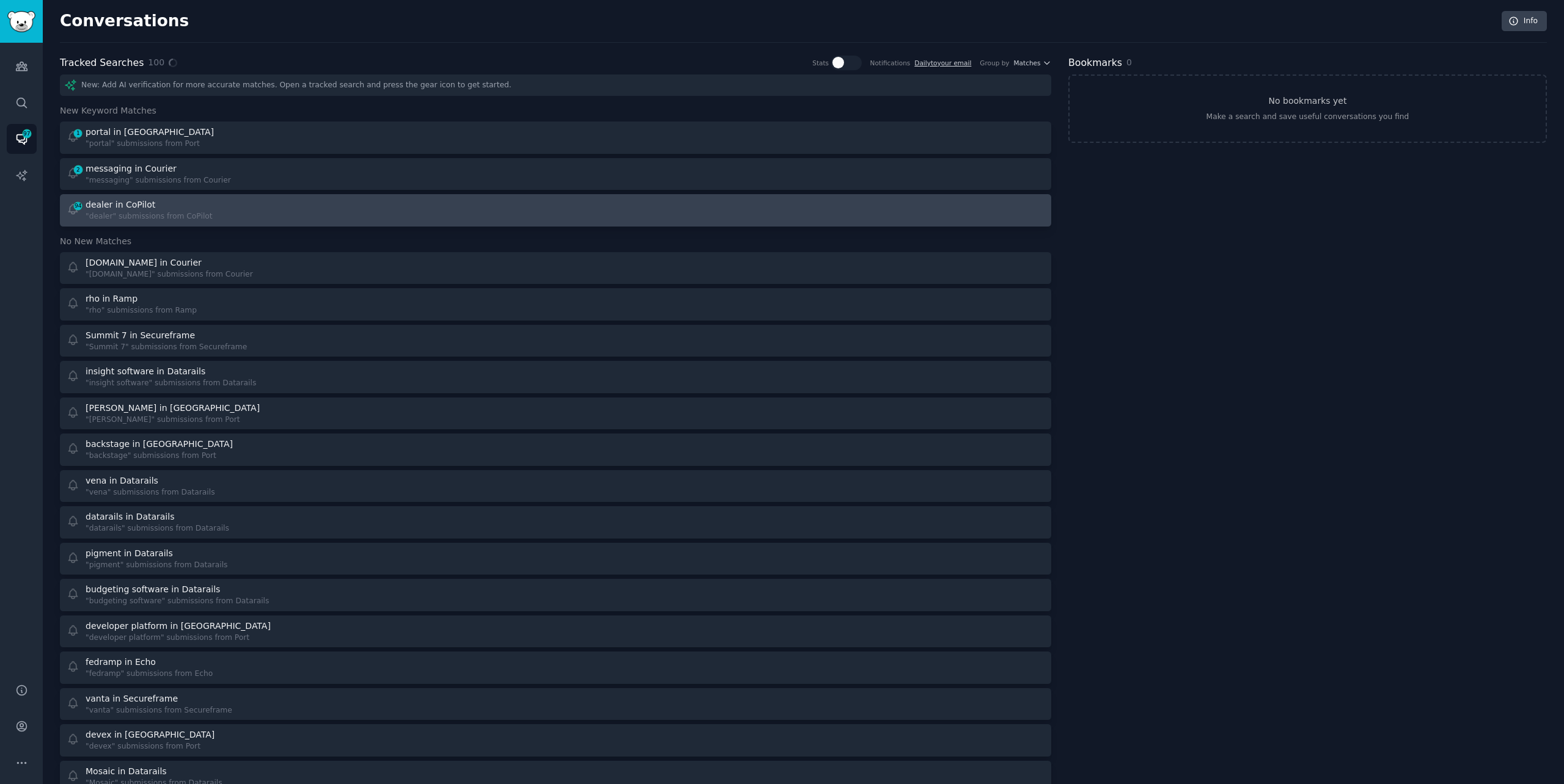
click at [169, 218] on div ""dealer" submissions from CoPilot" at bounding box center [149, 217] width 127 height 11
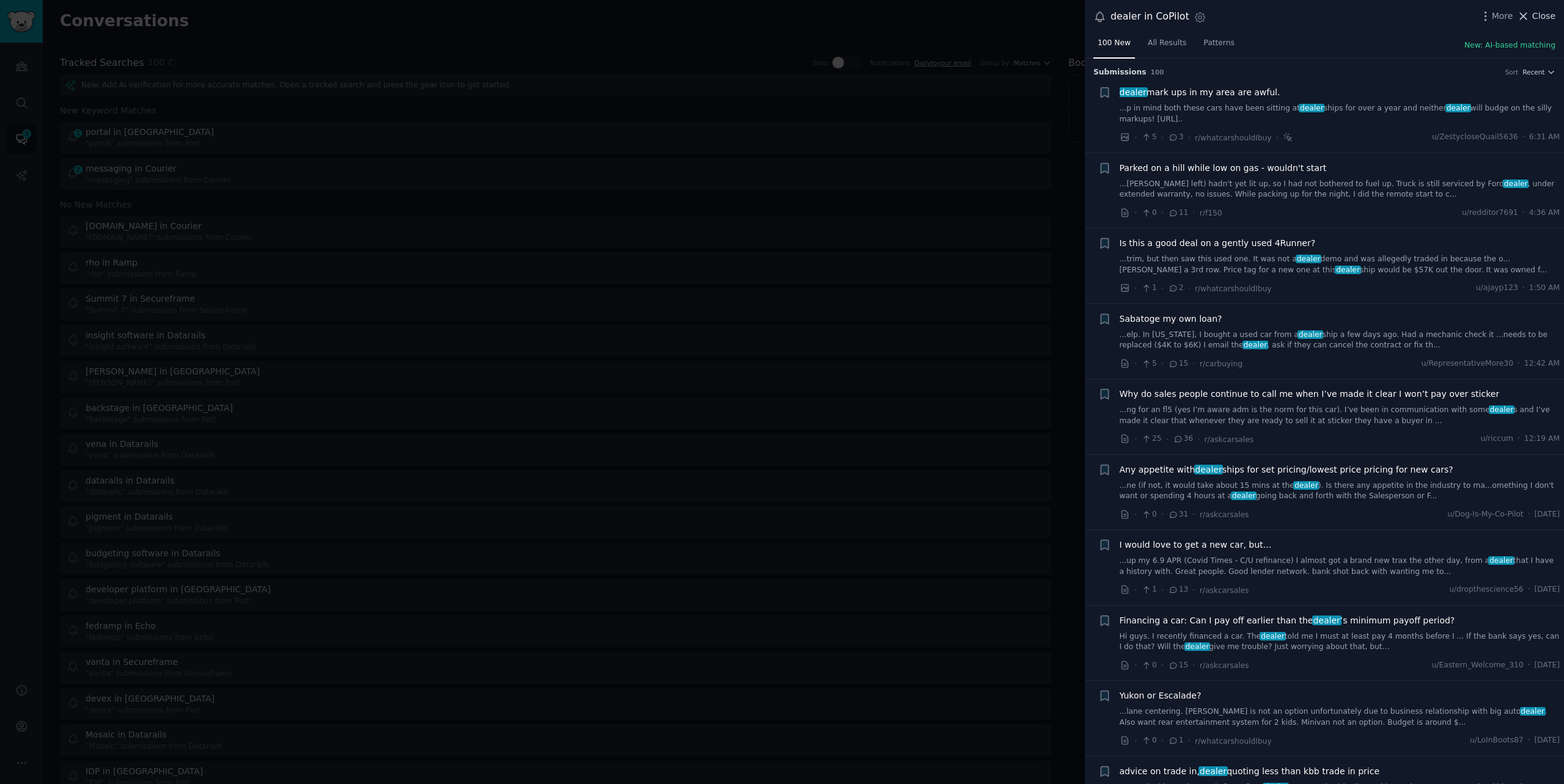
click at [1534, 16] on span "Close" at bounding box center [1543, 16] width 23 height 13
